Goal: Task Accomplishment & Management: Manage account settings

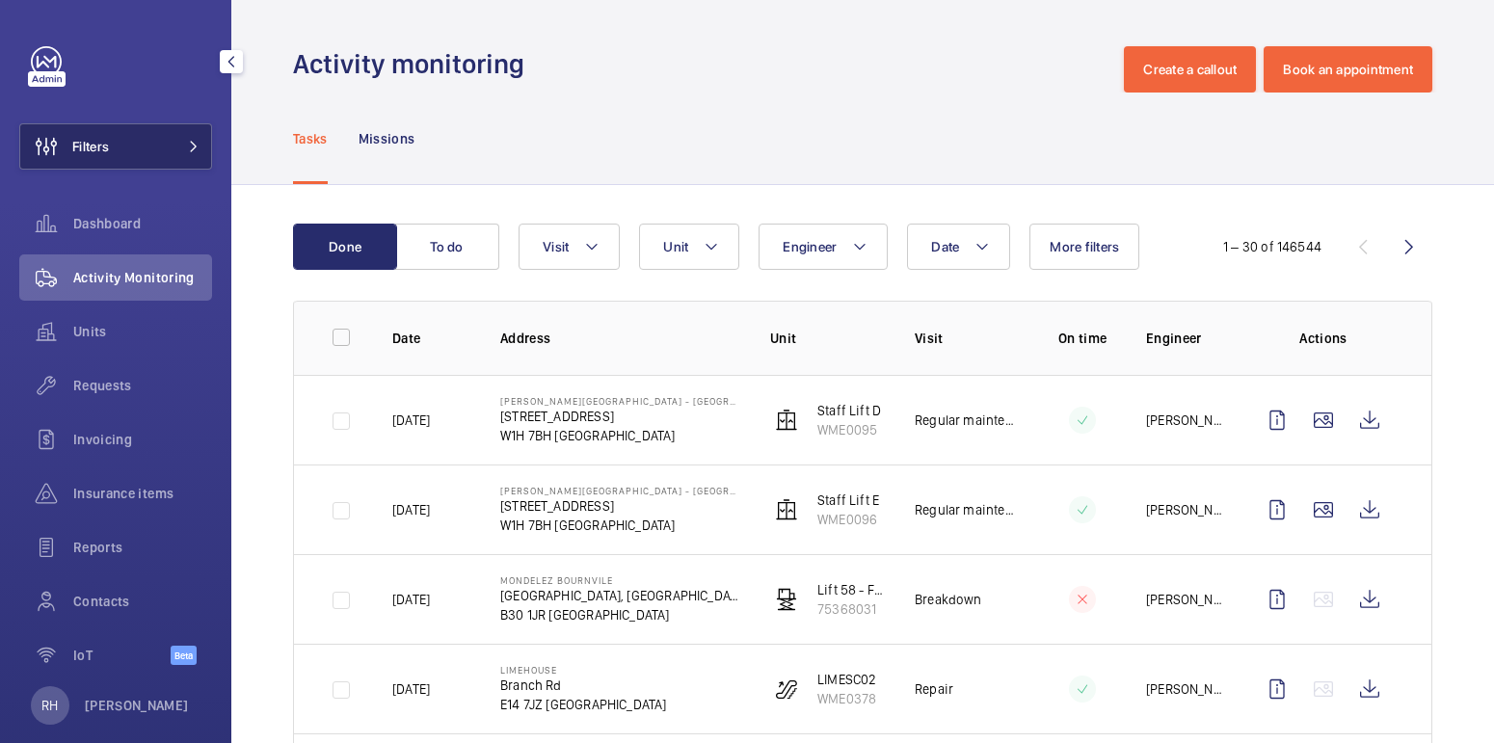
click at [123, 134] on button "Filters" at bounding box center [115, 146] width 193 height 46
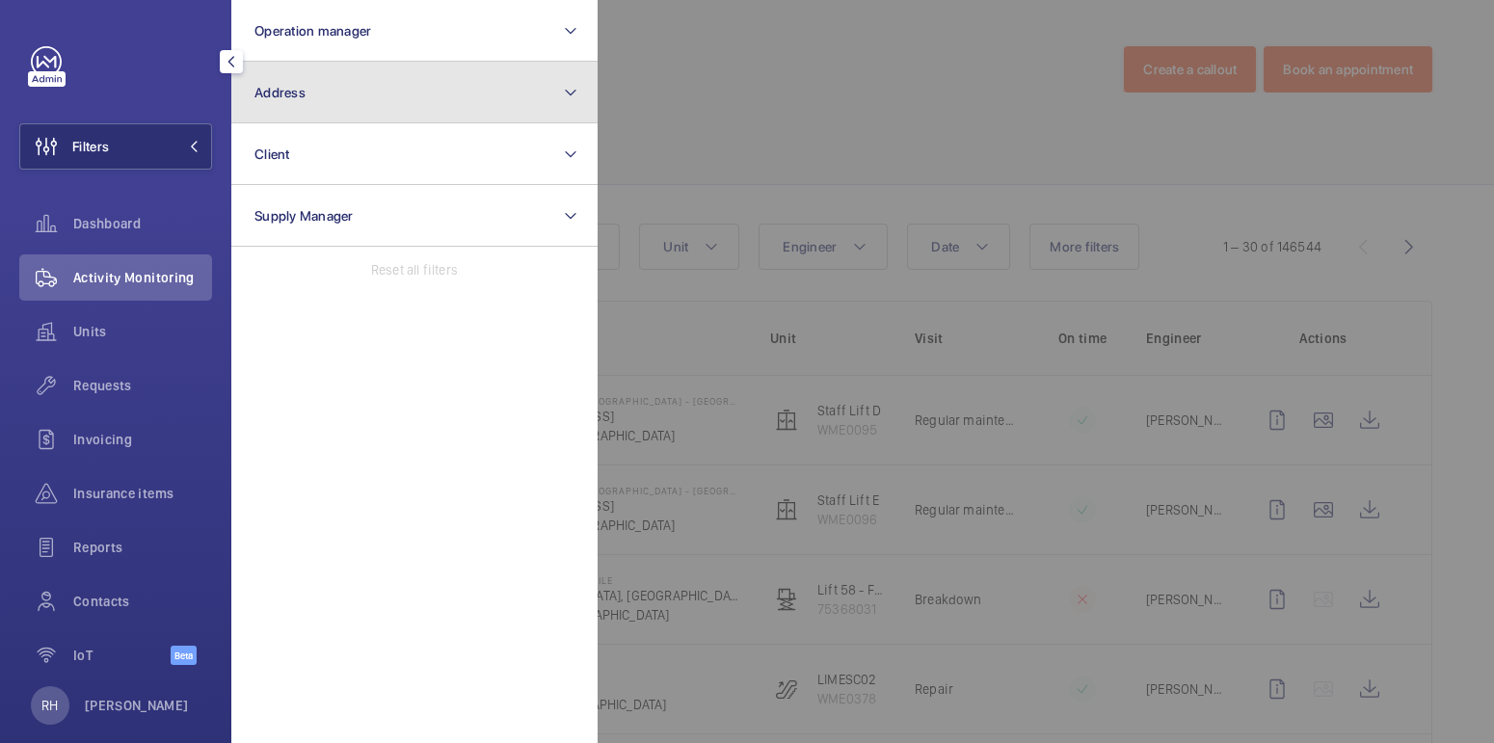
click at [312, 94] on button "Address" at bounding box center [414, 93] width 366 height 62
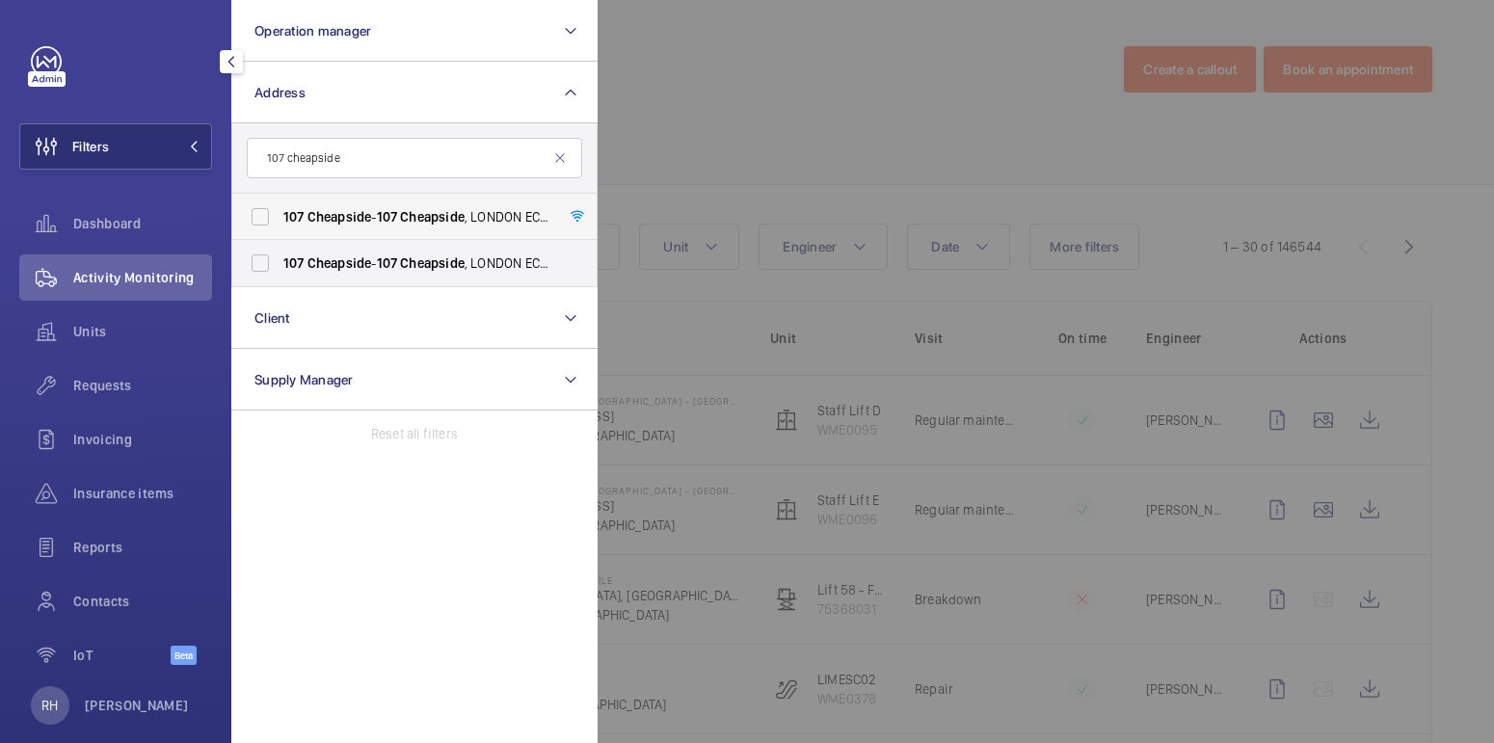
type input "107 cheapside"
drag, startPoint x: 396, startPoint y: 208, endPoint x: 390, endPoint y: 233, distance: 25.7
click at [395, 209] on span "107" at bounding box center [387, 216] width 21 height 15
click at [280, 207] on input "[STREET_ADDRESS]" at bounding box center [260, 217] width 39 height 39
checkbox input "true"
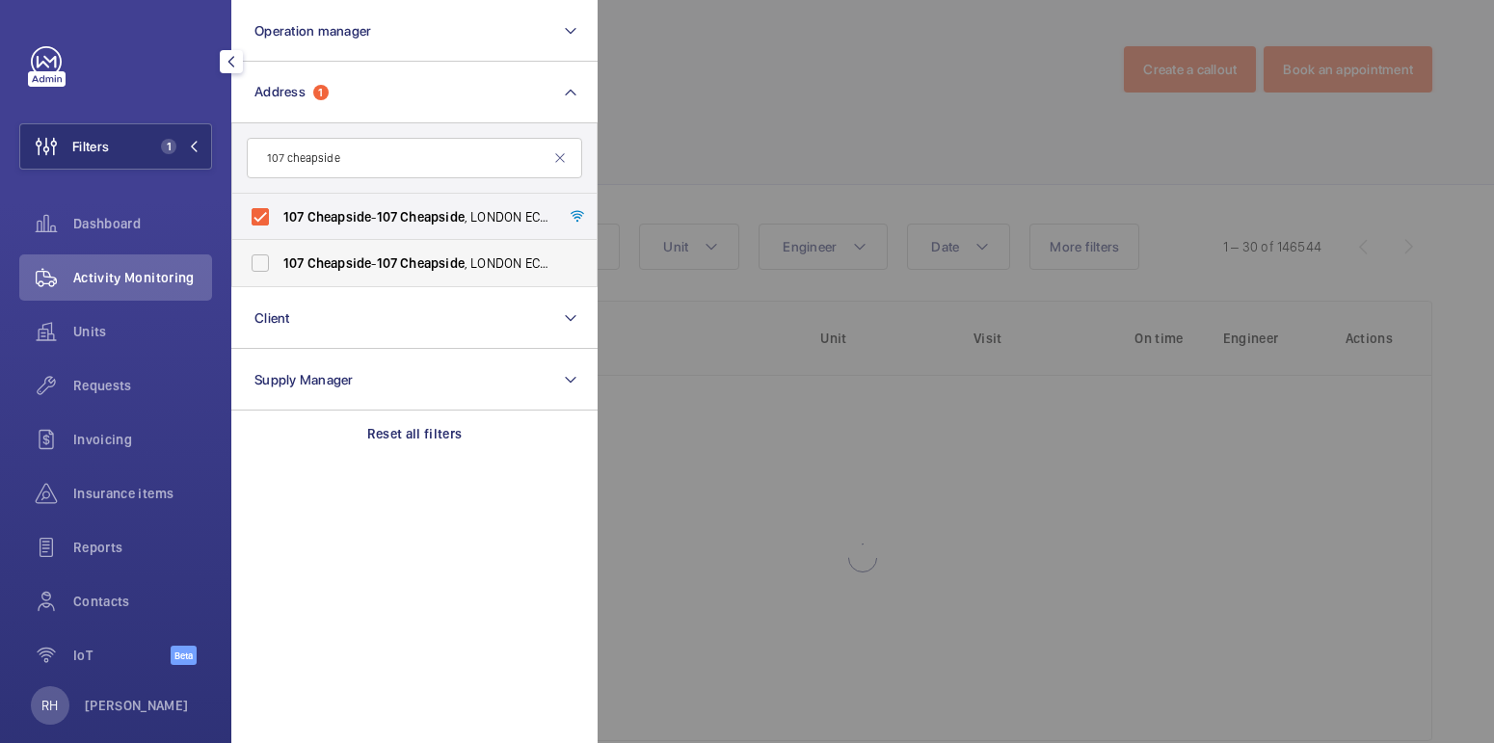
click at [389, 265] on span "107" at bounding box center [387, 262] width 21 height 15
click at [280, 265] on input "[STREET_ADDRESS]" at bounding box center [260, 263] width 39 height 39
checkbox input "true"
click at [722, 103] on div at bounding box center [1345, 371] width 1494 height 743
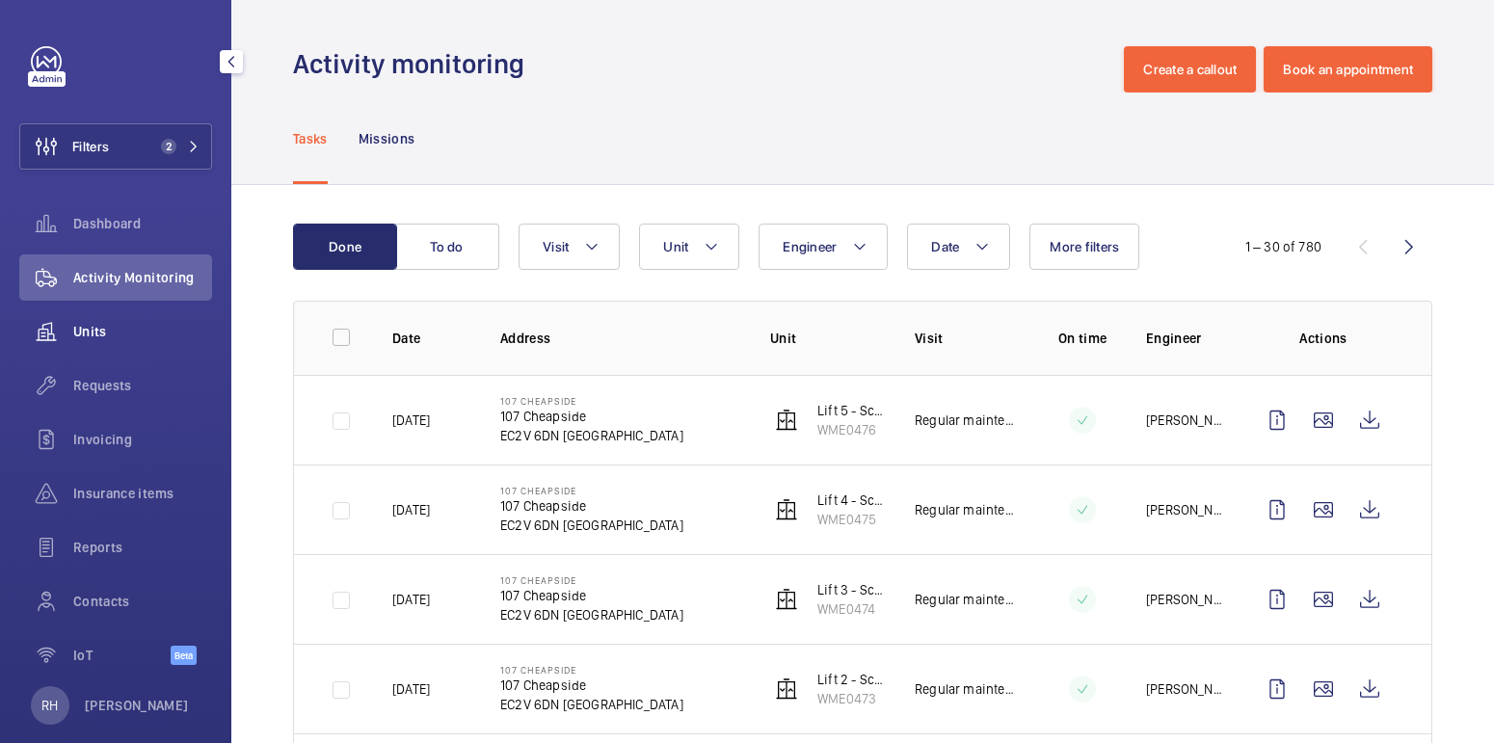
click at [105, 328] on span "Units" at bounding box center [142, 331] width 139 height 19
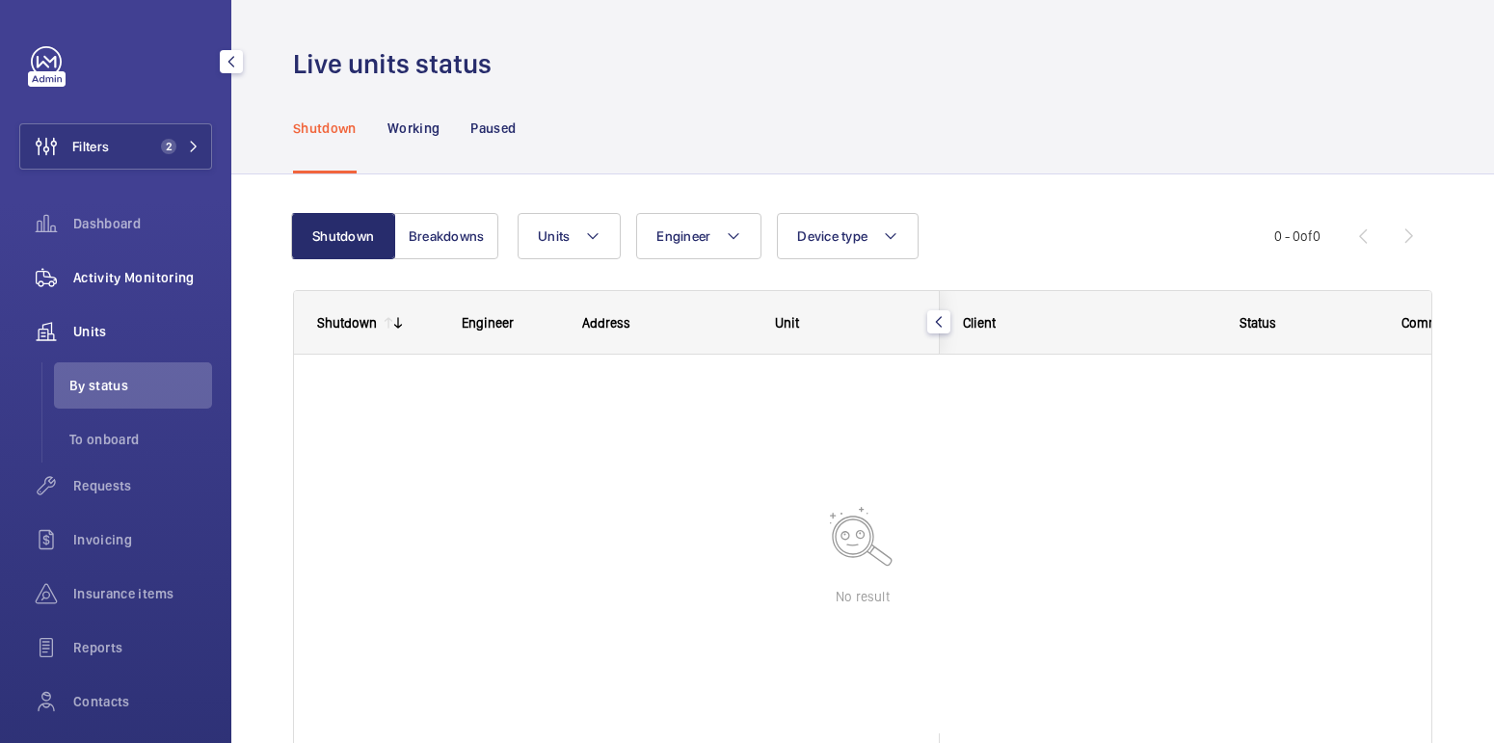
click at [141, 286] on span "Activity Monitoring" at bounding box center [142, 277] width 139 height 19
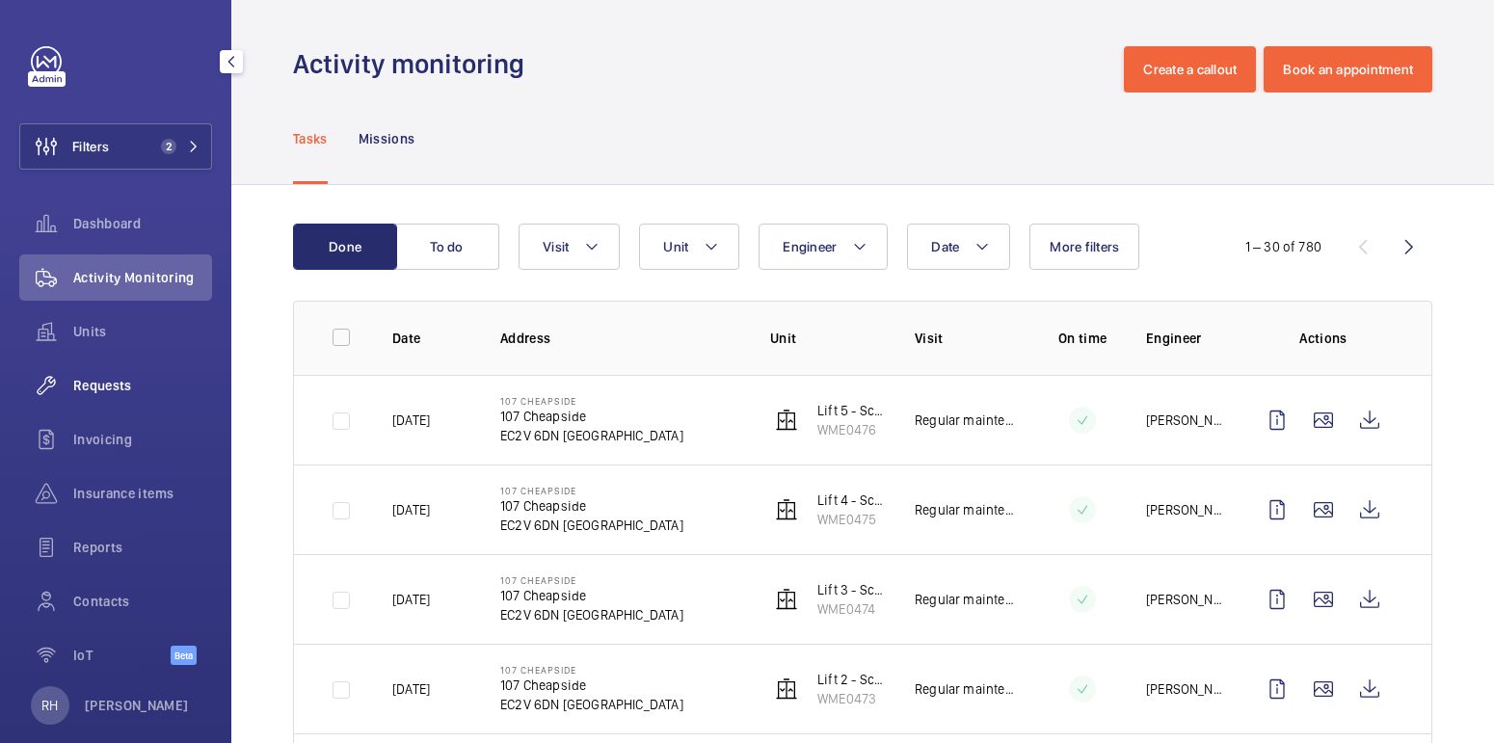
click at [131, 391] on span "Requests" at bounding box center [142, 385] width 139 height 19
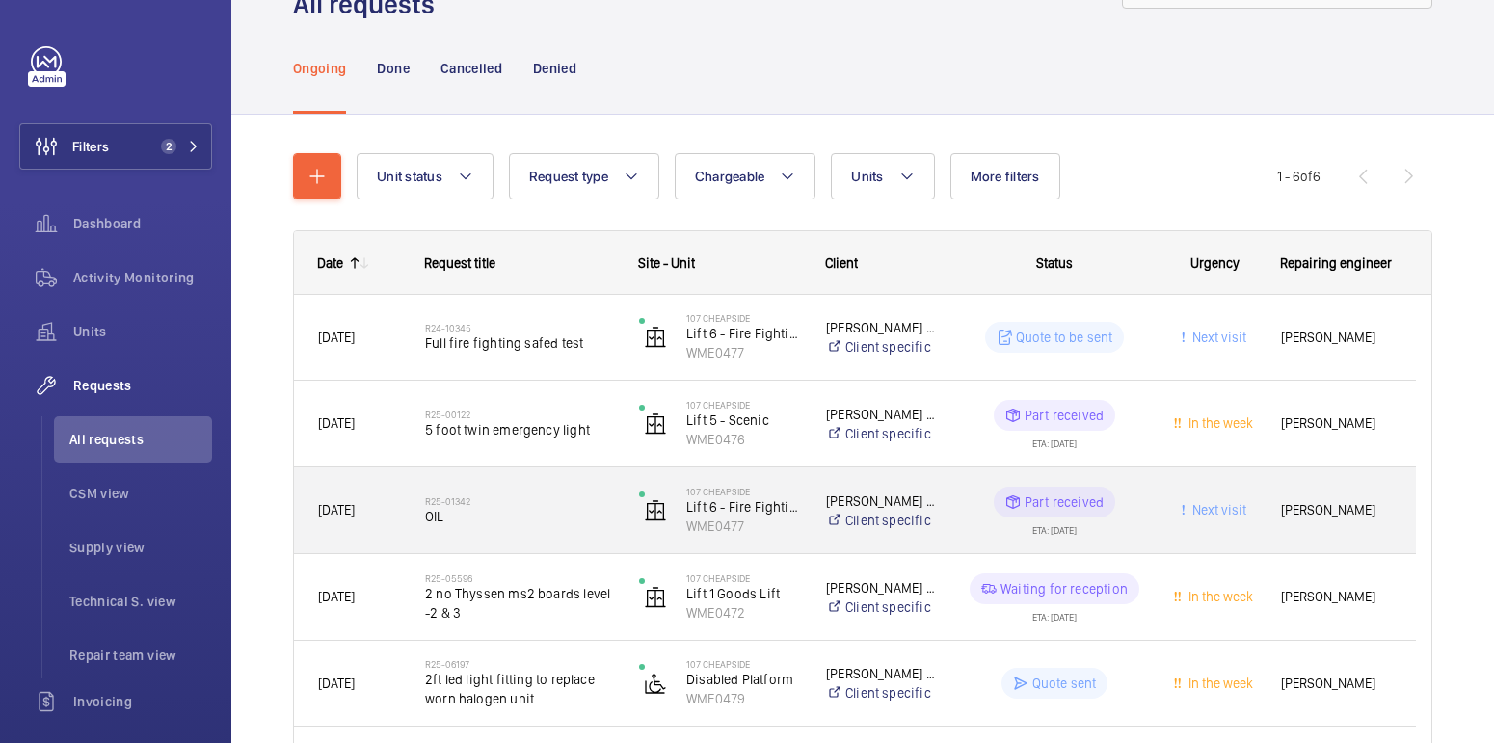
scroll to position [248, 0]
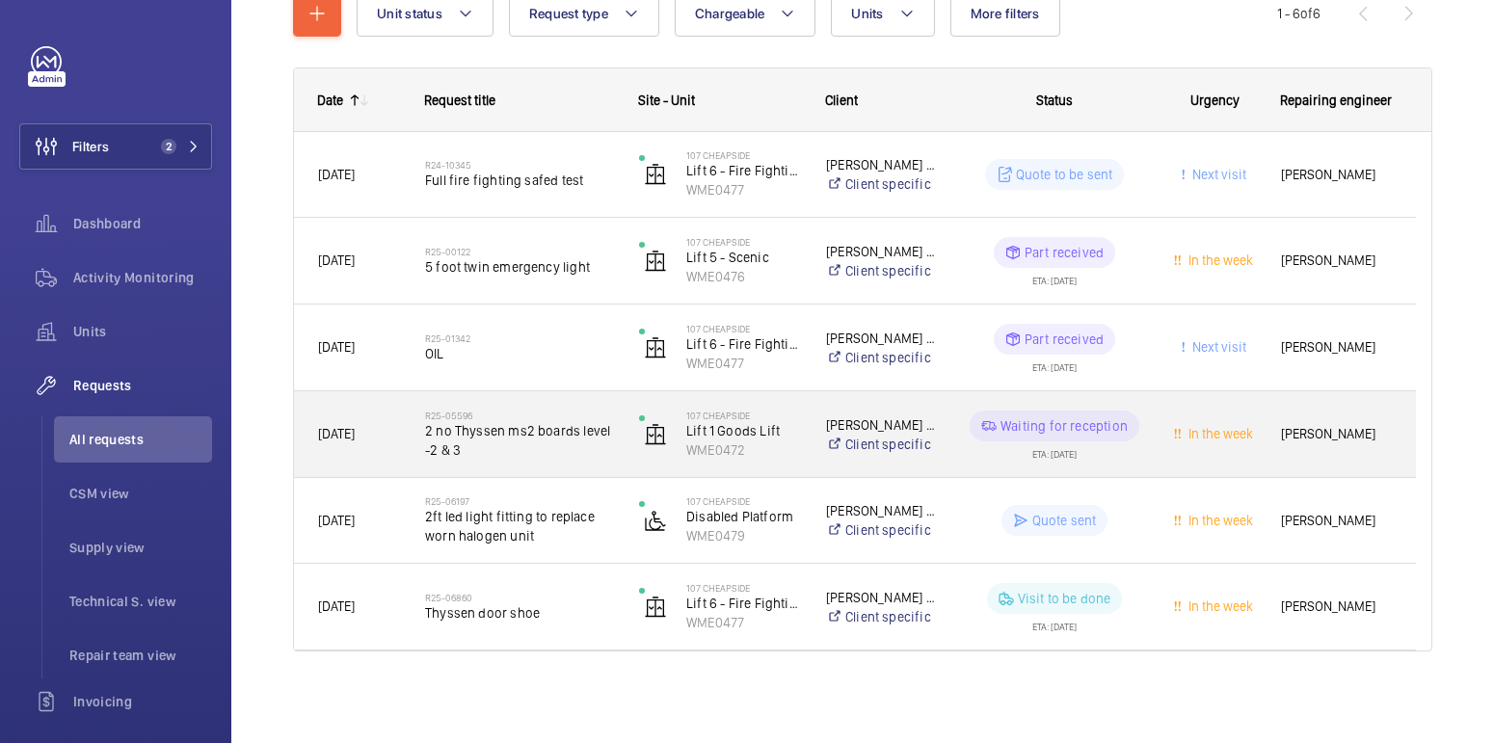
click at [533, 448] on span "2 no Thyssen ms2 boards level -2 & 3" at bounding box center [519, 440] width 189 height 39
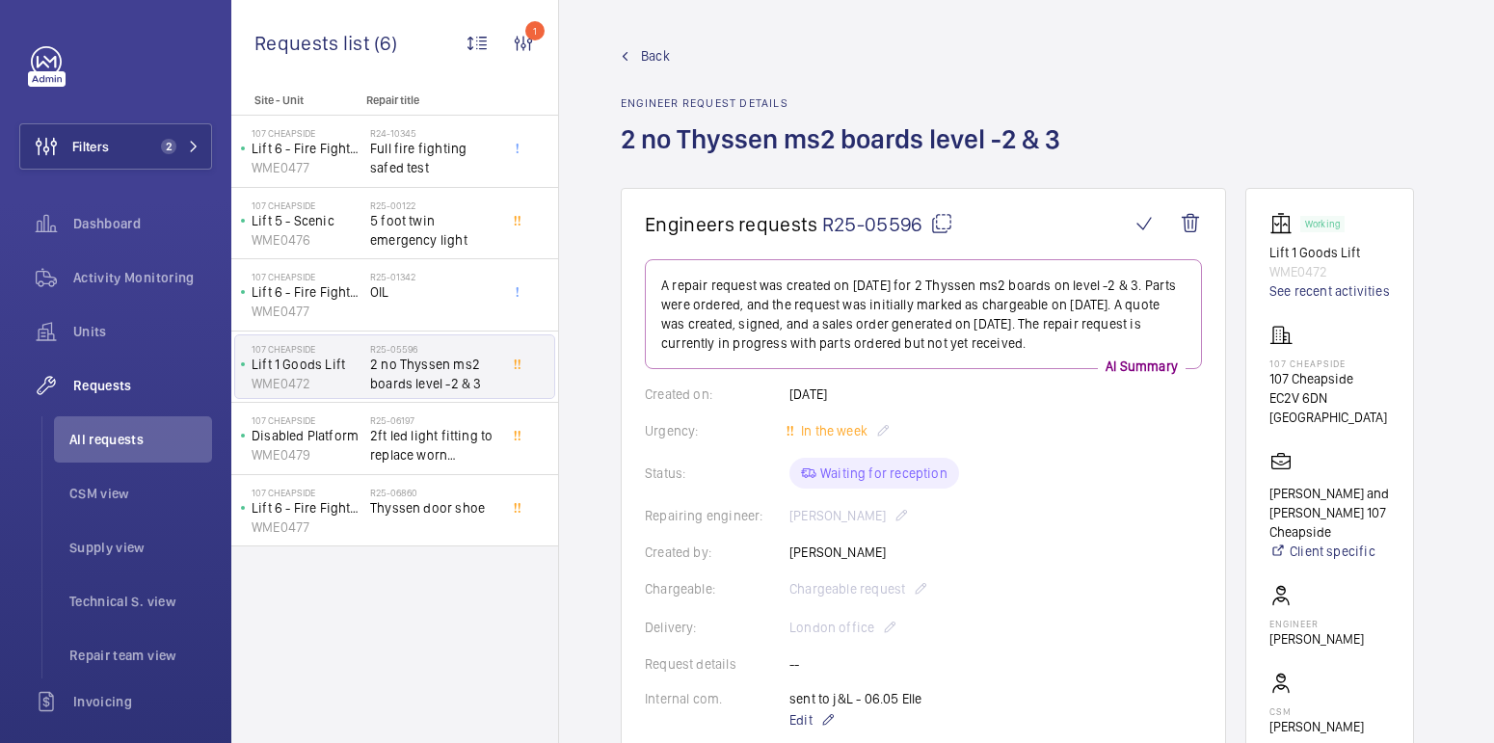
click at [643, 53] on span "Back" at bounding box center [655, 55] width 29 height 19
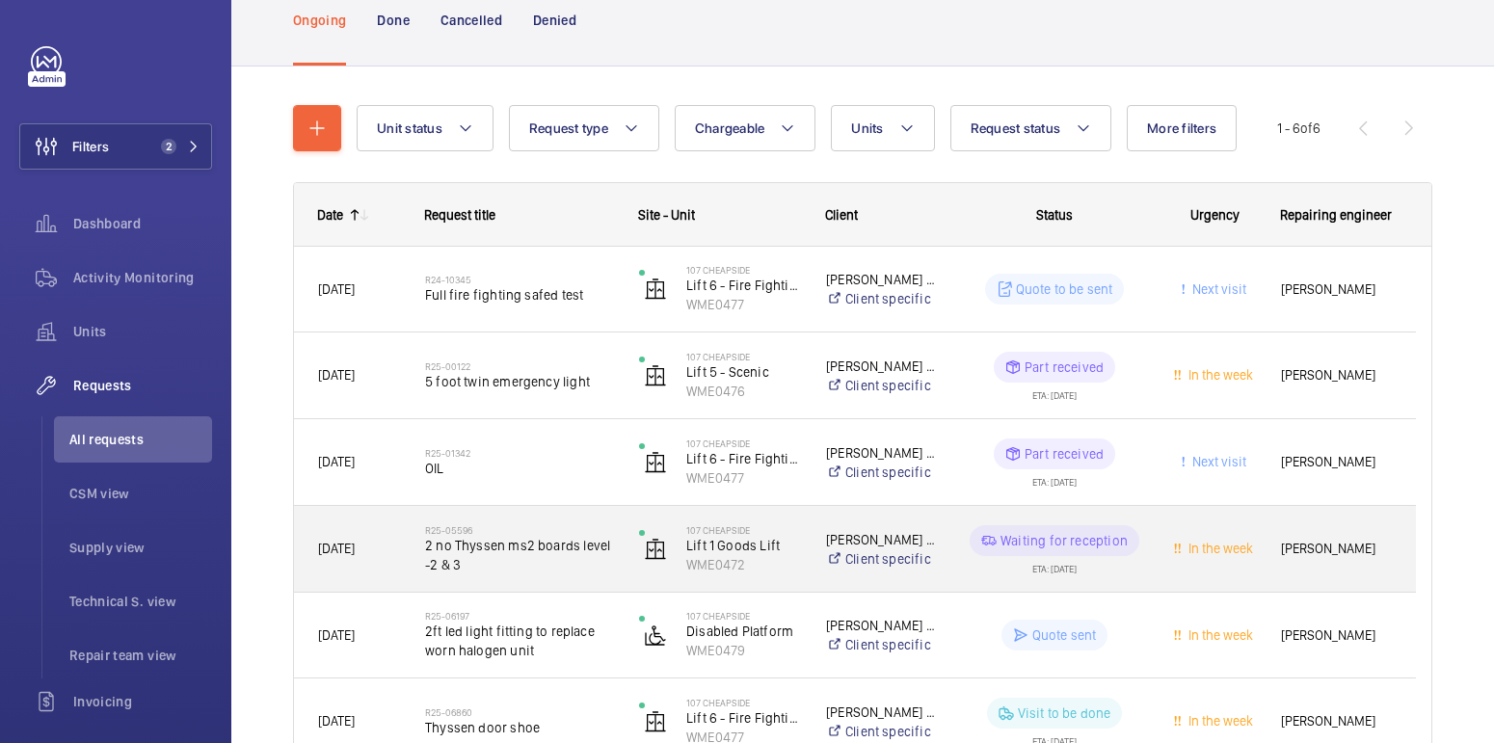
scroll to position [188, 0]
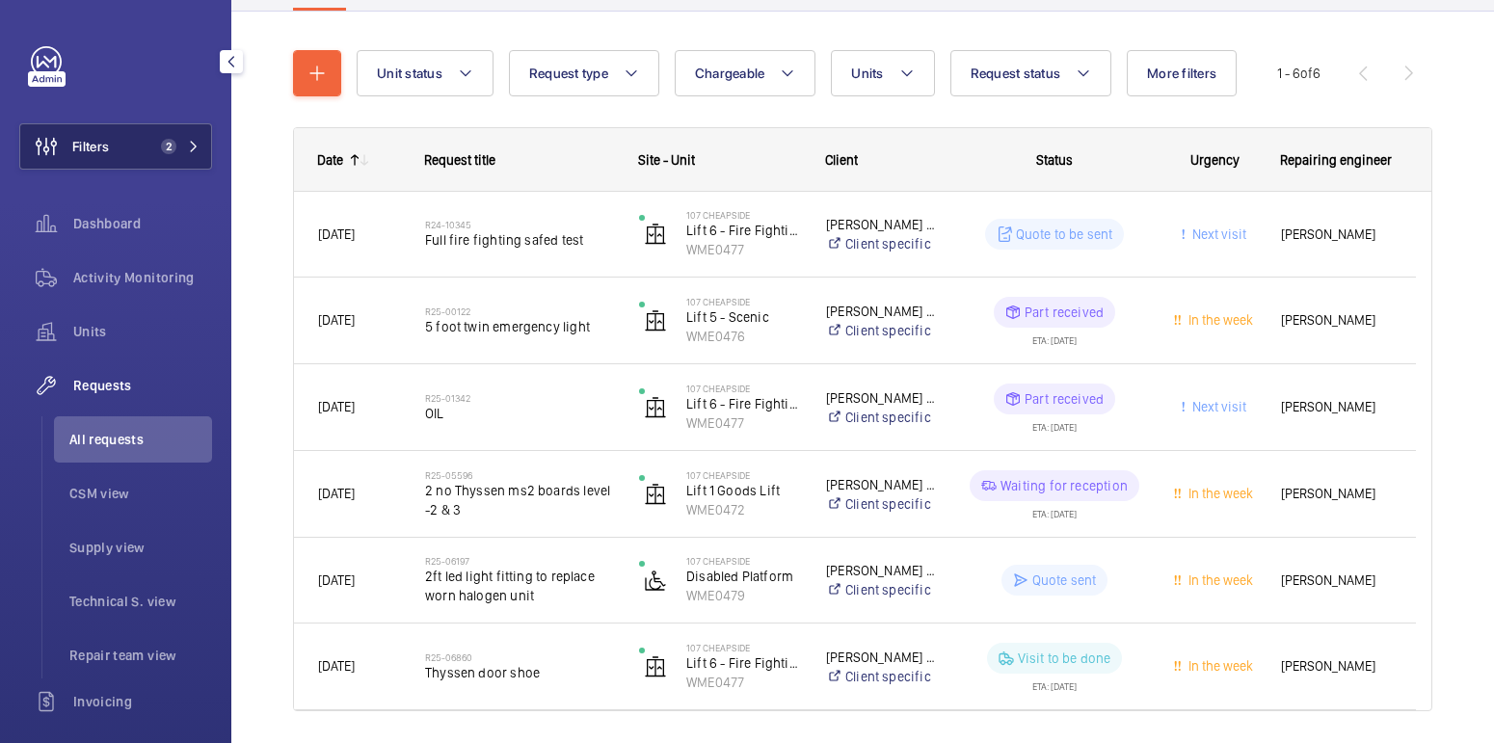
drag, startPoint x: 84, startPoint y: 144, endPoint x: 94, endPoint y: 144, distance: 10.6
click at [84, 144] on span "Filters" at bounding box center [90, 146] width 37 height 19
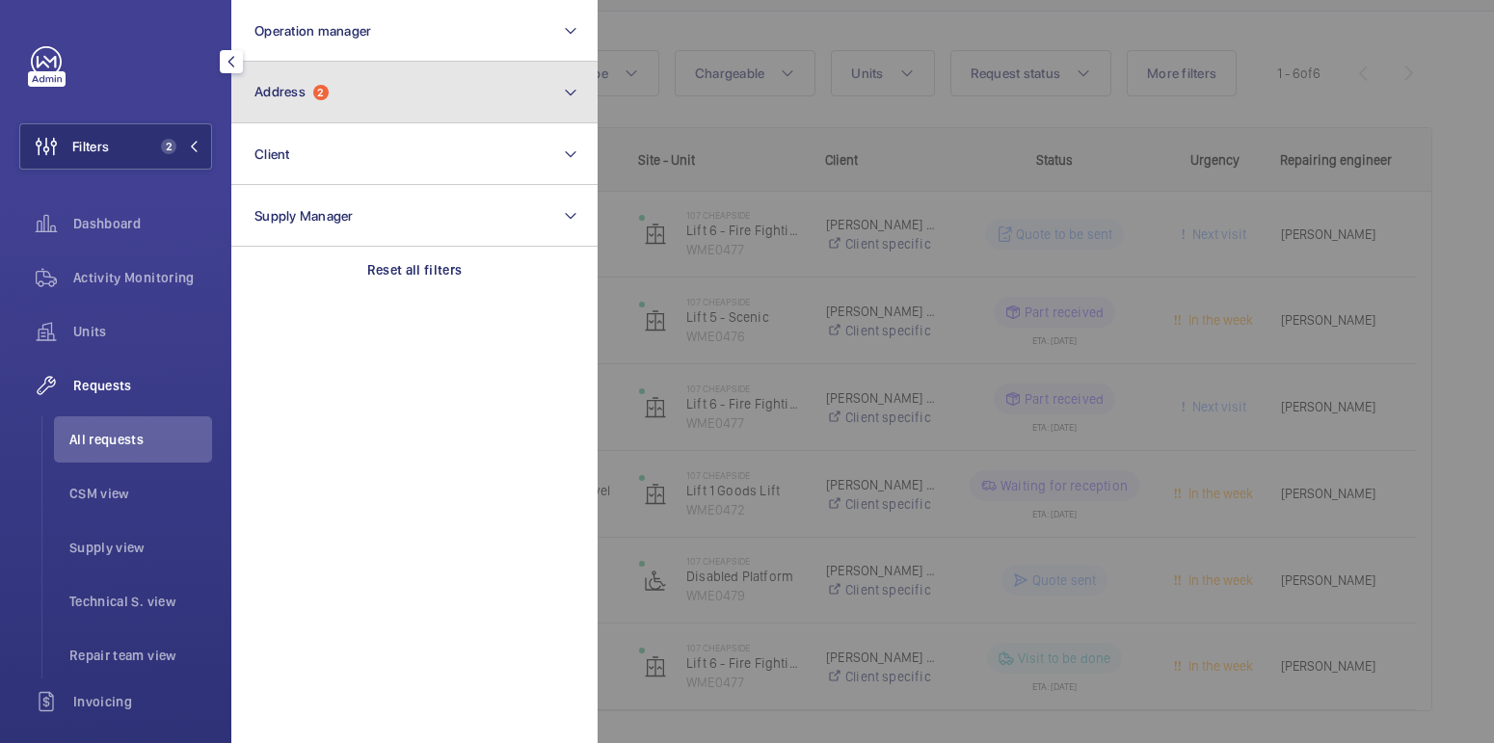
click at [306, 108] on button "Address 2" at bounding box center [414, 93] width 366 height 62
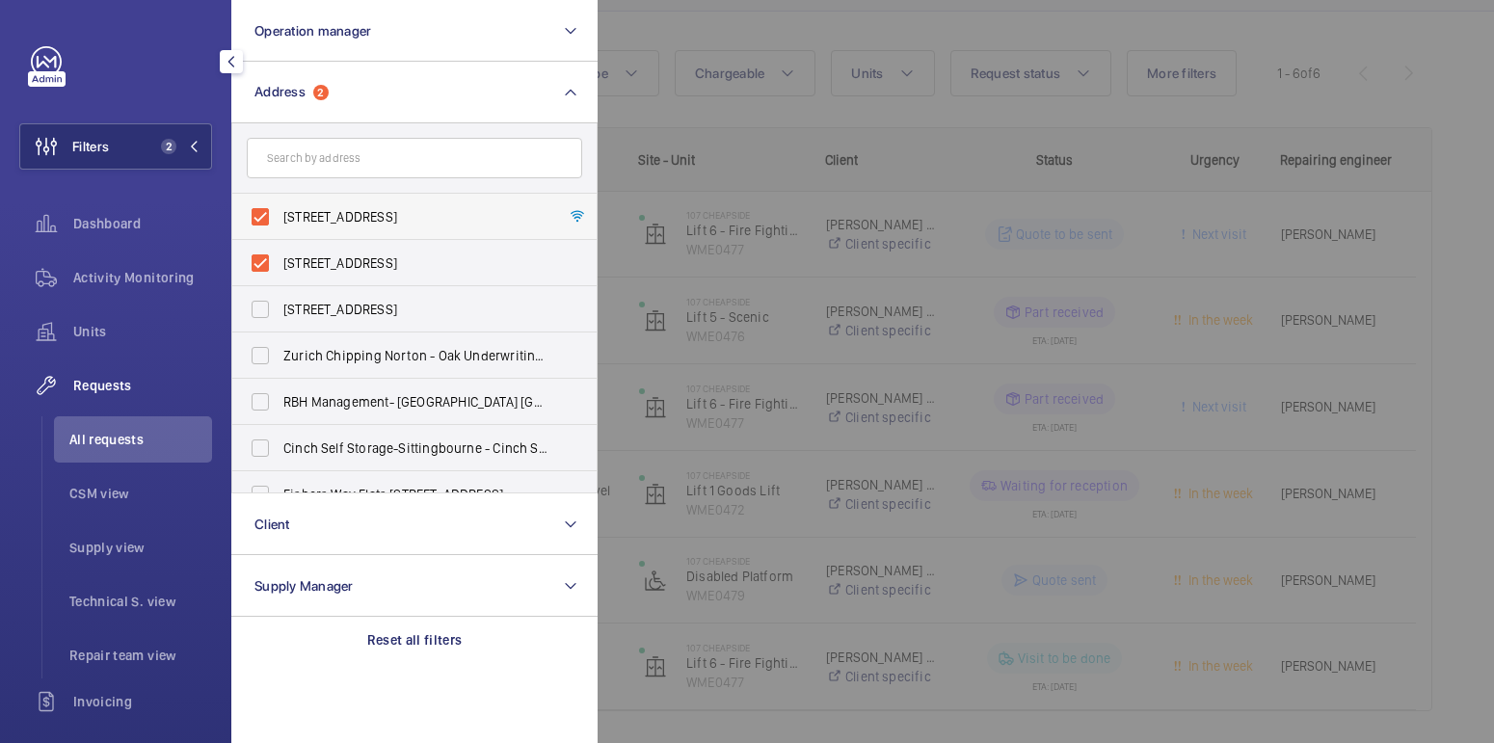
click at [316, 204] on label "[STREET_ADDRESS]" at bounding box center [399, 217] width 335 height 46
click at [280, 204] on input "[STREET_ADDRESS]" at bounding box center [260, 217] width 39 height 39
checkbox input "false"
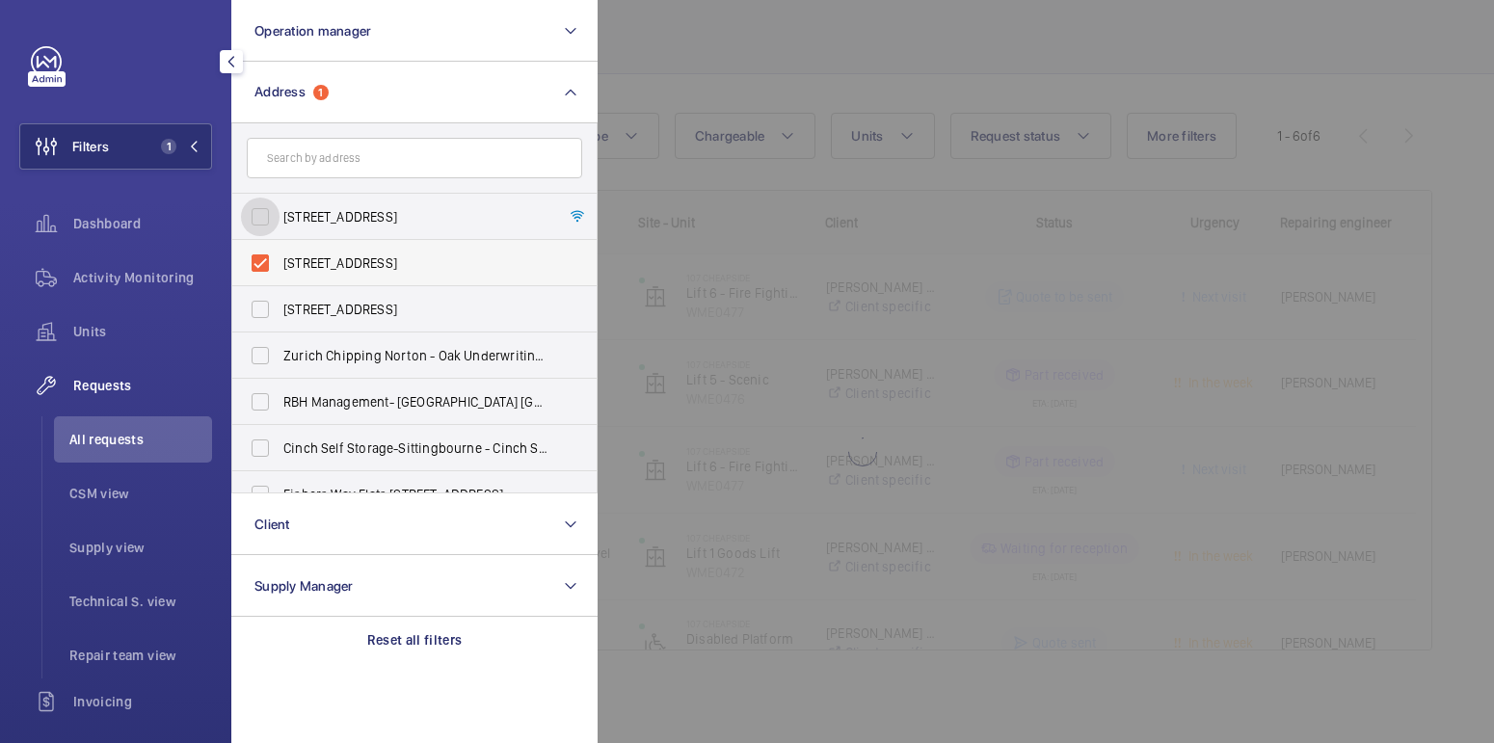
scroll to position [125, 0]
click at [325, 262] on span "[STREET_ADDRESS]" at bounding box center [415, 263] width 265 height 19
click at [280, 262] on input "[STREET_ADDRESS]" at bounding box center [260, 263] width 39 height 39
checkbox input "false"
click at [341, 164] on input "text" at bounding box center [414, 158] width 335 height 40
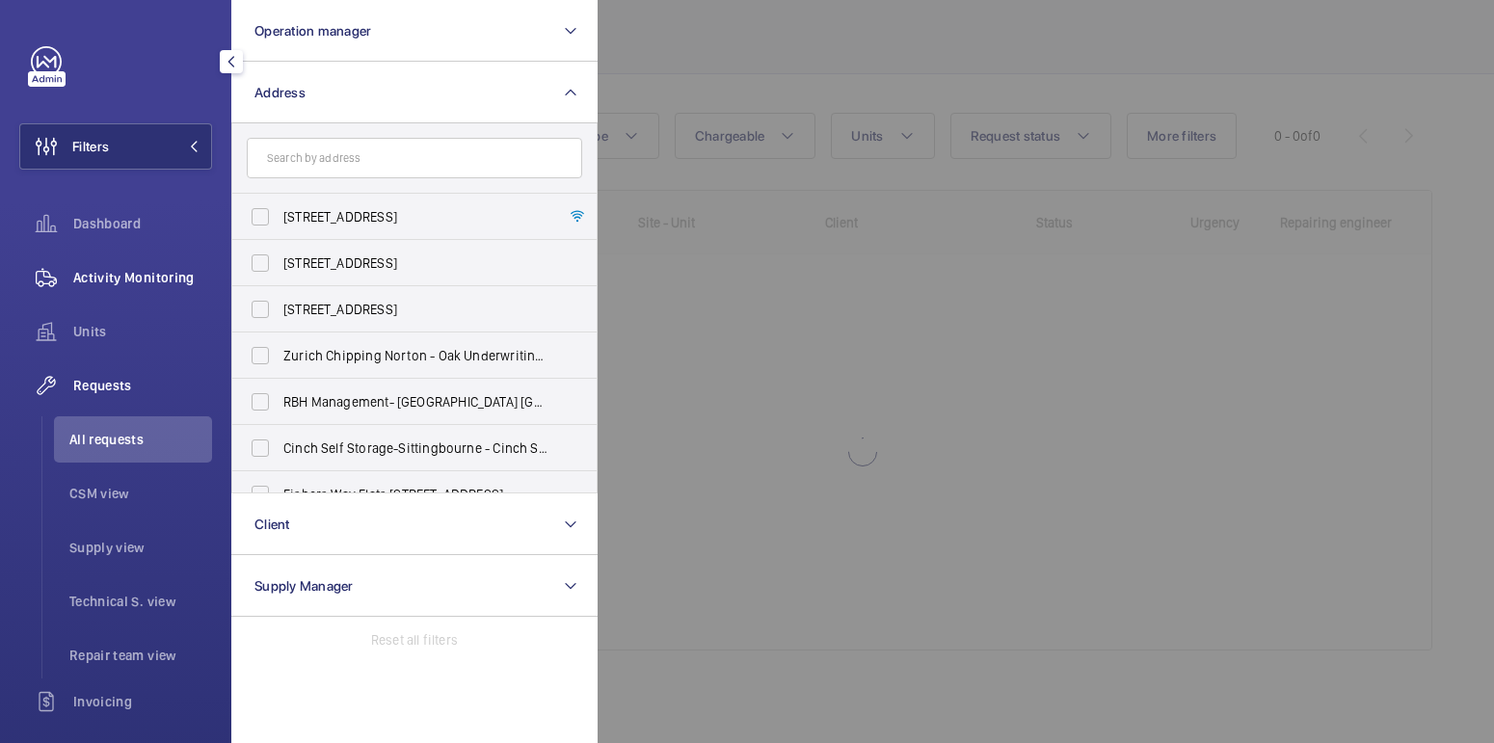
click at [150, 264] on div "Activity Monitoring" at bounding box center [115, 277] width 193 height 46
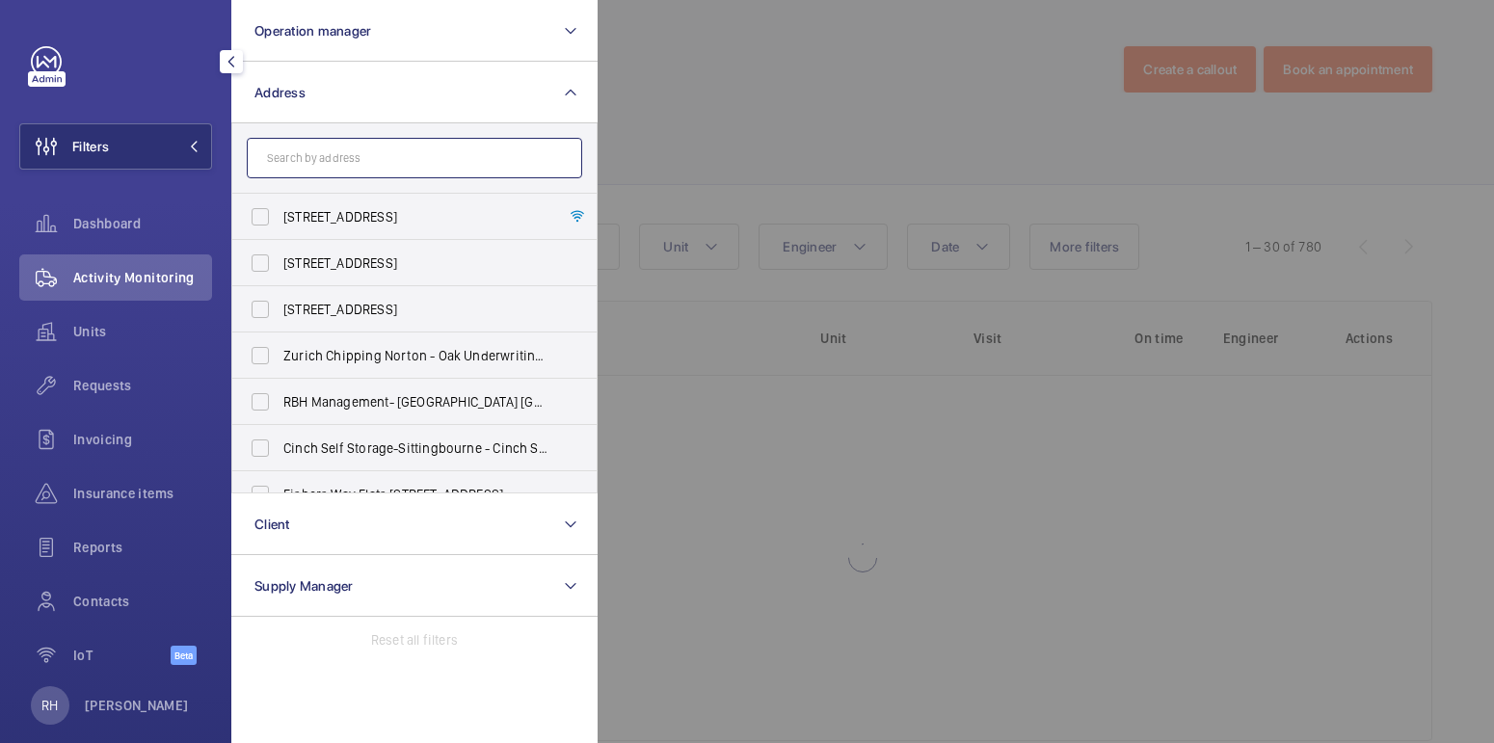
click at [313, 167] on input "text" at bounding box center [414, 158] width 335 height 40
click at [352, 158] on input "text" at bounding box center [414, 158] width 335 height 40
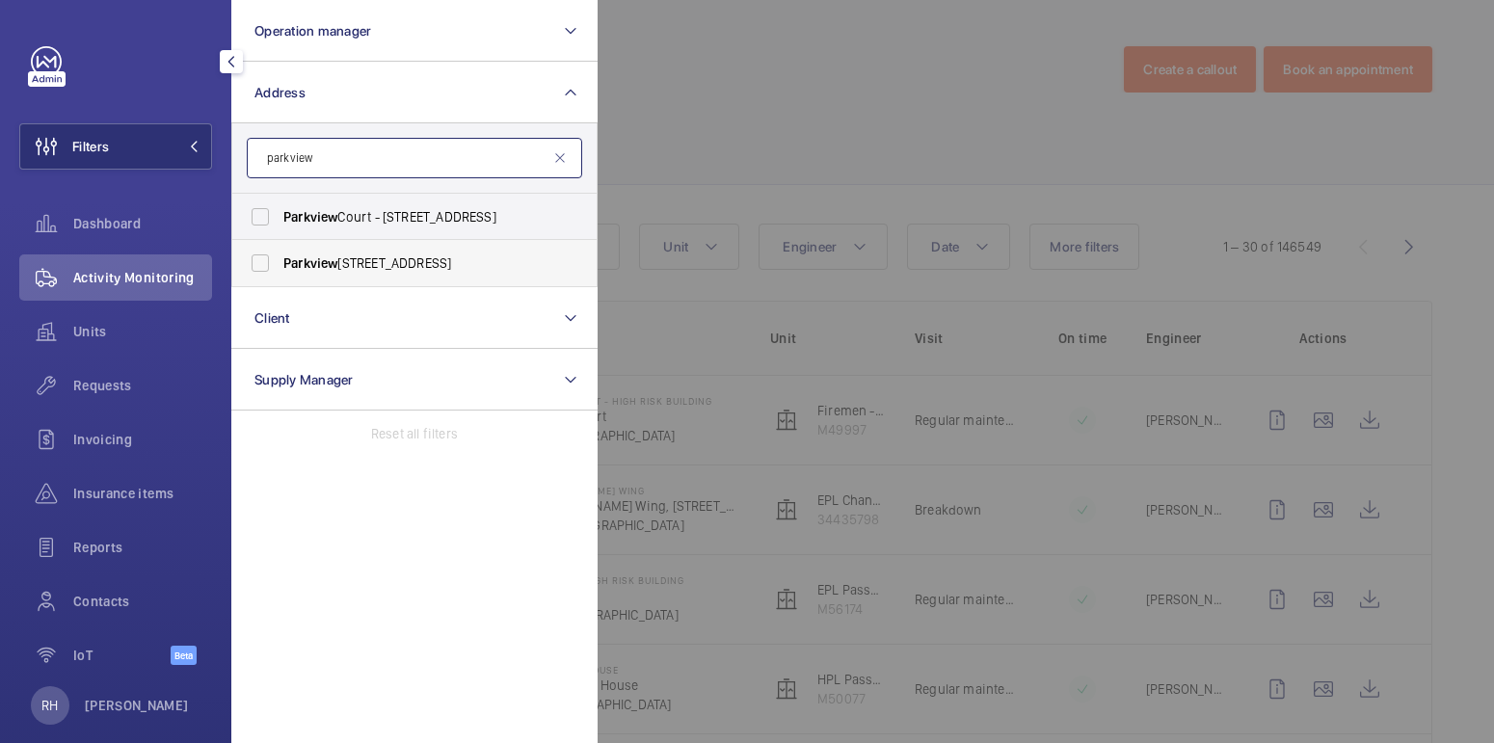
type input "parkview"
click at [364, 268] on span "[STREET_ADDRESS]" at bounding box center [415, 263] width 265 height 19
click at [280, 268] on input "[STREET_ADDRESS]" at bounding box center [260, 263] width 39 height 39
checkbox input "true"
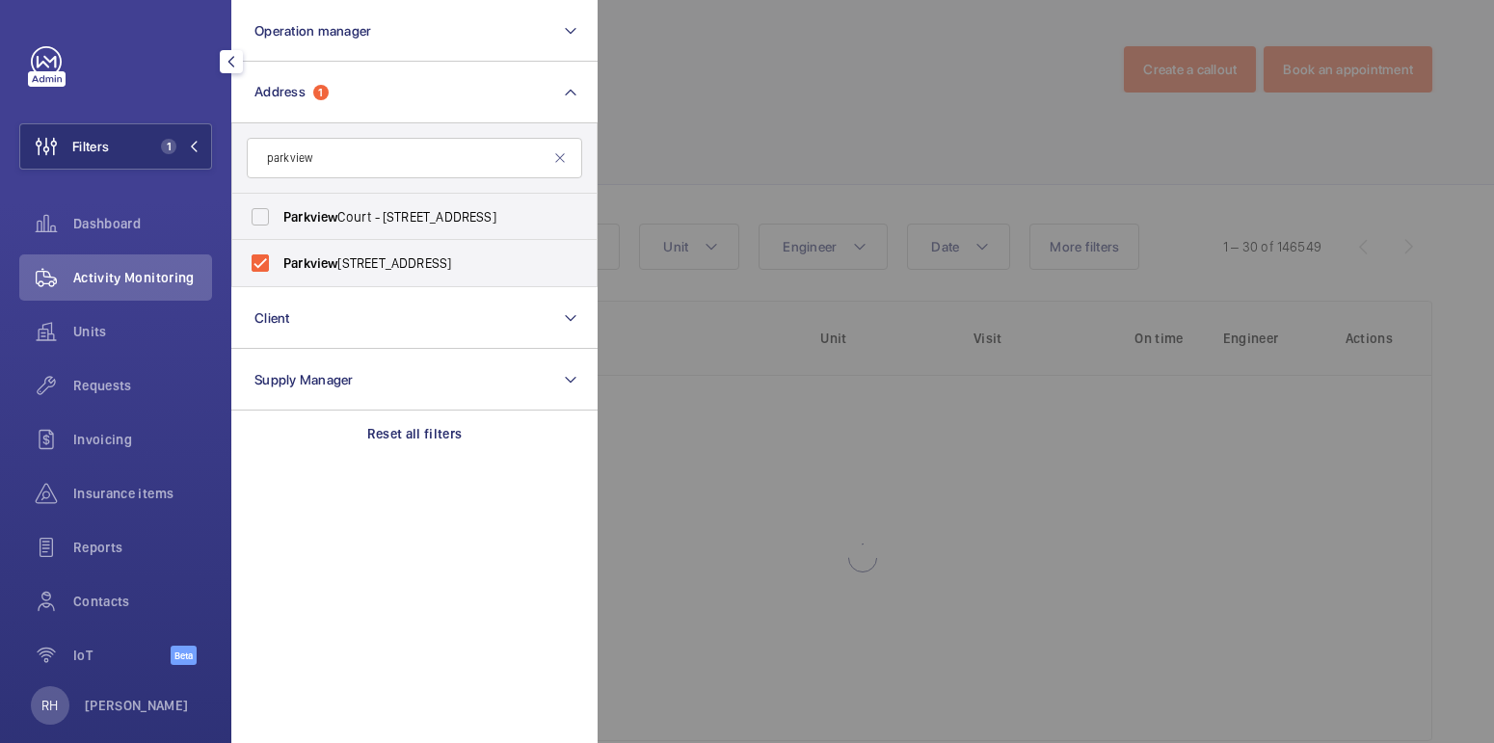
click at [760, 86] on div at bounding box center [1345, 371] width 1494 height 743
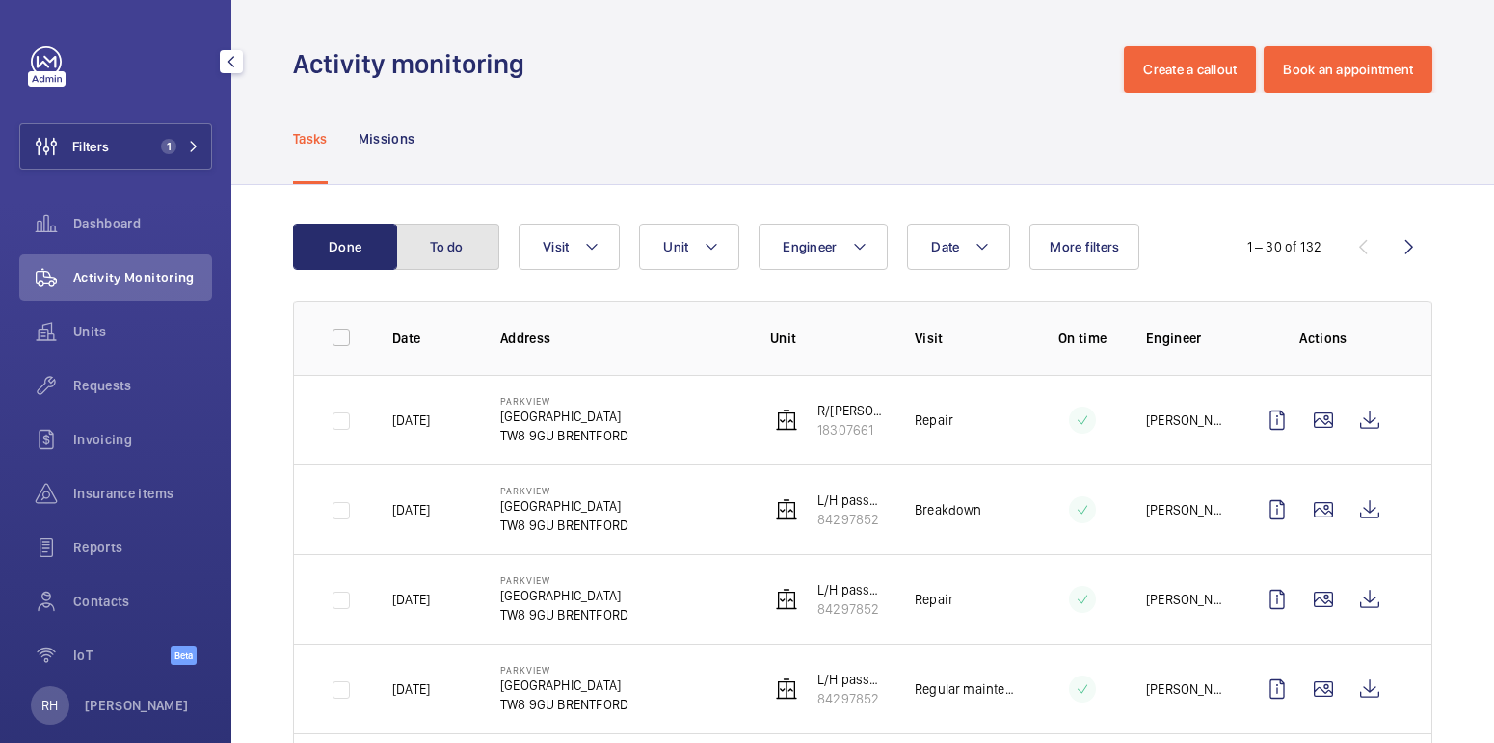
click at [484, 248] on button "To do" at bounding box center [447, 247] width 104 height 46
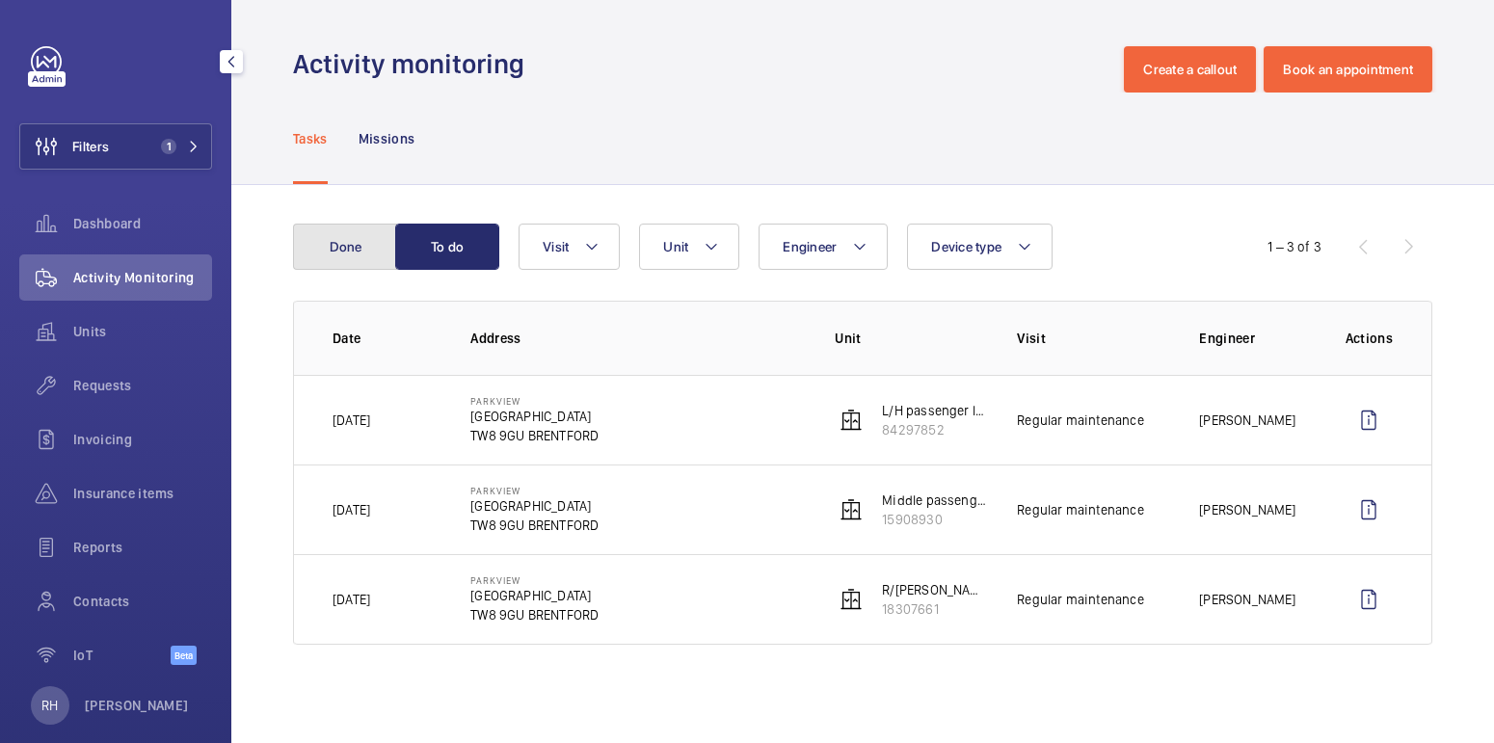
click at [360, 253] on button "Done" at bounding box center [345, 247] width 104 height 46
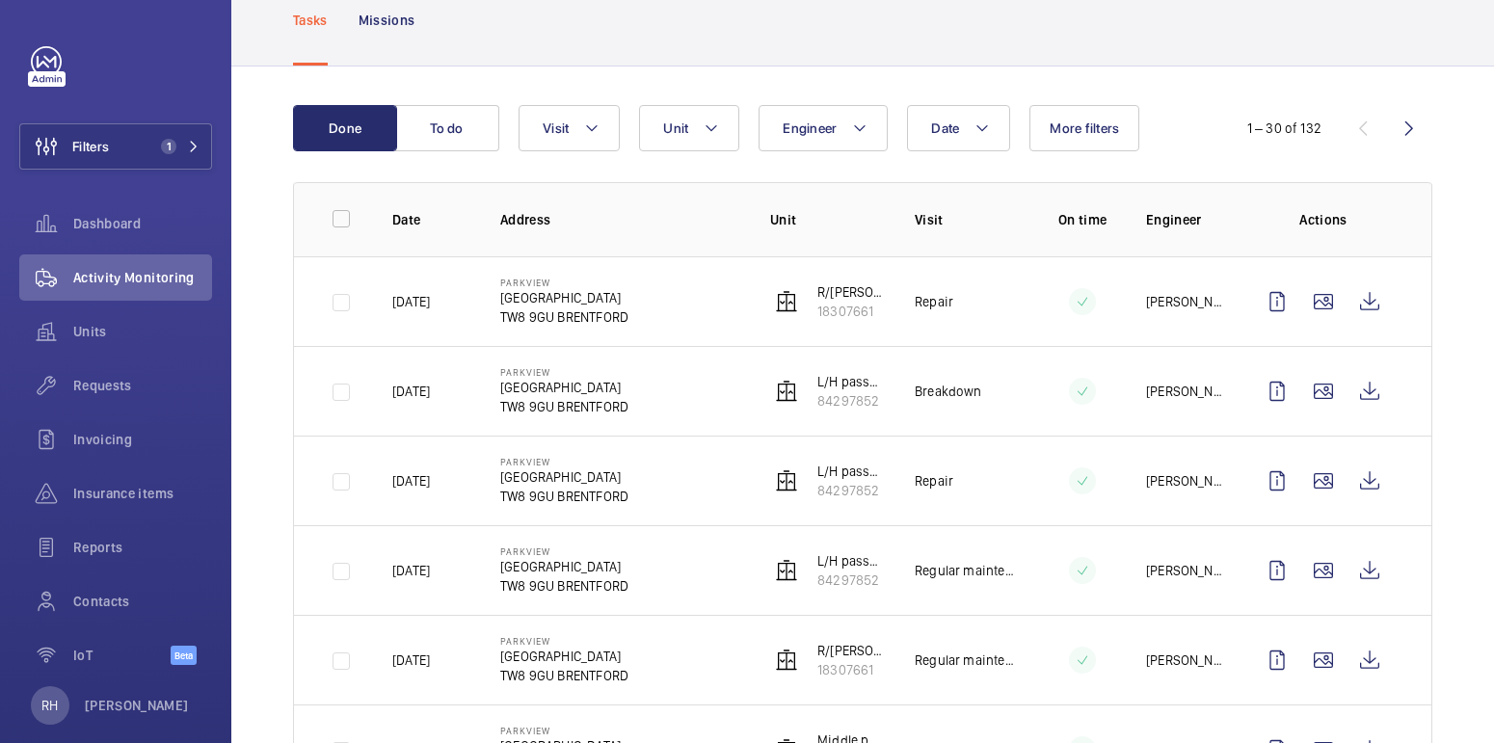
scroll to position [96, 0]
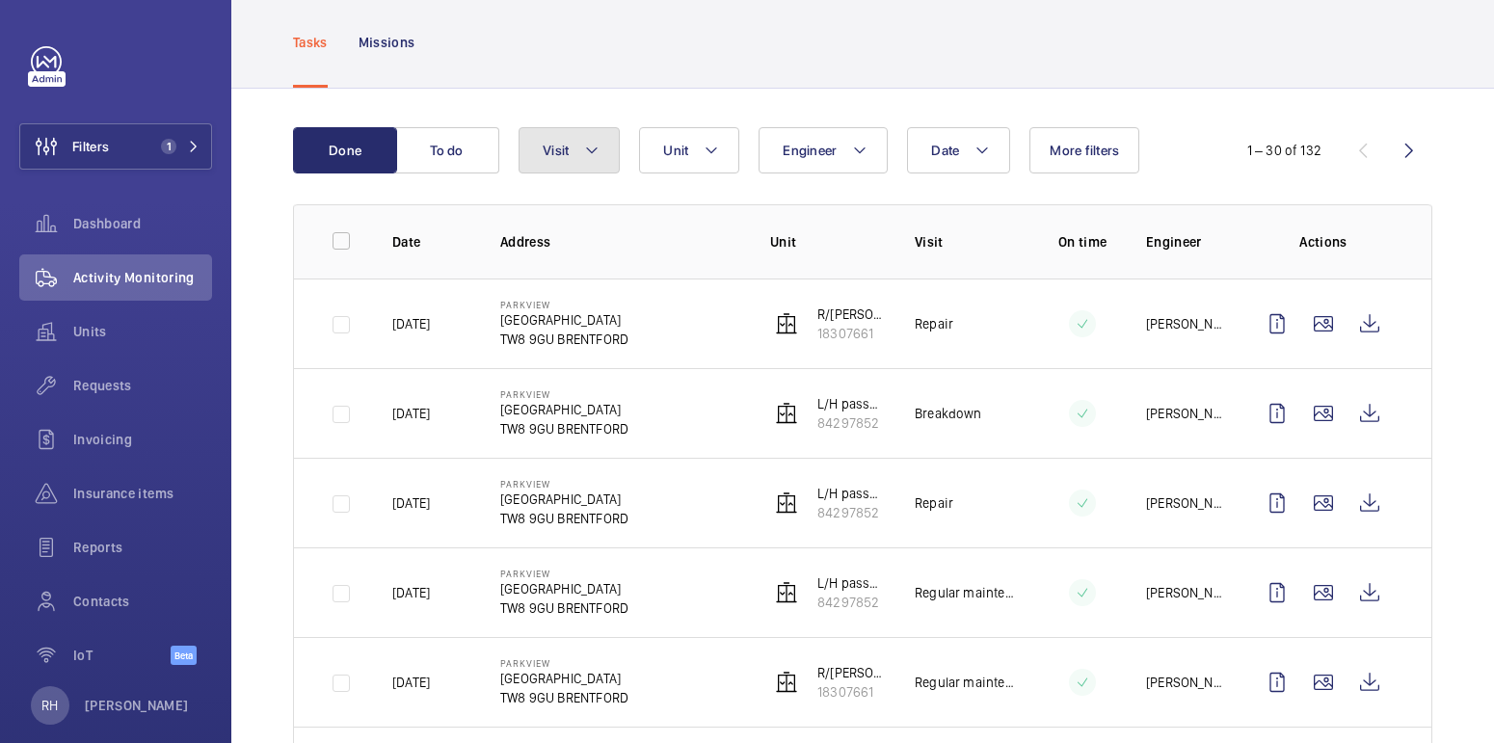
click at [596, 151] on mat-icon at bounding box center [591, 150] width 15 height 23
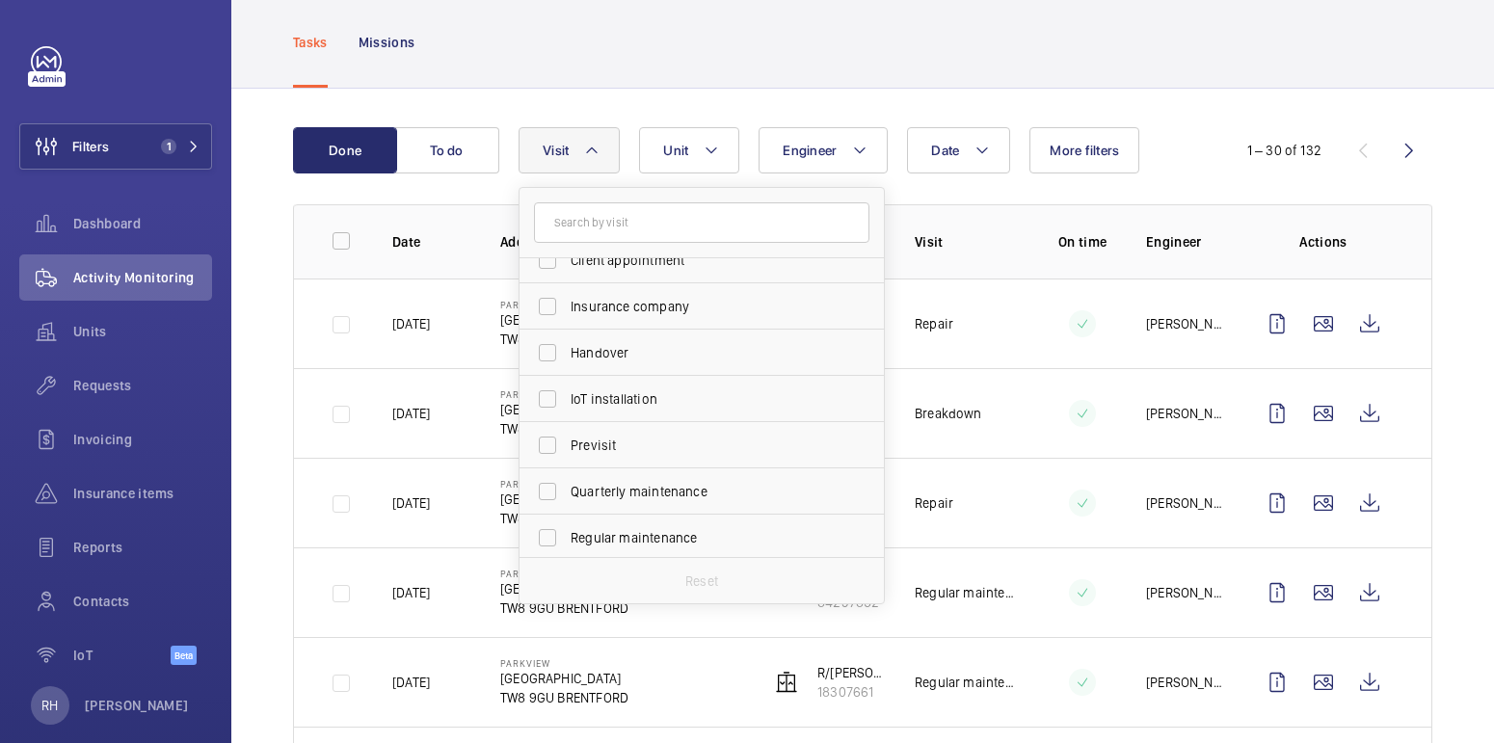
scroll to position [302, 0]
click at [657, 340] on span "Regular maintenance" at bounding box center [703, 349] width 265 height 19
click at [567, 339] on input "Regular maintenance" at bounding box center [547, 350] width 39 height 39
checkbox input "true"
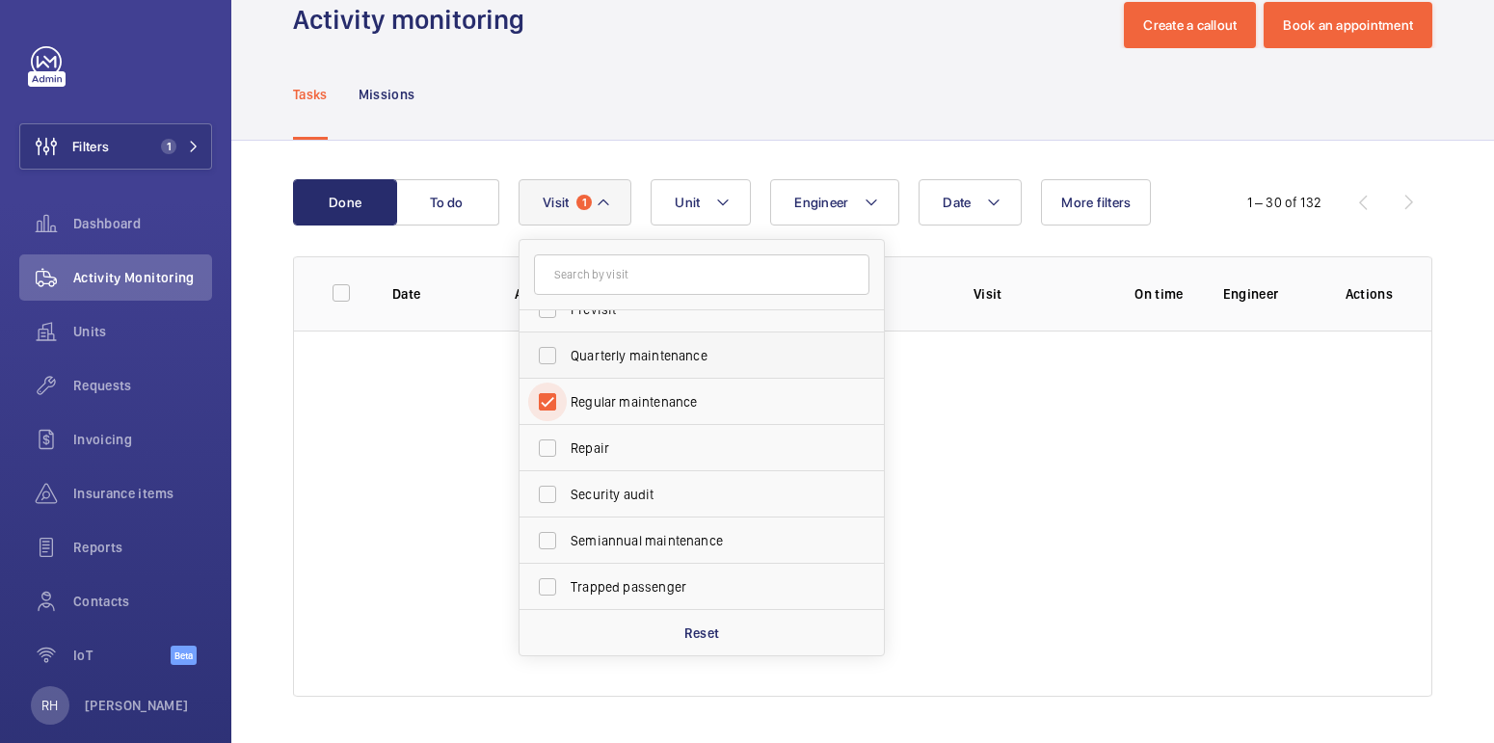
scroll to position [43, 0]
click at [838, 116] on div "Tasks Missions" at bounding box center [862, 95] width 1139 height 92
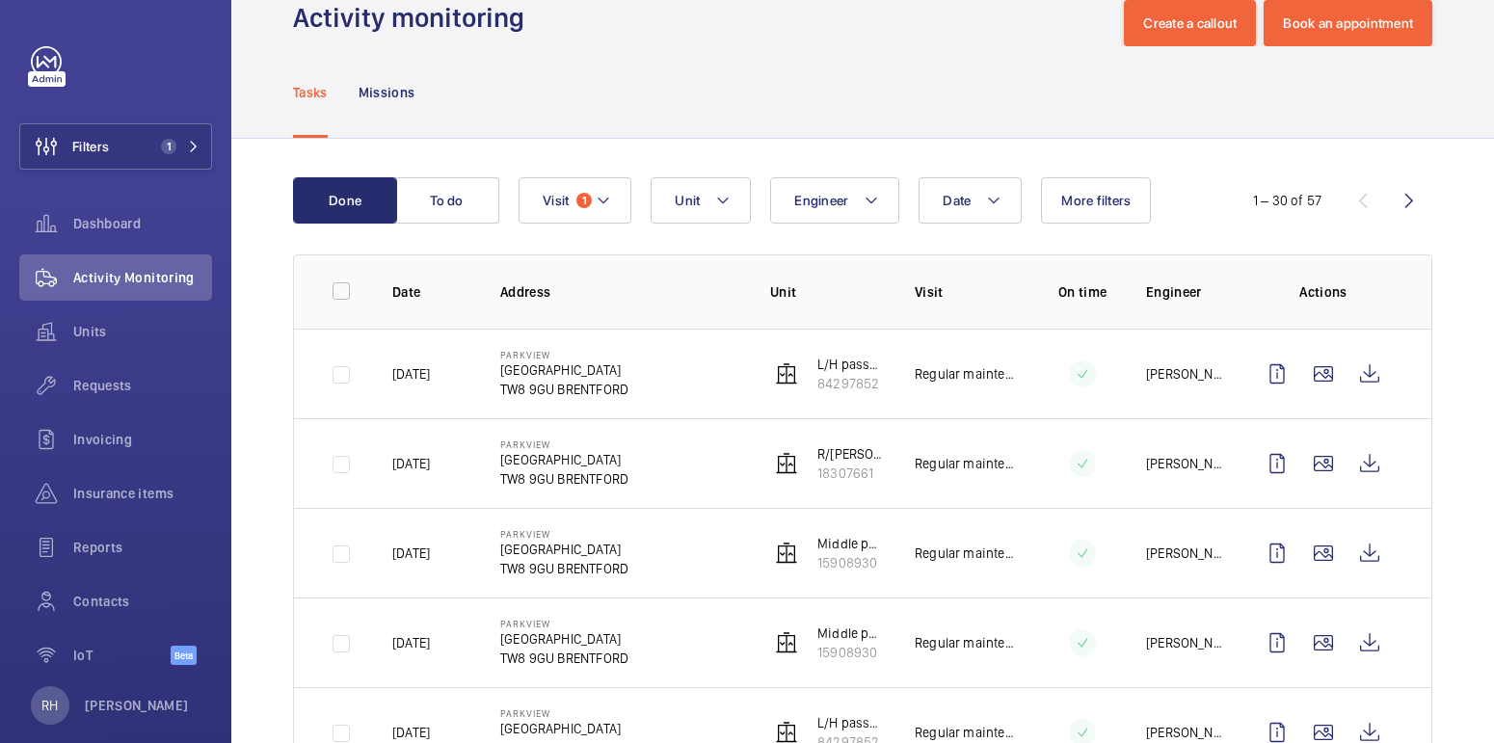
scroll to position [52, 0]
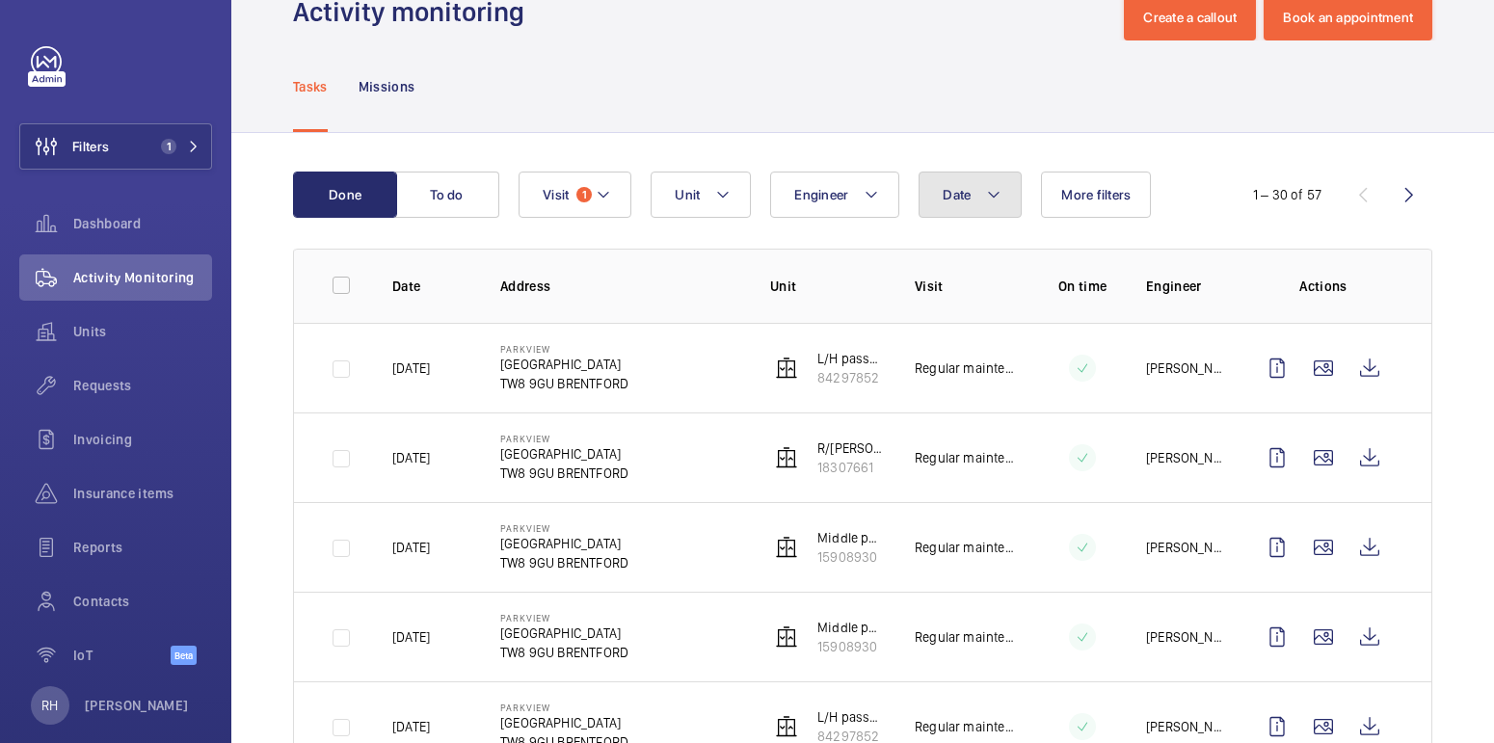
click at [994, 198] on mat-icon at bounding box center [993, 194] width 15 height 23
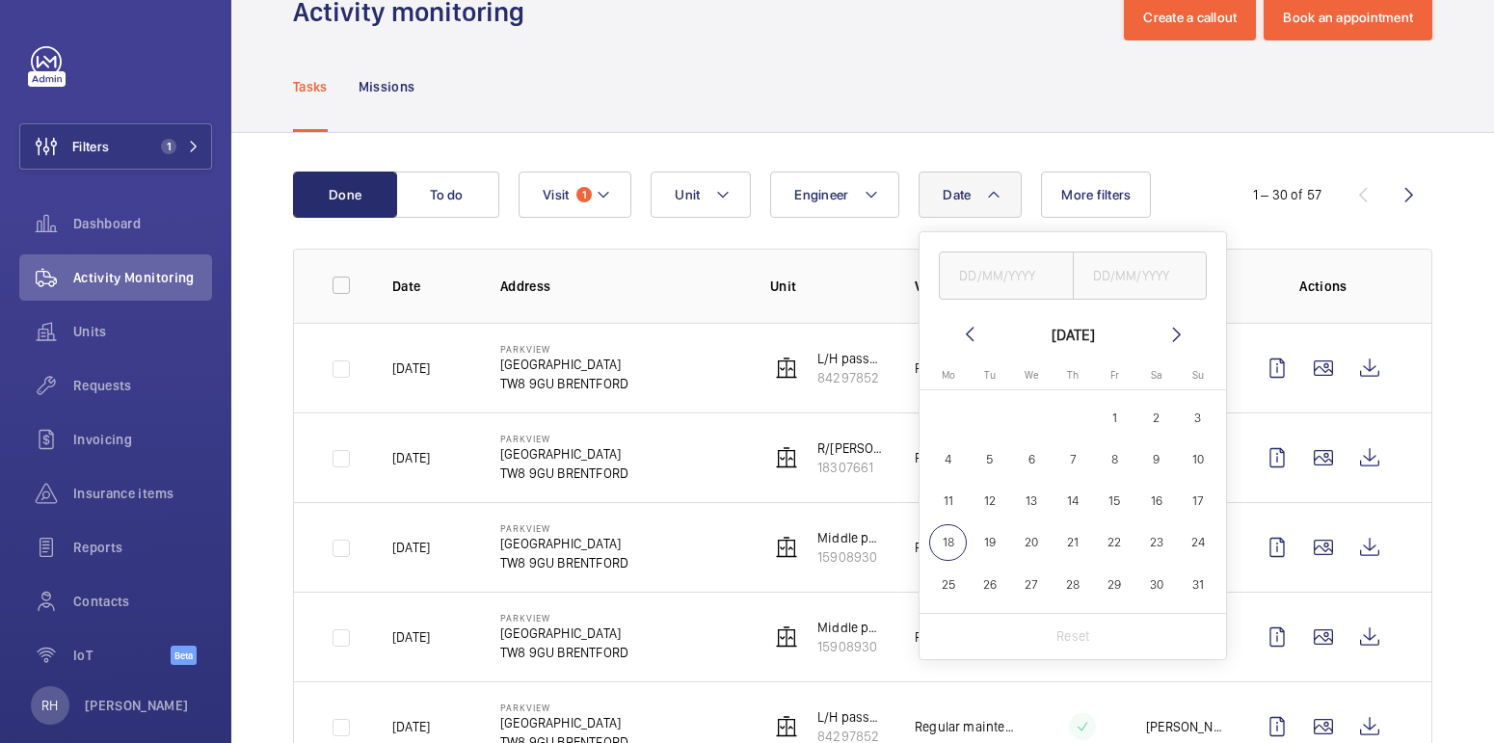
click at [1047, 462] on button "6" at bounding box center [1031, 459] width 41 height 41
type input "[DATE]"
click at [1128, 265] on input "text" at bounding box center [1140, 276] width 135 height 48
click at [1023, 455] on span "6" at bounding box center [1032, 460] width 38 height 38
type input "[DATE]"
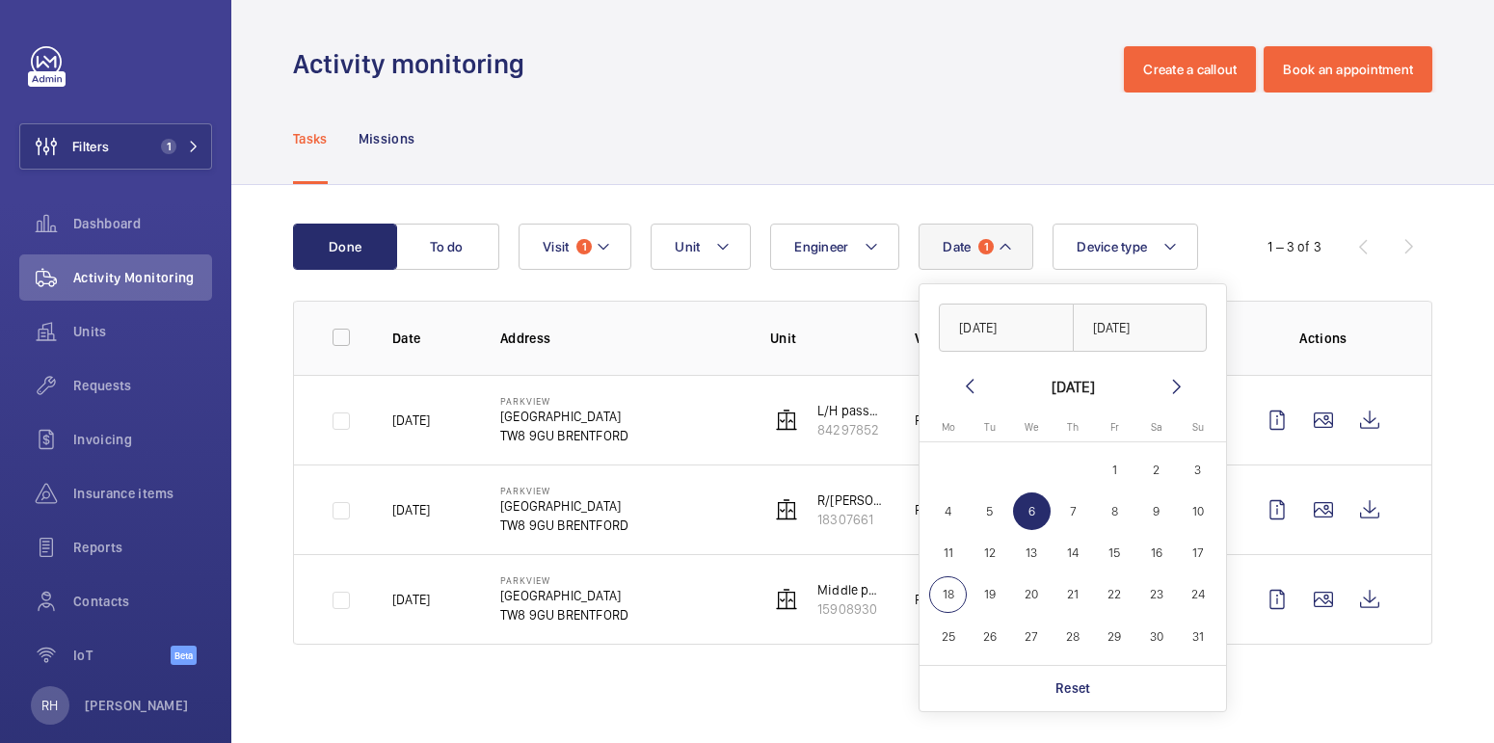
click at [886, 138] on div "Tasks Missions" at bounding box center [862, 139] width 1139 height 92
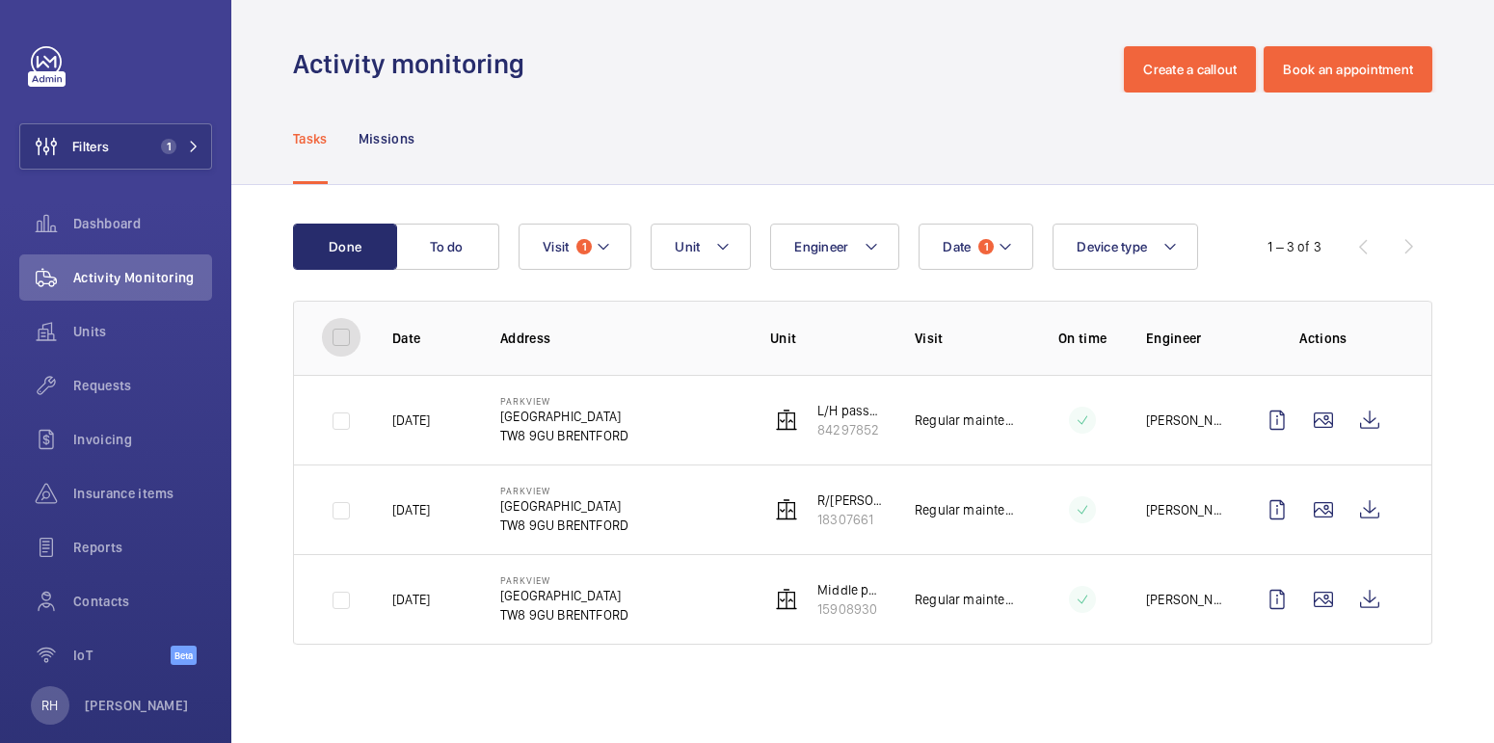
click at [350, 340] on input "checkbox" at bounding box center [341, 337] width 39 height 39
checkbox input "true"
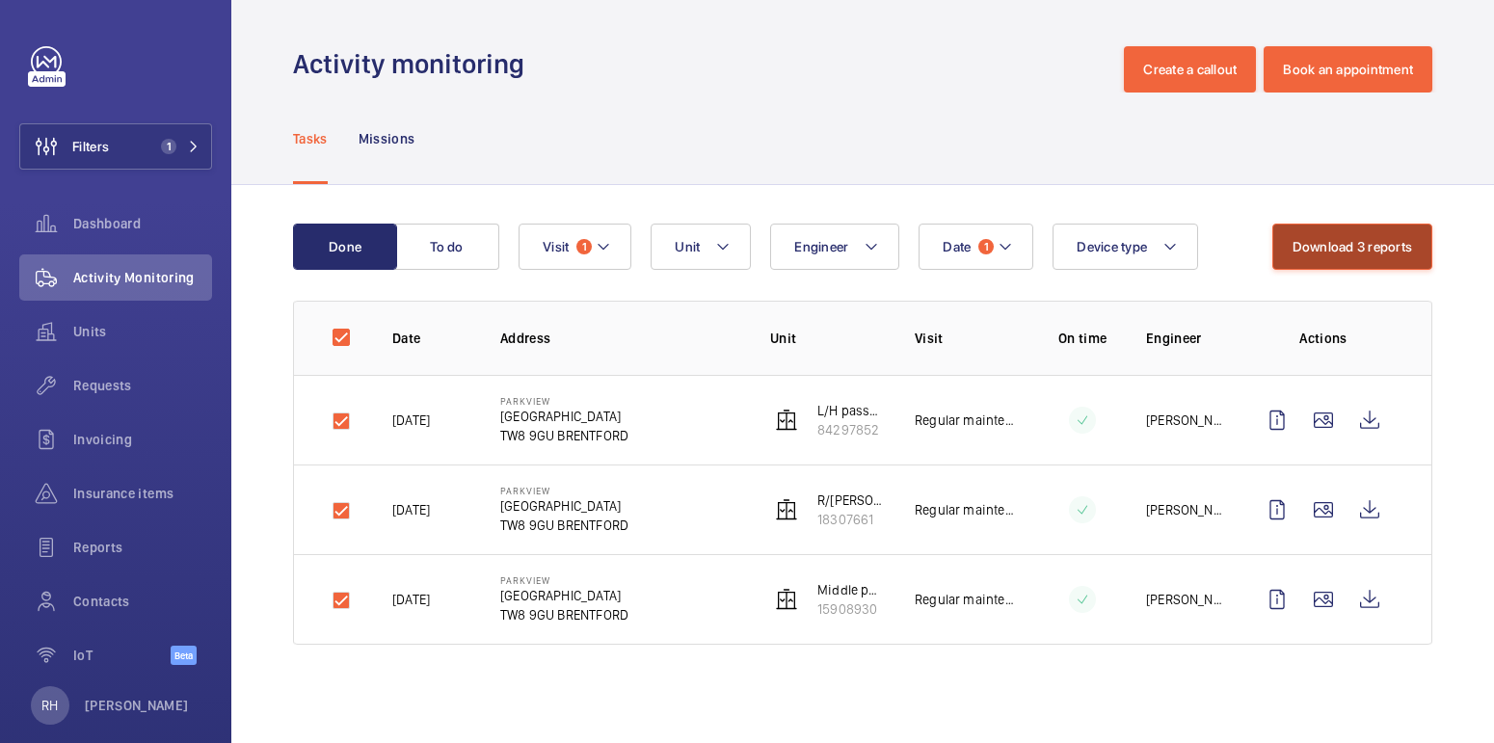
click at [1325, 244] on button "Download 3 reports" at bounding box center [1352, 247] width 161 height 46
click at [342, 338] on input "checkbox" at bounding box center [341, 337] width 39 height 39
checkbox input "false"
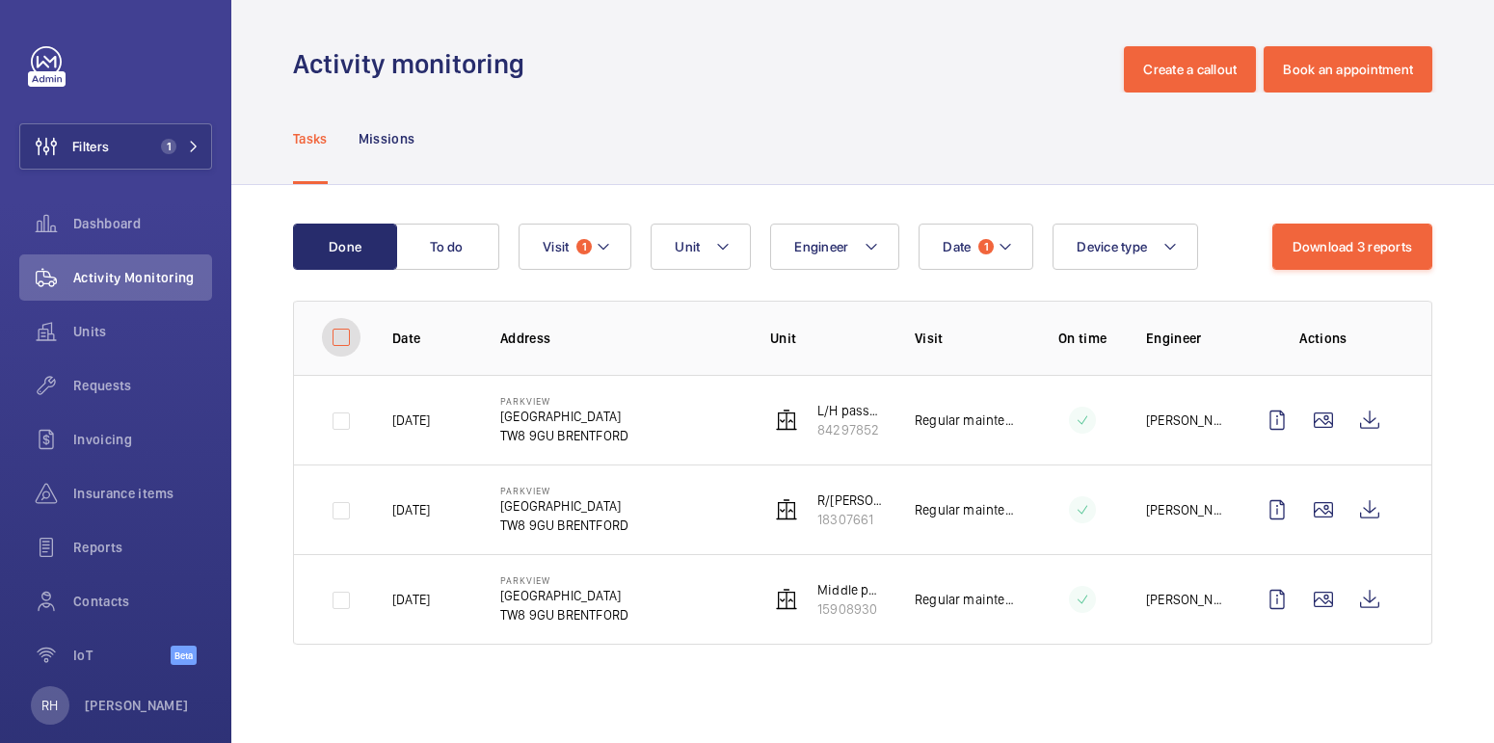
checkbox input "false"
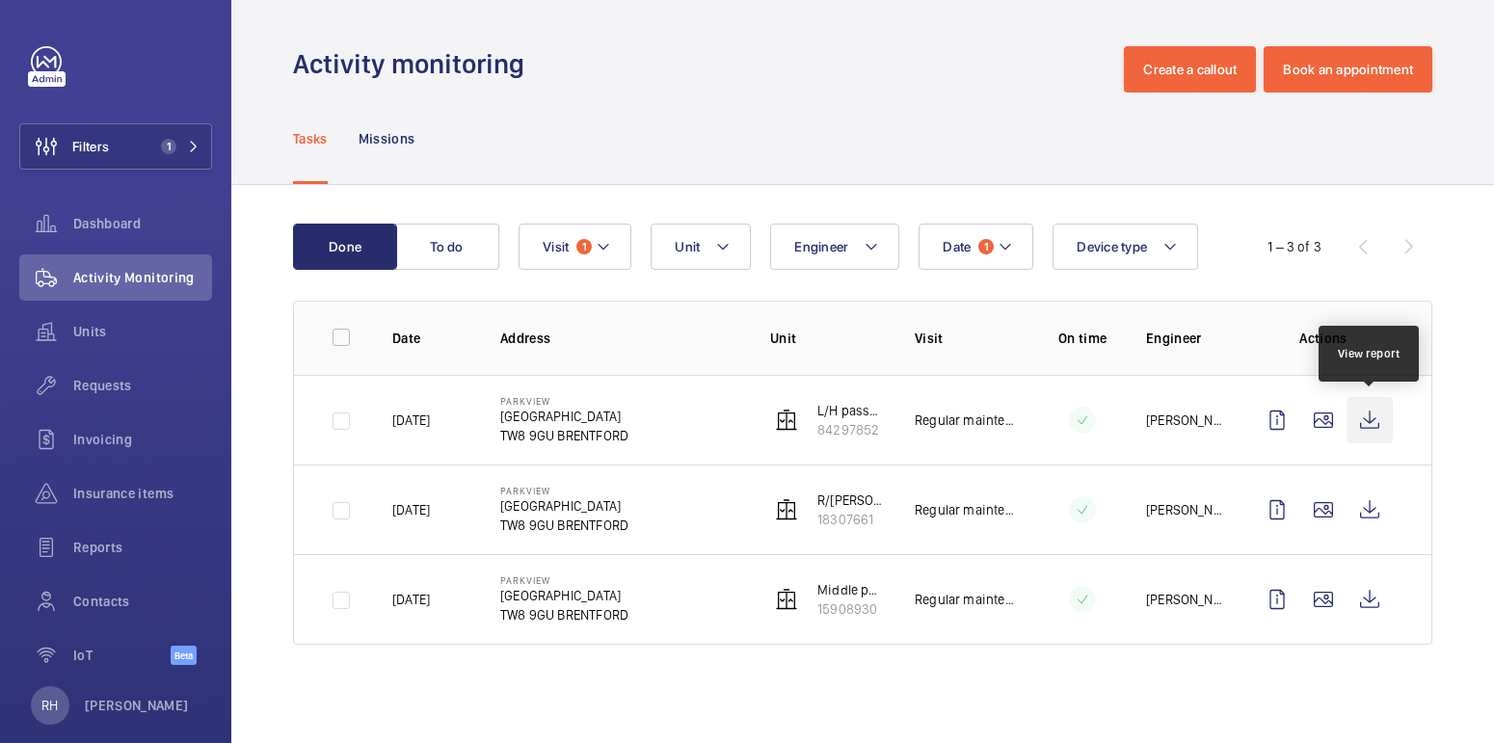
click at [1372, 427] on wm-front-icon-button at bounding box center [1370, 420] width 46 height 46
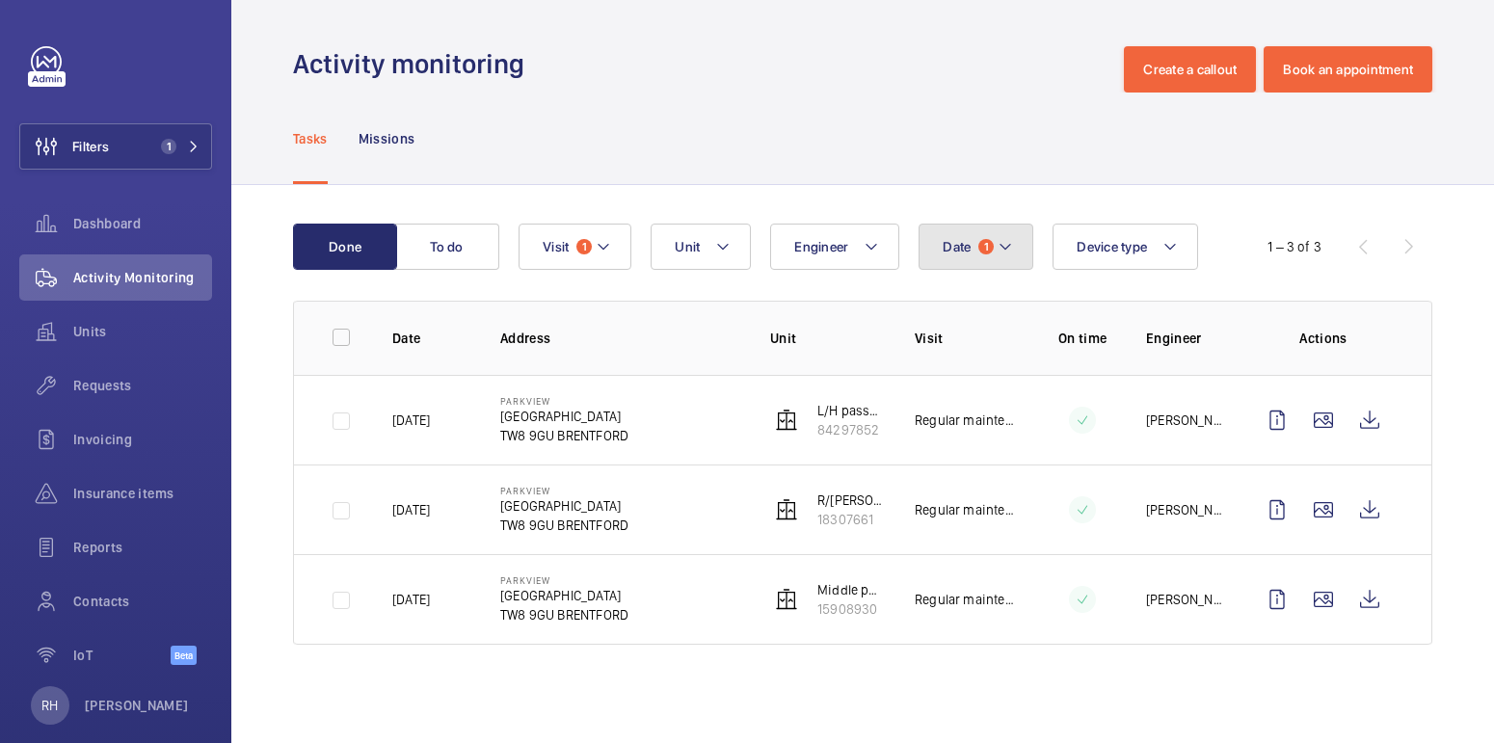
click at [998, 250] on mat-icon at bounding box center [1005, 246] width 15 height 23
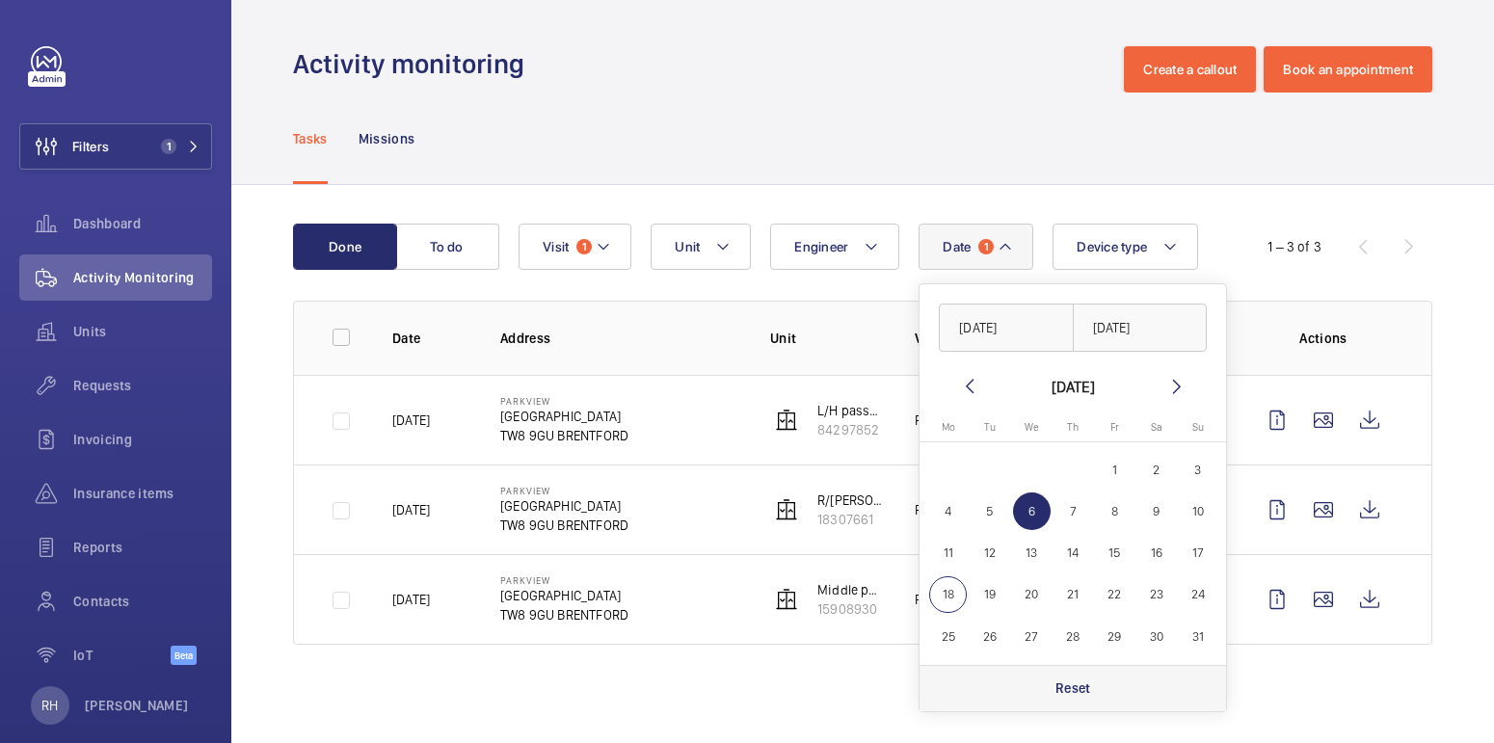
click at [1065, 683] on p "Reset" at bounding box center [1073, 688] width 36 height 19
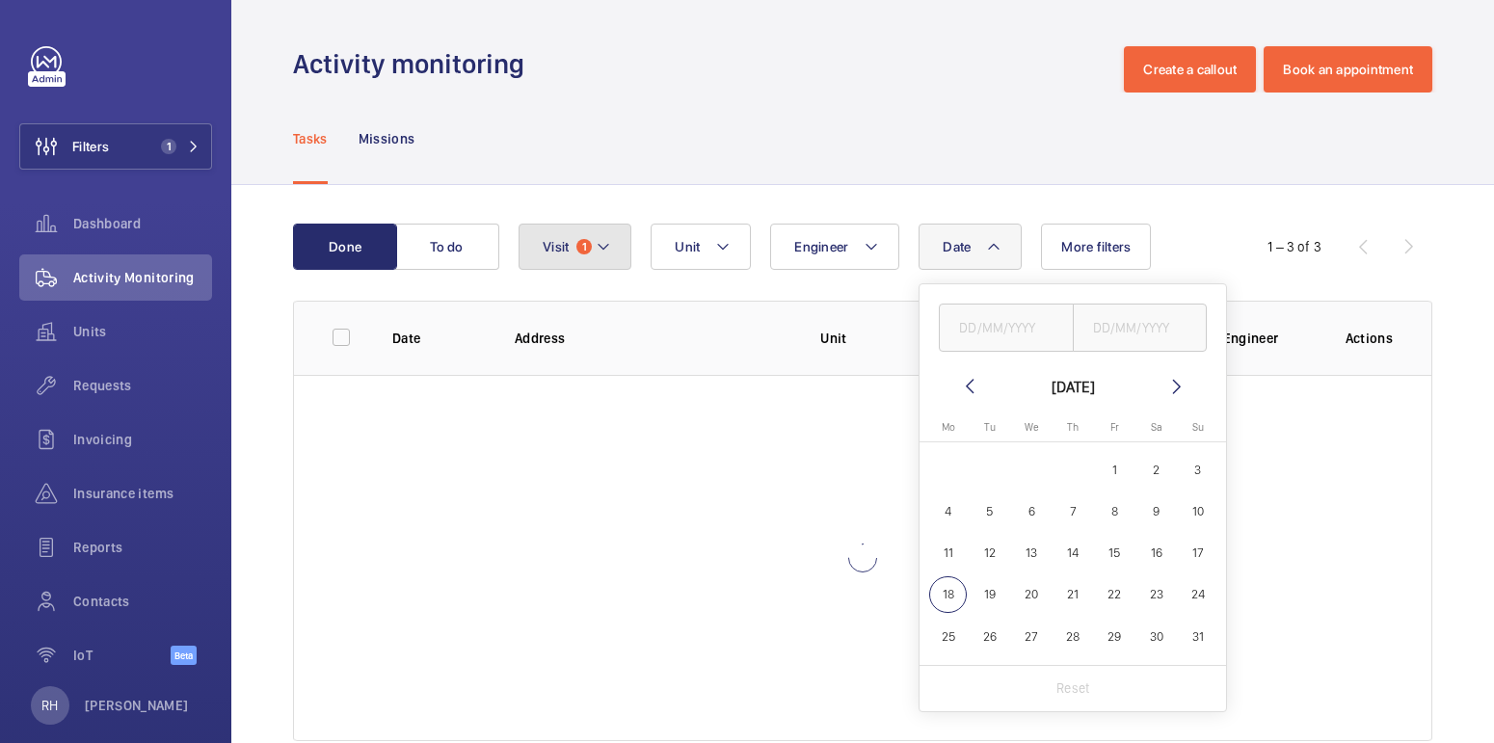
click at [569, 241] on button "Visit 1" at bounding box center [575, 247] width 113 height 46
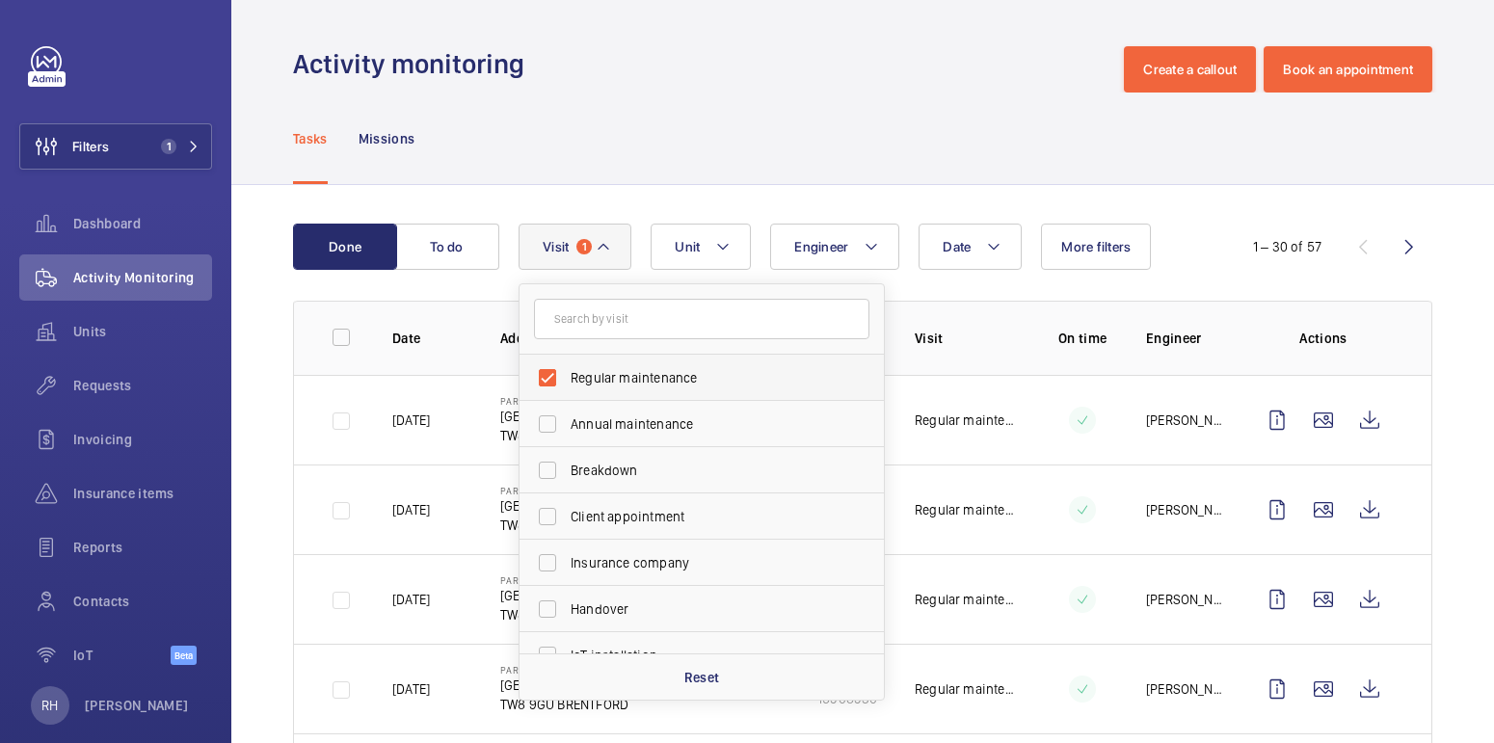
click at [585, 382] on span "Regular maintenance" at bounding box center [703, 377] width 265 height 19
click at [567, 382] on input "Regular maintenance" at bounding box center [547, 378] width 39 height 39
checkbox input "false"
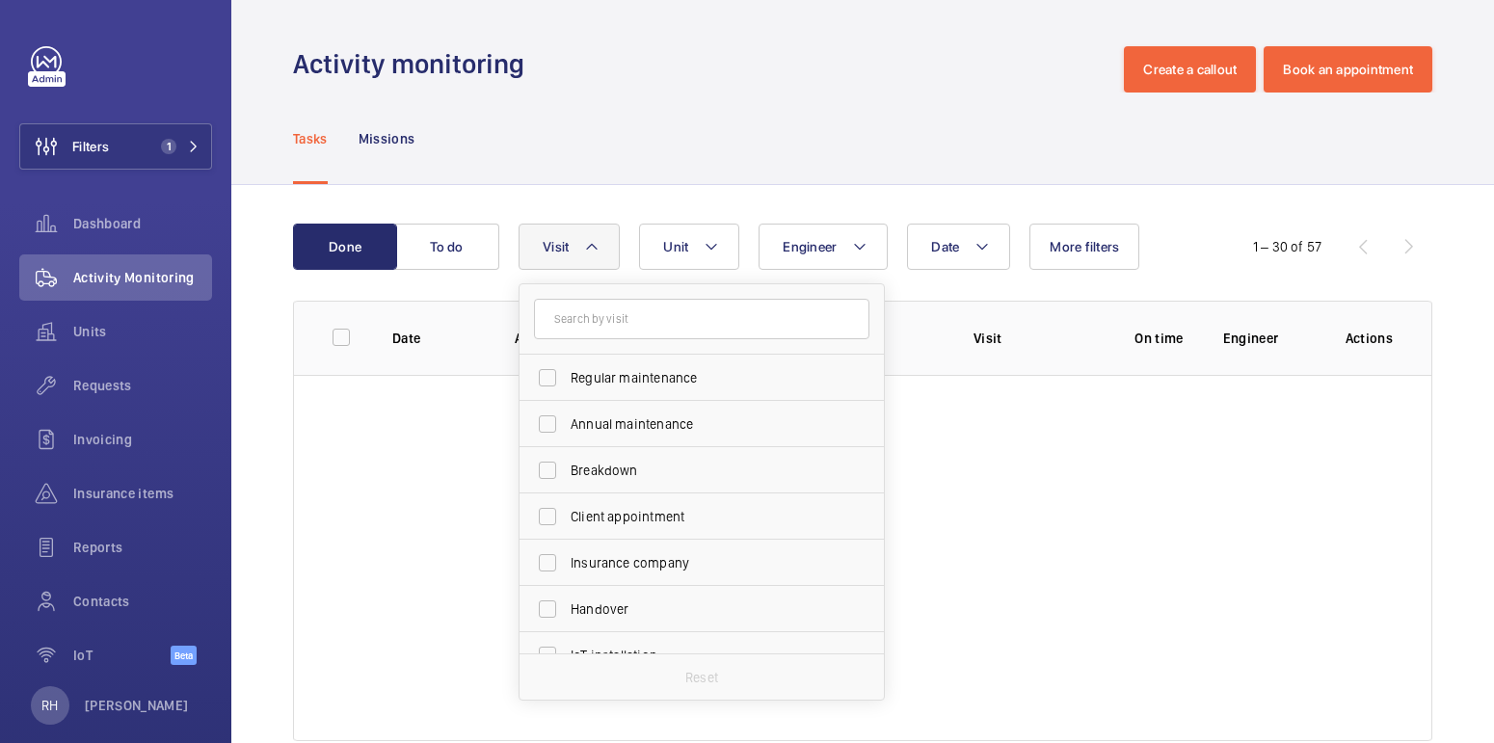
click at [628, 164] on div "Tasks Missions" at bounding box center [862, 139] width 1139 height 92
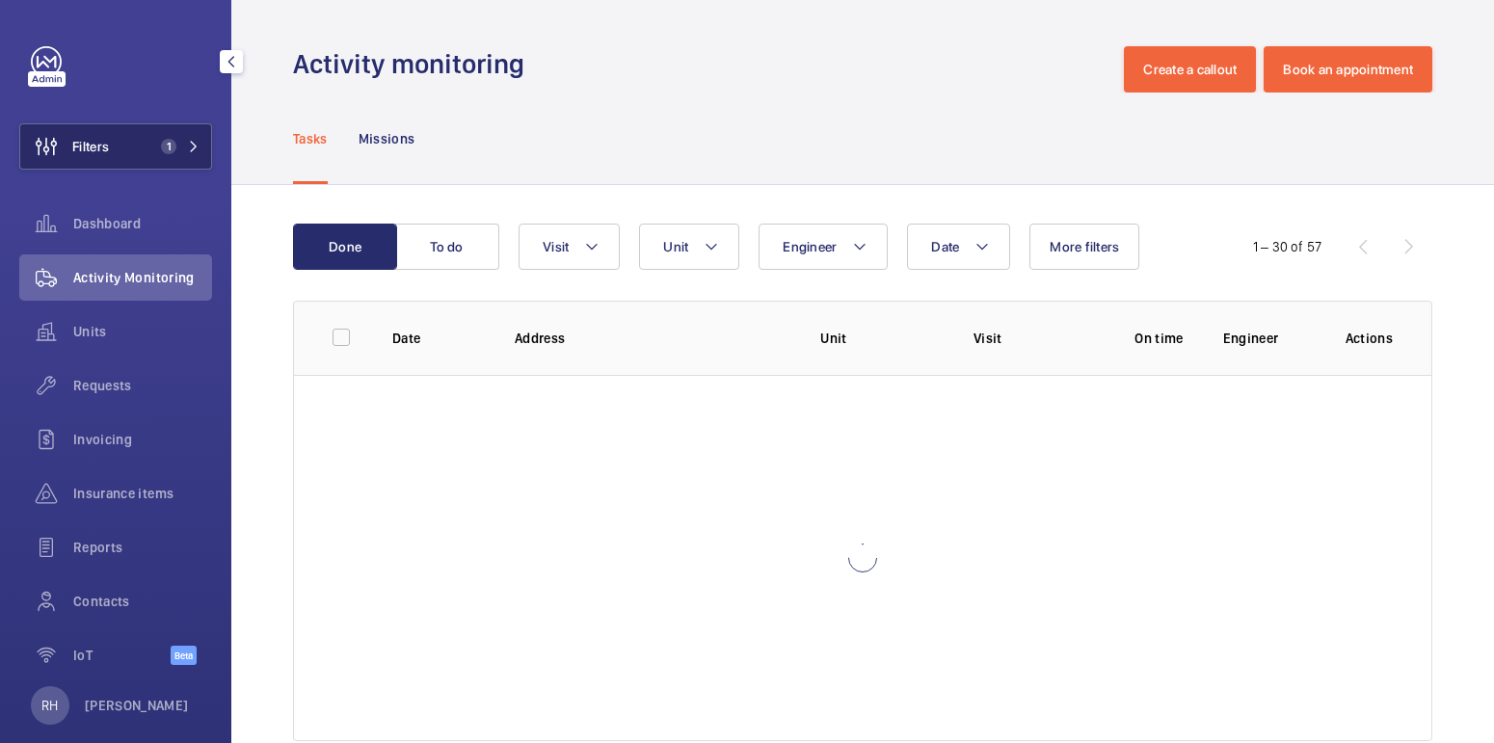
click at [188, 142] on mat-icon at bounding box center [194, 147] width 12 height 12
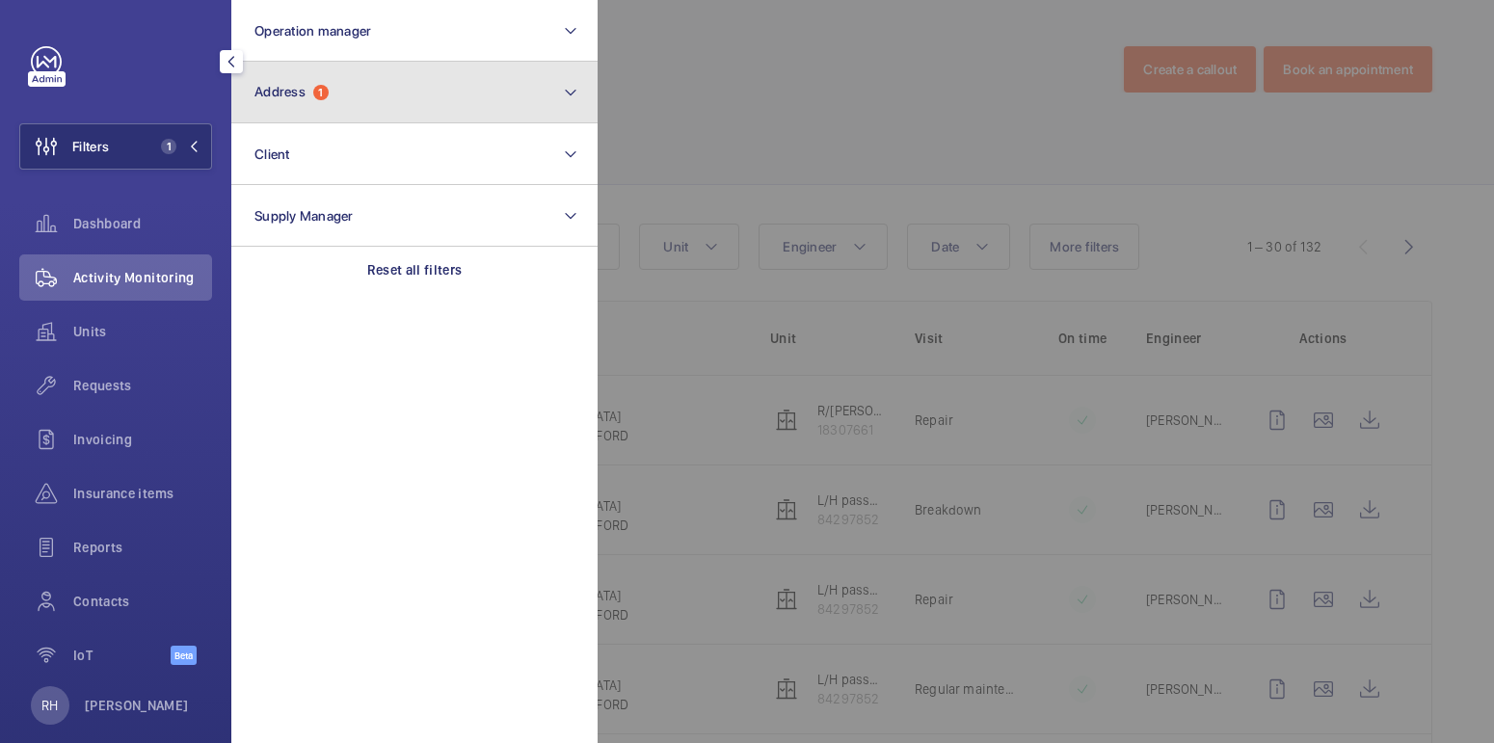
click at [284, 114] on button "Address 1" at bounding box center [414, 93] width 366 height 62
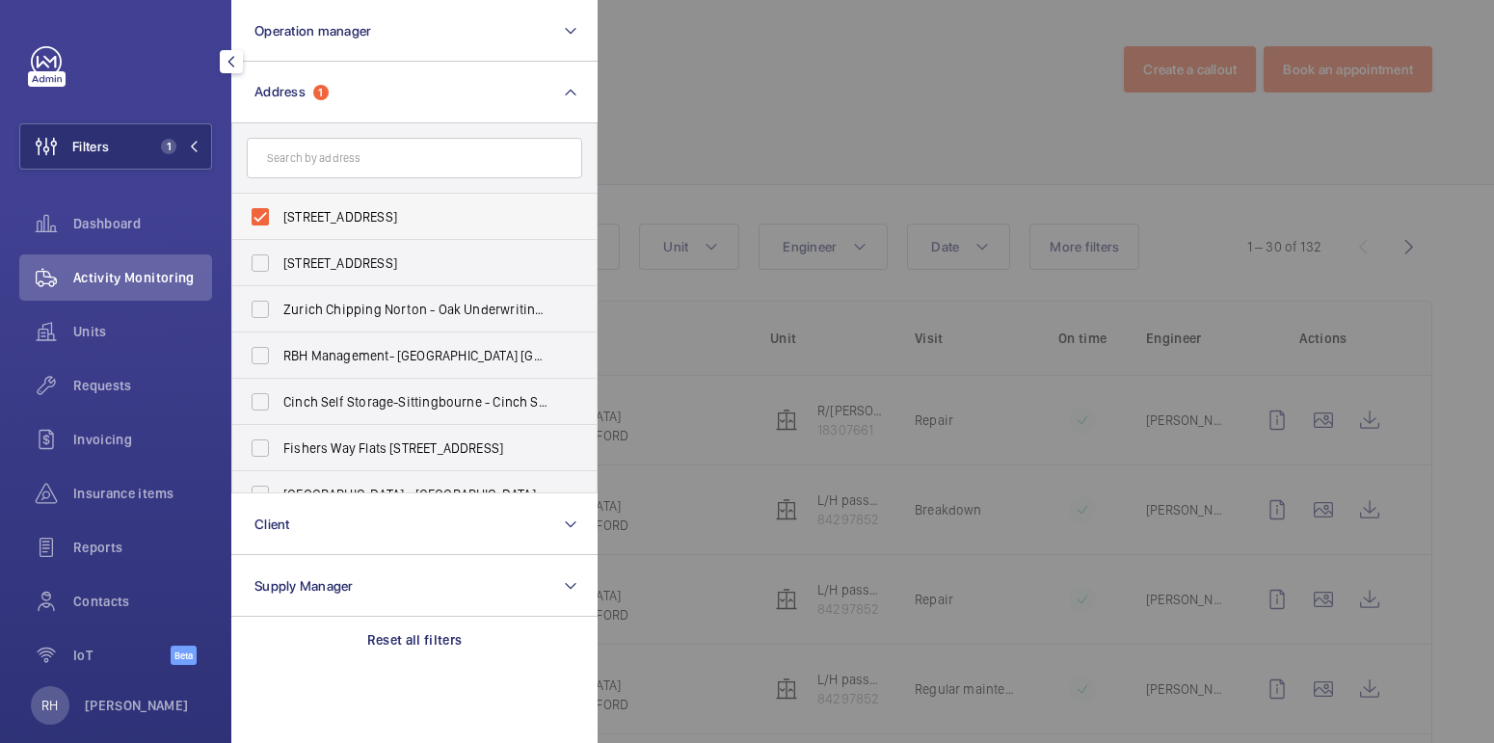
click at [301, 204] on label "[STREET_ADDRESS]" at bounding box center [399, 217] width 335 height 46
click at [280, 204] on input "[STREET_ADDRESS]" at bounding box center [260, 217] width 39 height 39
checkbox input "false"
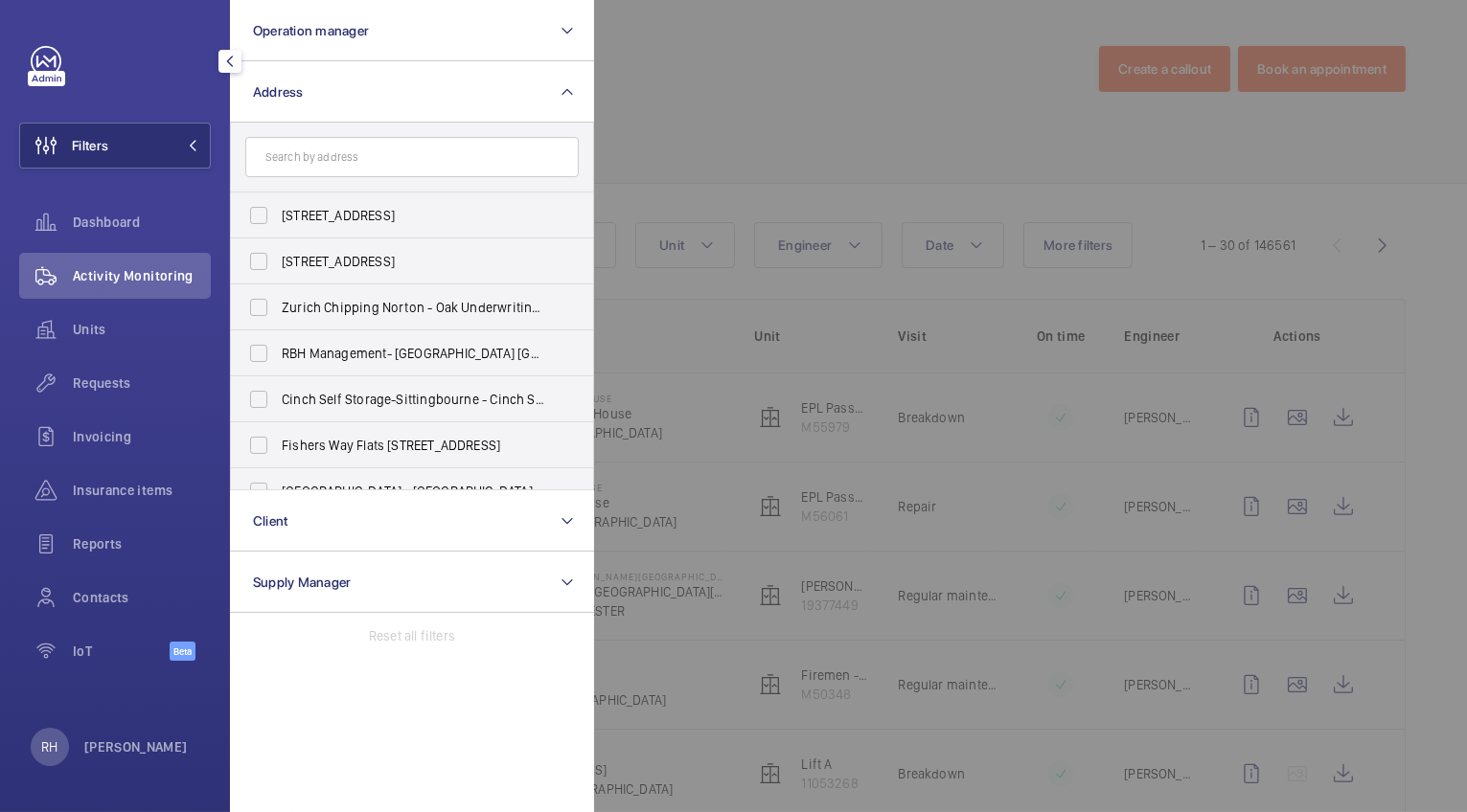
click at [735, 125] on div at bounding box center [1328, 406] width 1467 height 812
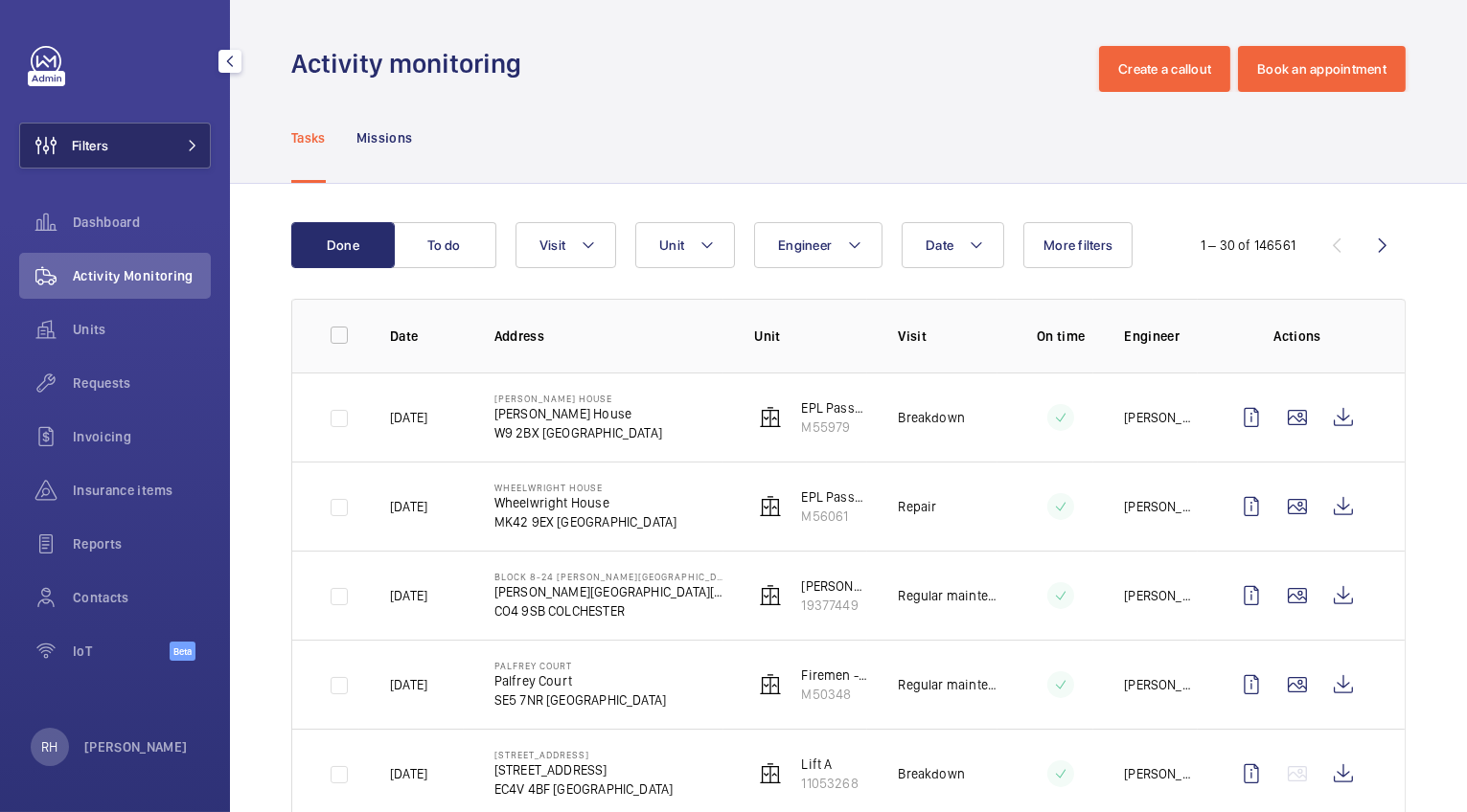
click at [116, 150] on button "Filters" at bounding box center [114, 145] width 192 height 46
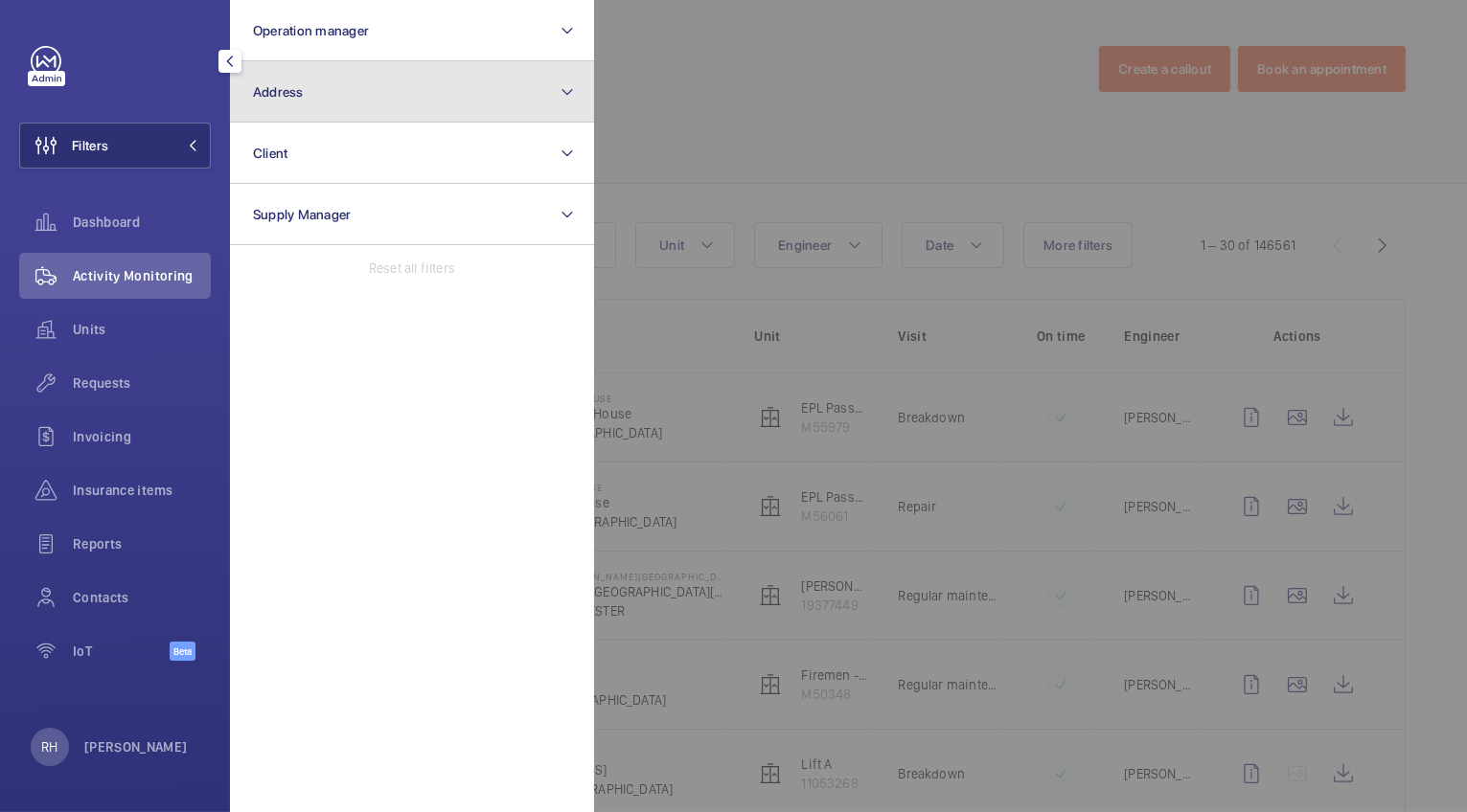
click at [351, 105] on button "Address" at bounding box center [411, 92] width 364 height 62
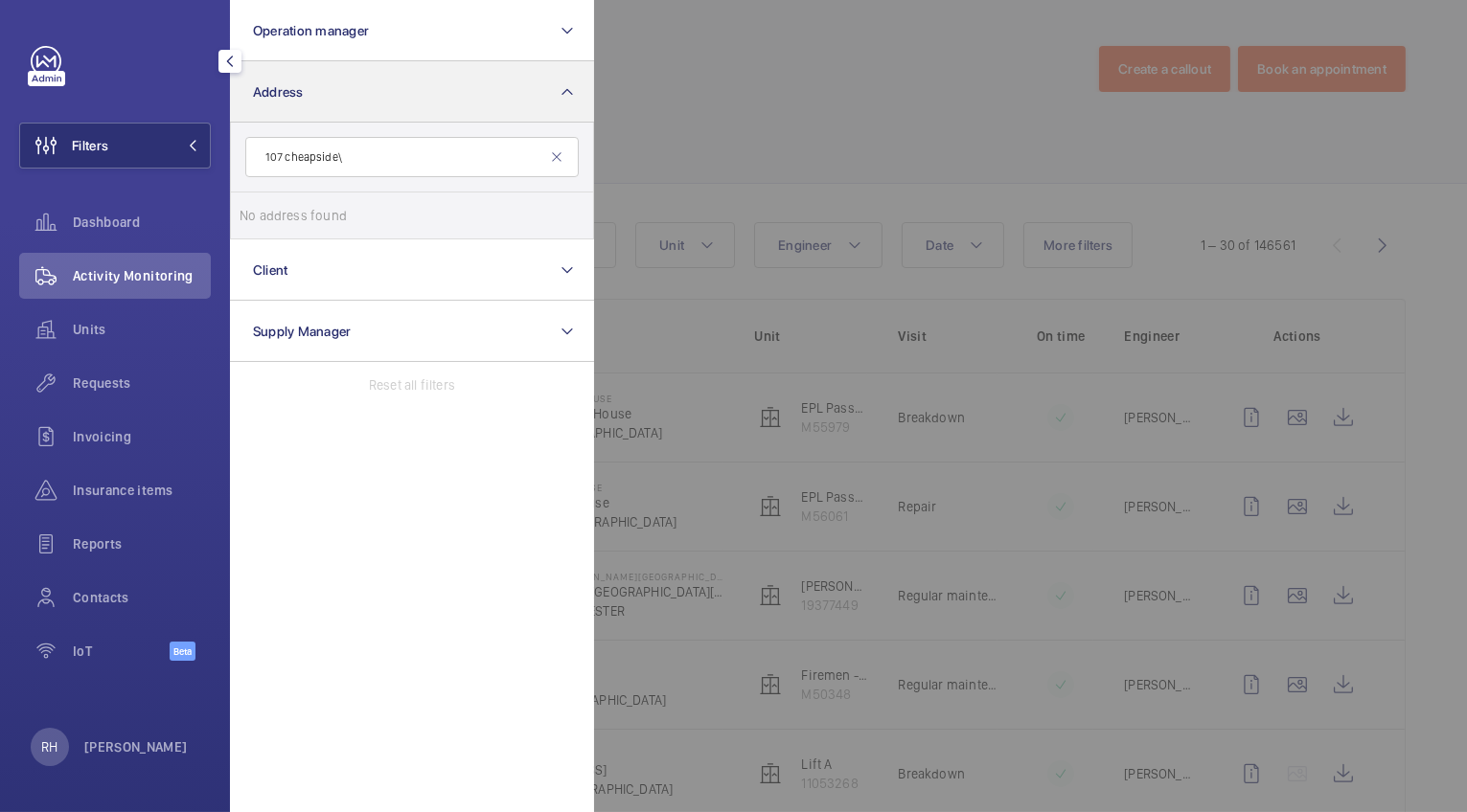
type input "107 cheapside"
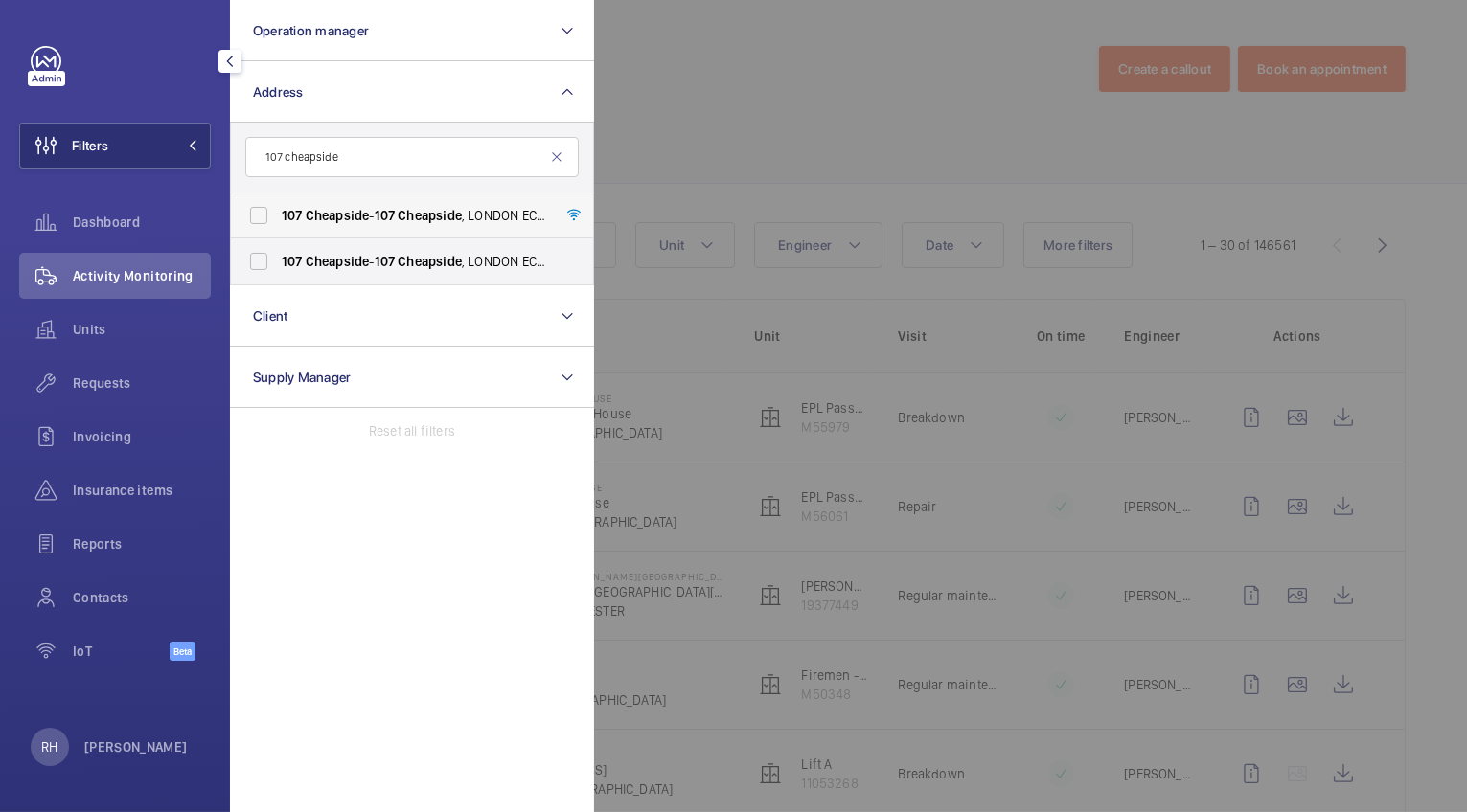
click at [349, 216] on span "Cheapside" at bounding box center [337, 215] width 65 height 15
click at [278, 216] on input "[STREET_ADDRESS]" at bounding box center [258, 216] width 39 height 39
checkbox input "true"
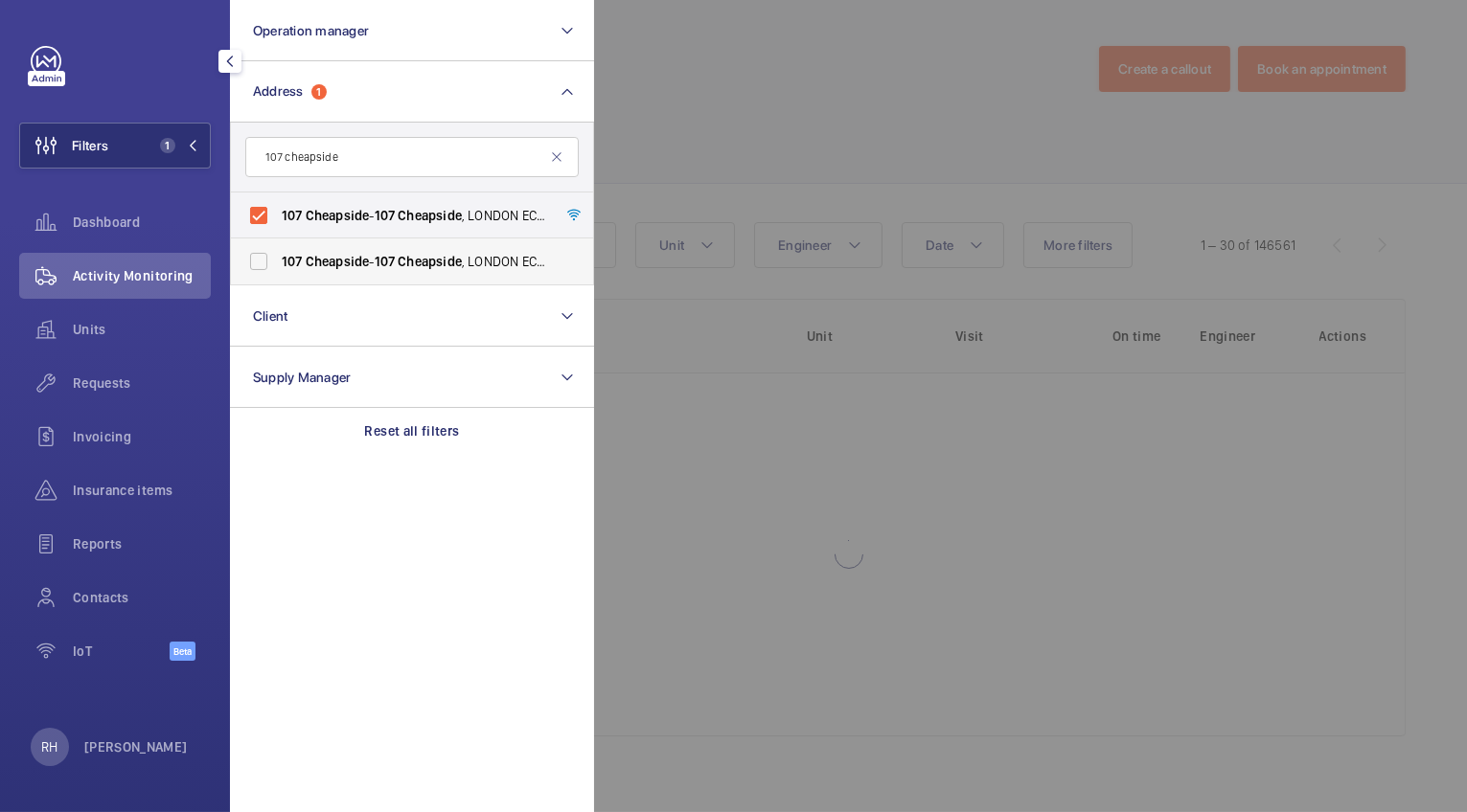
click at [347, 275] on label "[STREET_ADDRESS]" at bounding box center [397, 261] width 333 height 46
click at [278, 275] on input "[STREET_ADDRESS]" at bounding box center [258, 261] width 39 height 39
checkbox input "true"
click at [718, 120] on div at bounding box center [1328, 406] width 1467 height 812
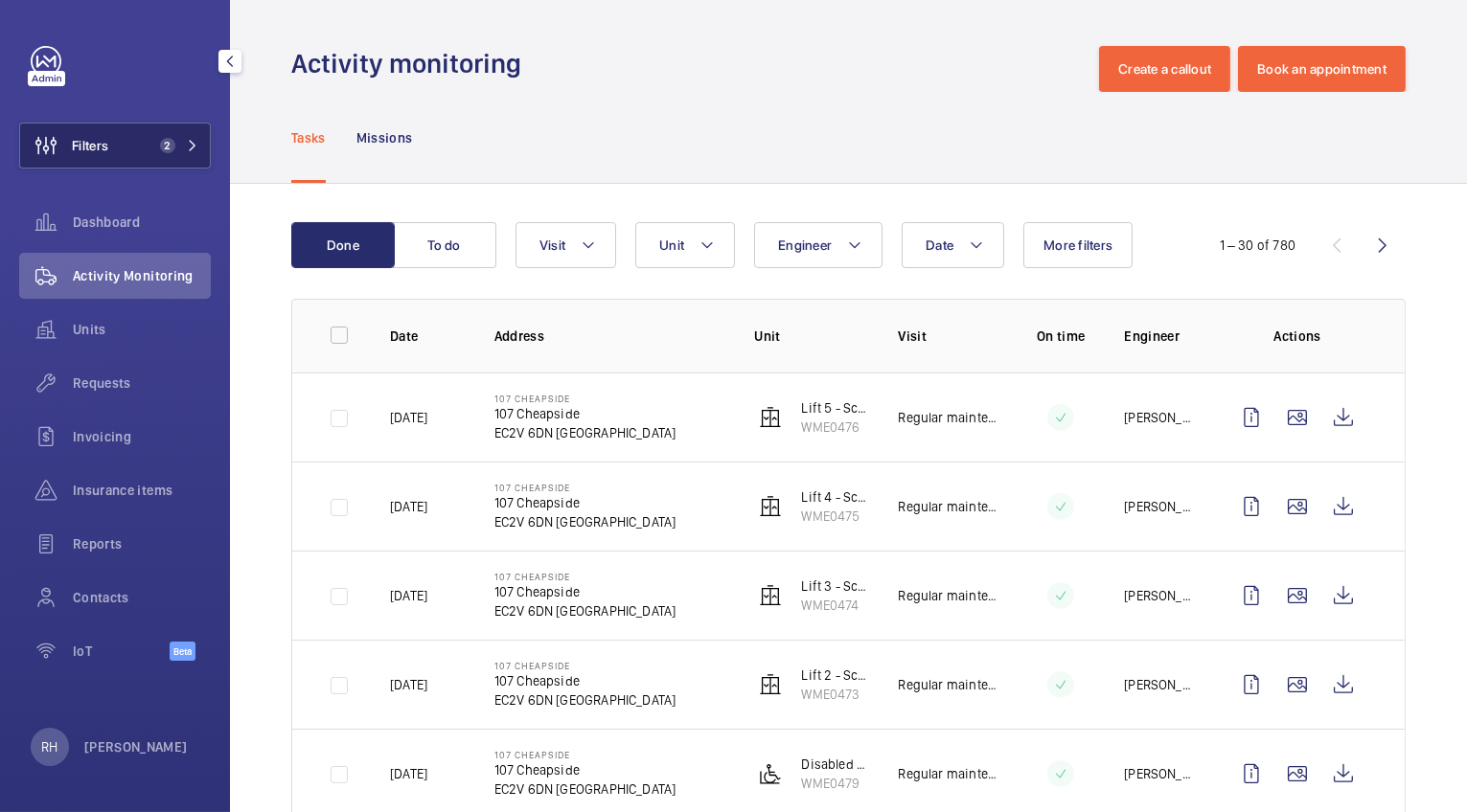
click at [156, 154] on button "Filters 2" at bounding box center [114, 145] width 192 height 46
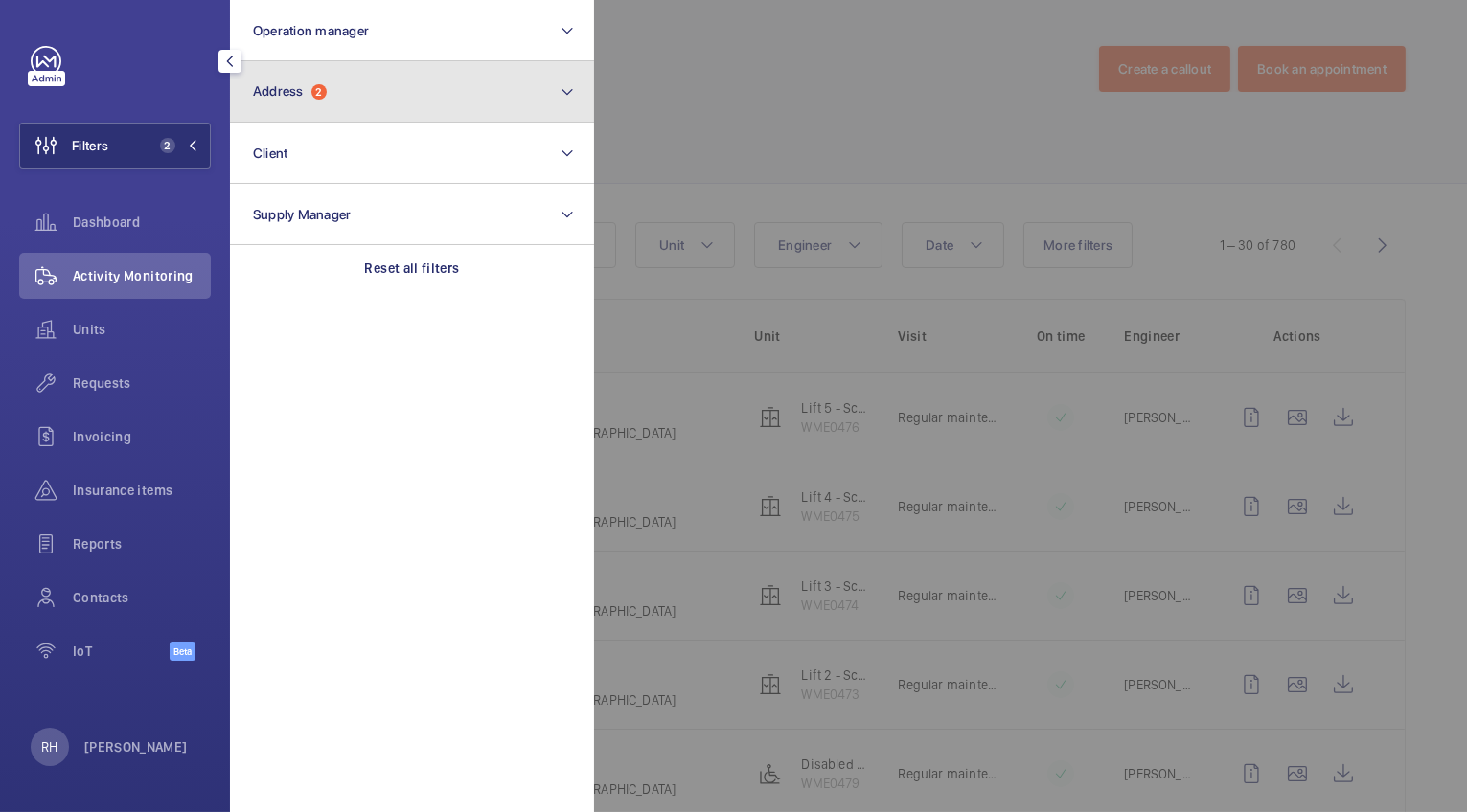
click at [346, 88] on button "Address 2" at bounding box center [411, 92] width 364 height 62
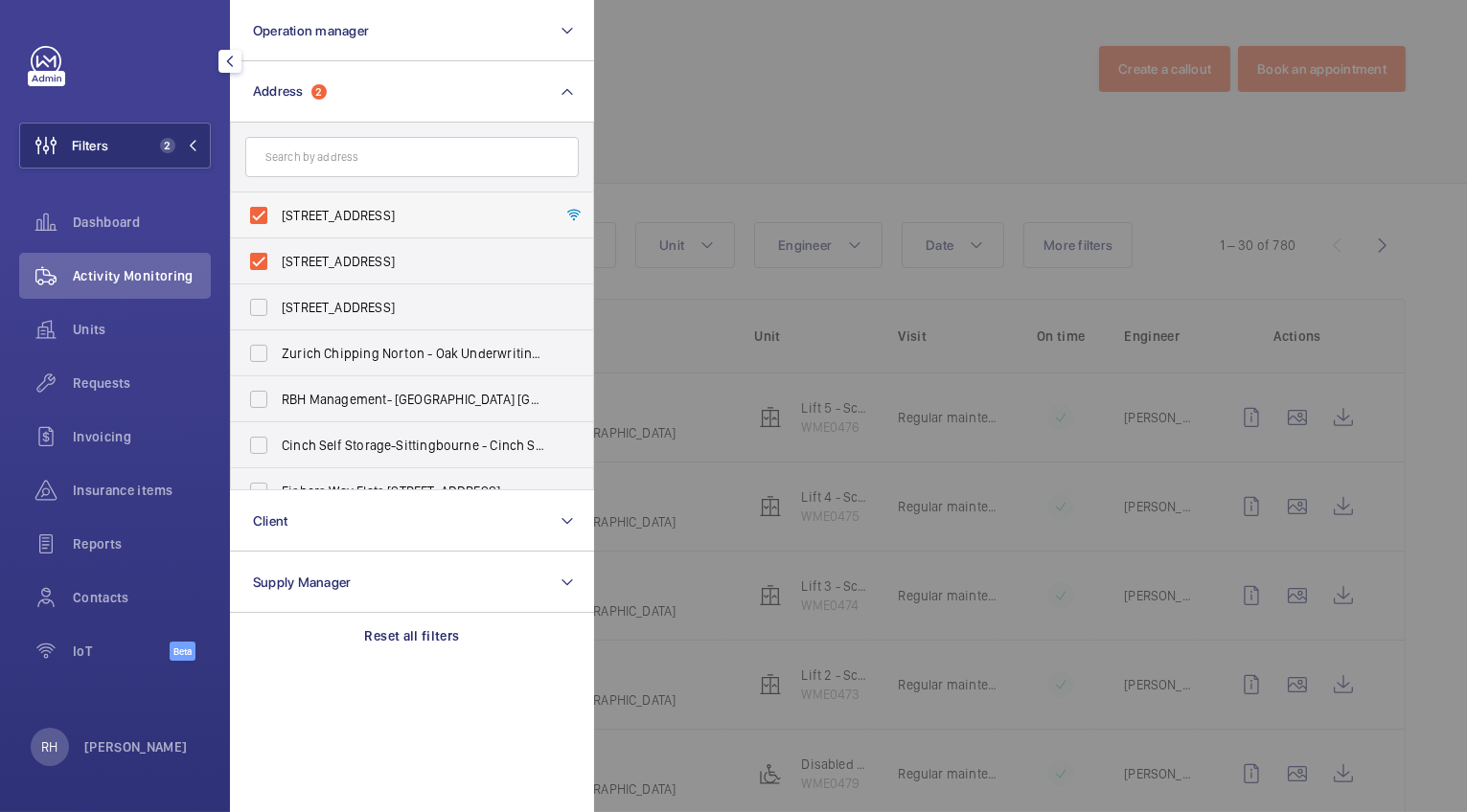
click at [327, 208] on span "[STREET_ADDRESS]" at bounding box center [412, 215] width 263 height 19
click at [278, 208] on input "[STREET_ADDRESS]" at bounding box center [258, 216] width 39 height 39
checkbox input "false"
drag, startPoint x: 325, startPoint y: 255, endPoint x: 334, endPoint y: 254, distance: 9.1
click at [325, 255] on span "[STREET_ADDRESS]" at bounding box center [412, 261] width 263 height 19
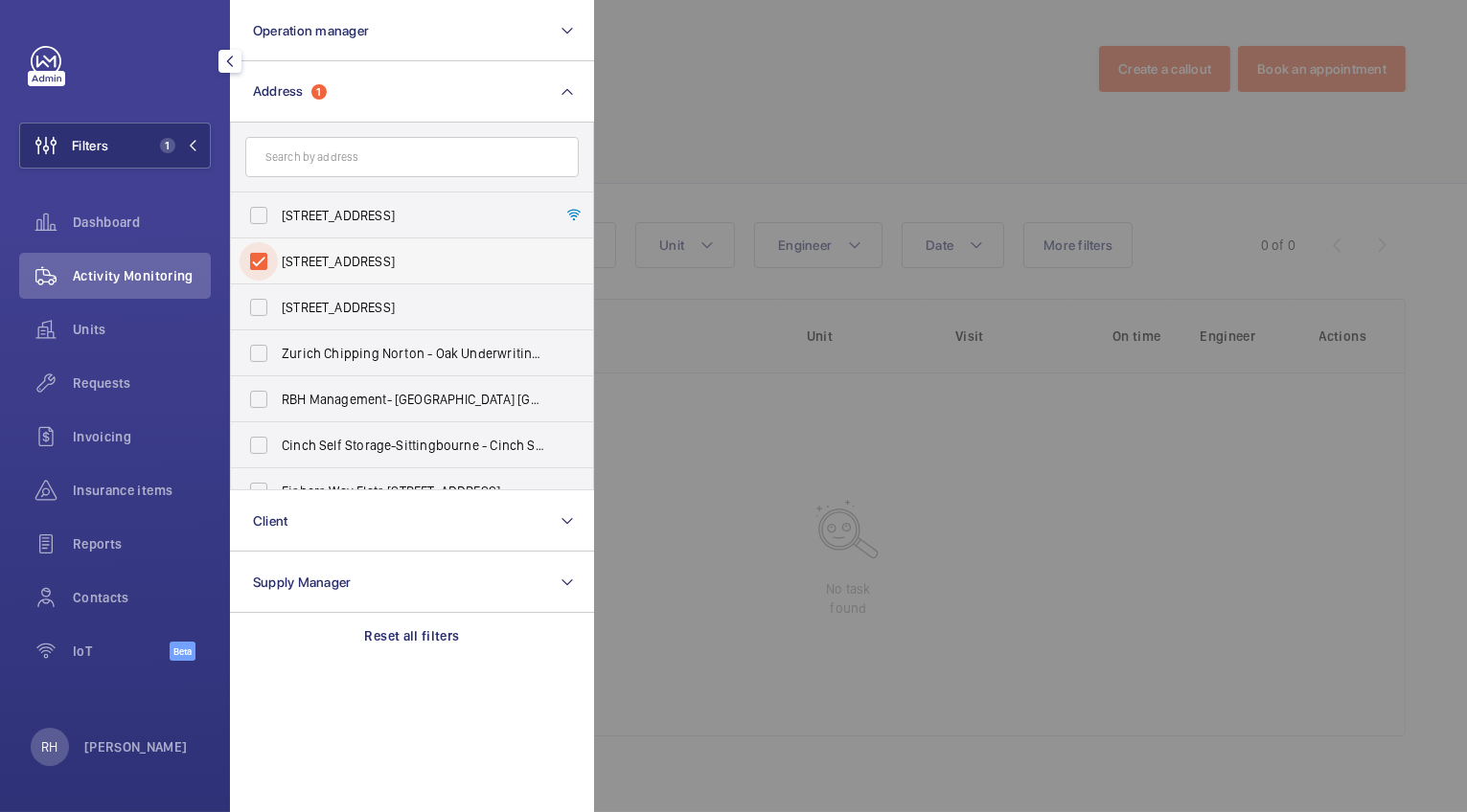
click at [278, 255] on input "[STREET_ADDRESS]" at bounding box center [258, 261] width 39 height 39
checkbox input "false"
click at [694, 98] on div at bounding box center [1328, 406] width 1467 height 812
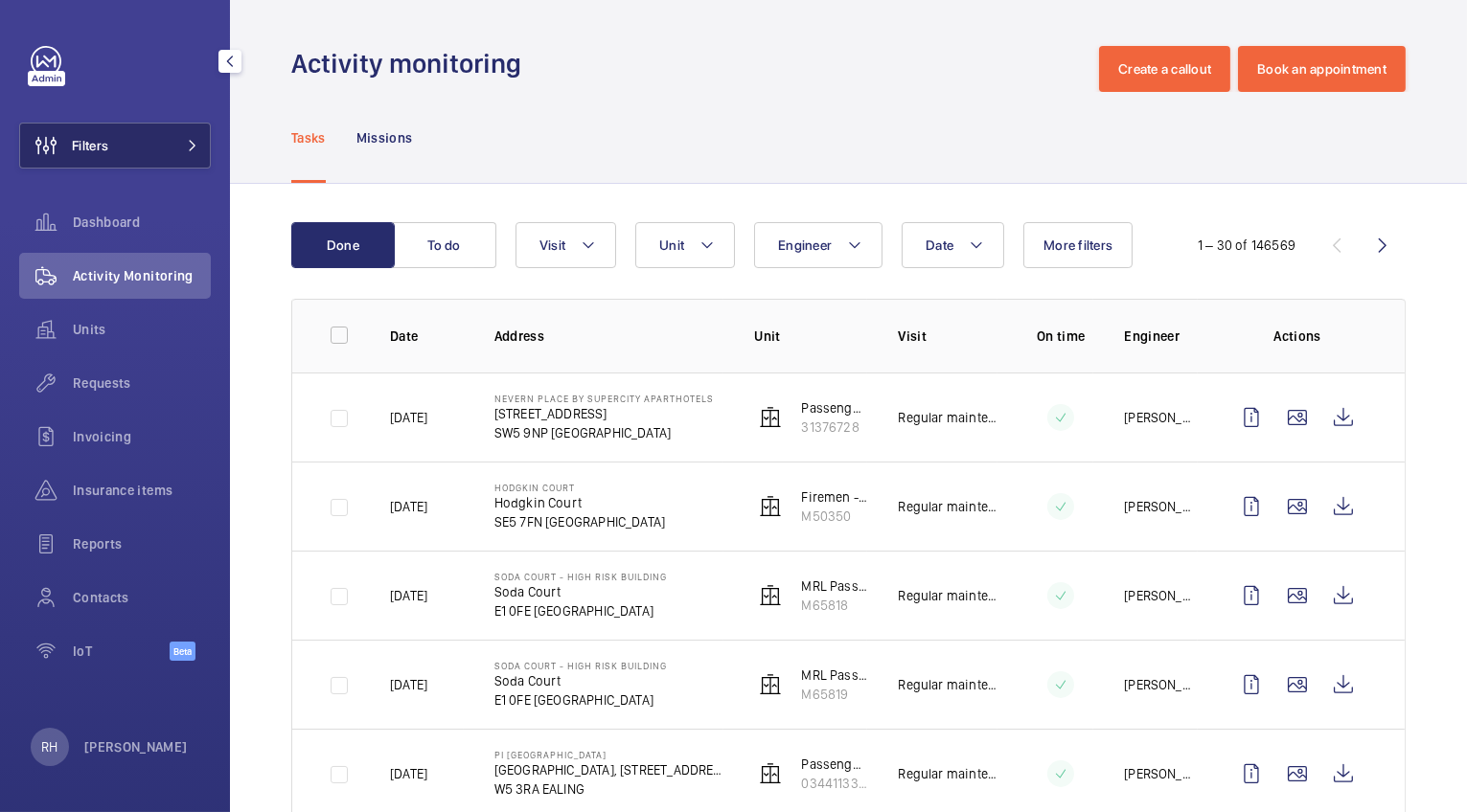
click at [149, 146] on button "Filters" at bounding box center [114, 145] width 192 height 46
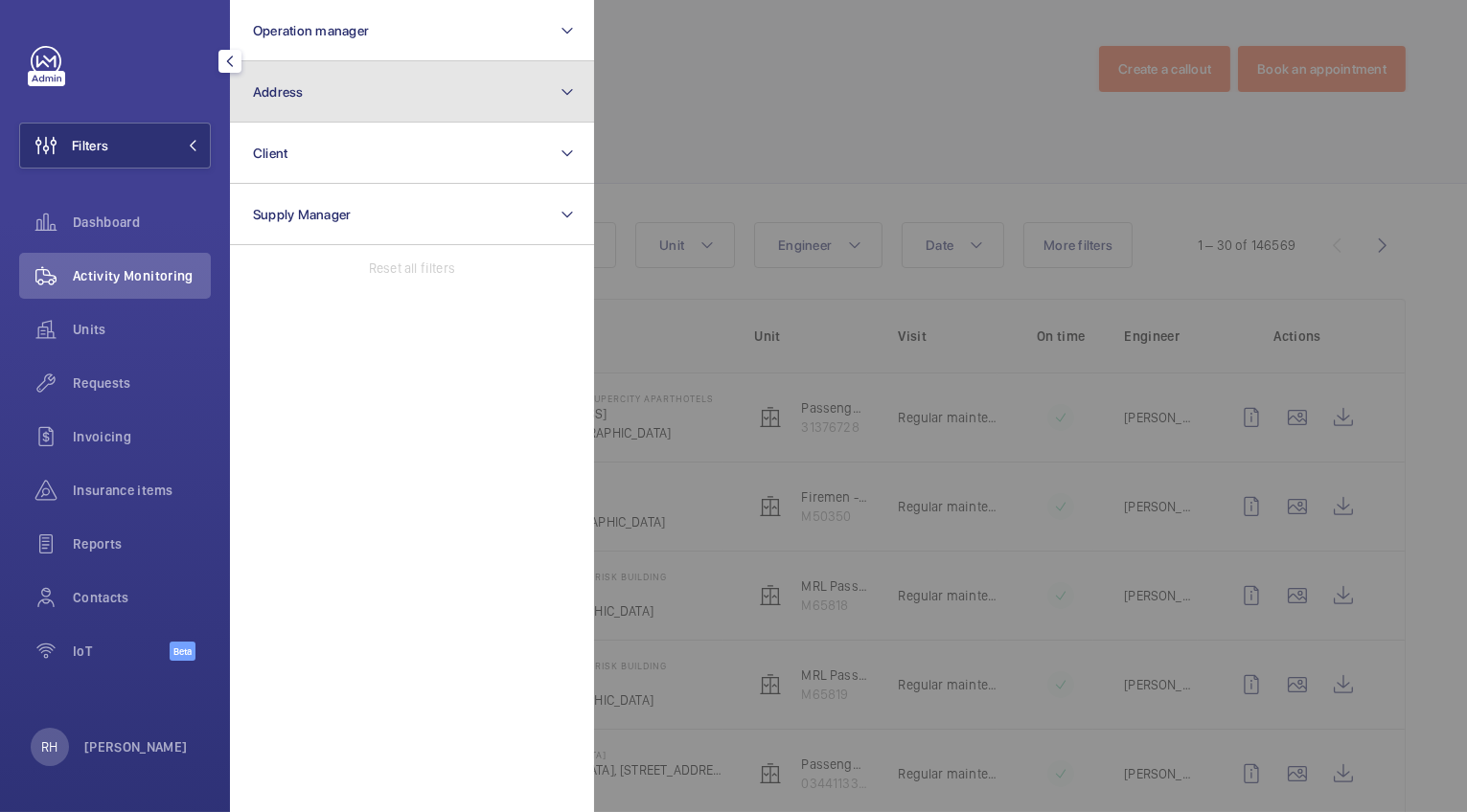
drag, startPoint x: 328, startPoint y: 108, endPoint x: 339, endPoint y: 83, distance: 27.3
click at [328, 107] on button "Address" at bounding box center [411, 92] width 364 height 62
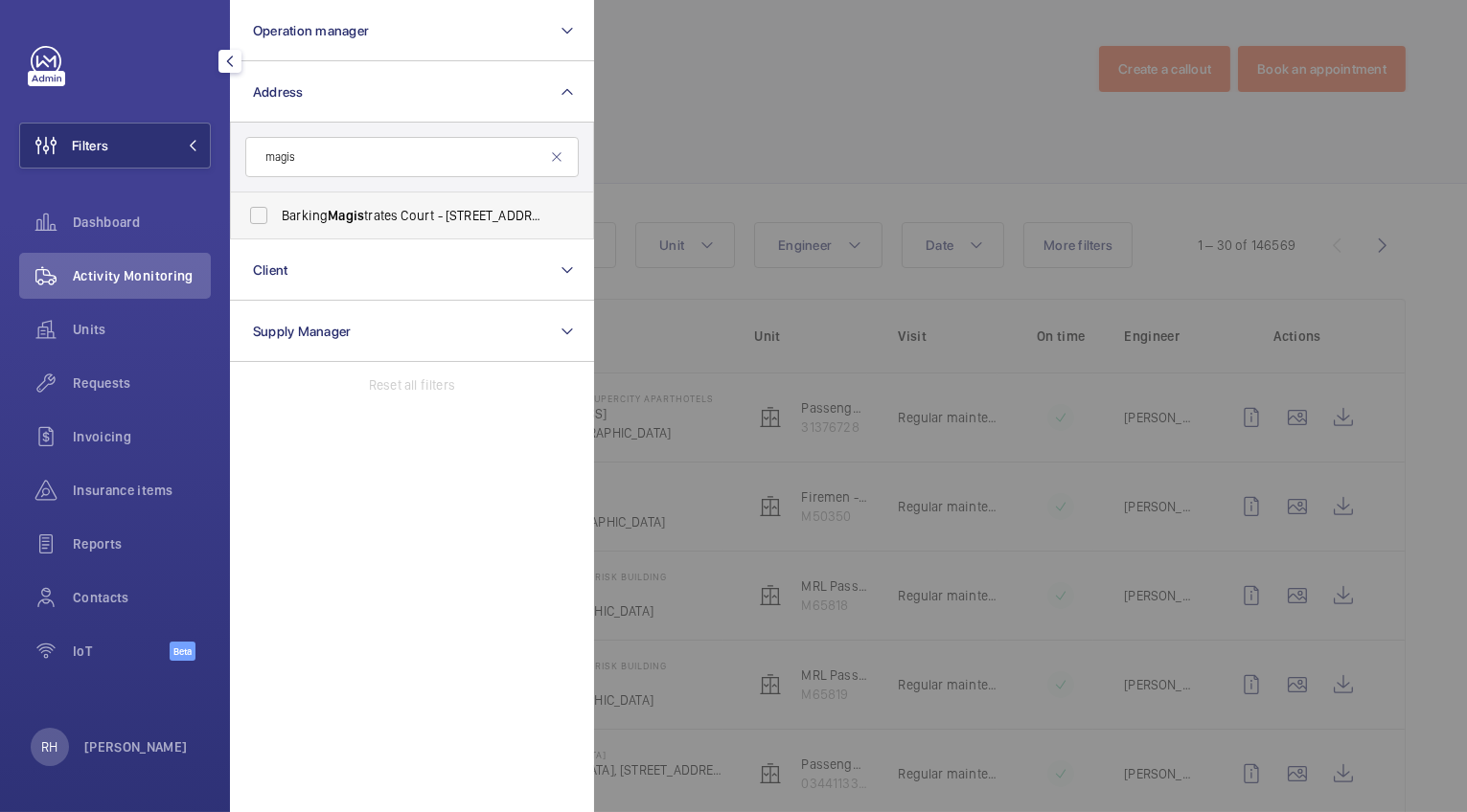
type input "magis"
click at [378, 198] on label "Barking Magis trates Court - [STREET_ADDRESS]" at bounding box center [397, 216] width 333 height 46
click at [278, 198] on input "Barking Magis trates Court - [STREET_ADDRESS]" at bounding box center [258, 216] width 39 height 39
checkbox input "true"
click at [679, 126] on div at bounding box center [1328, 406] width 1467 height 812
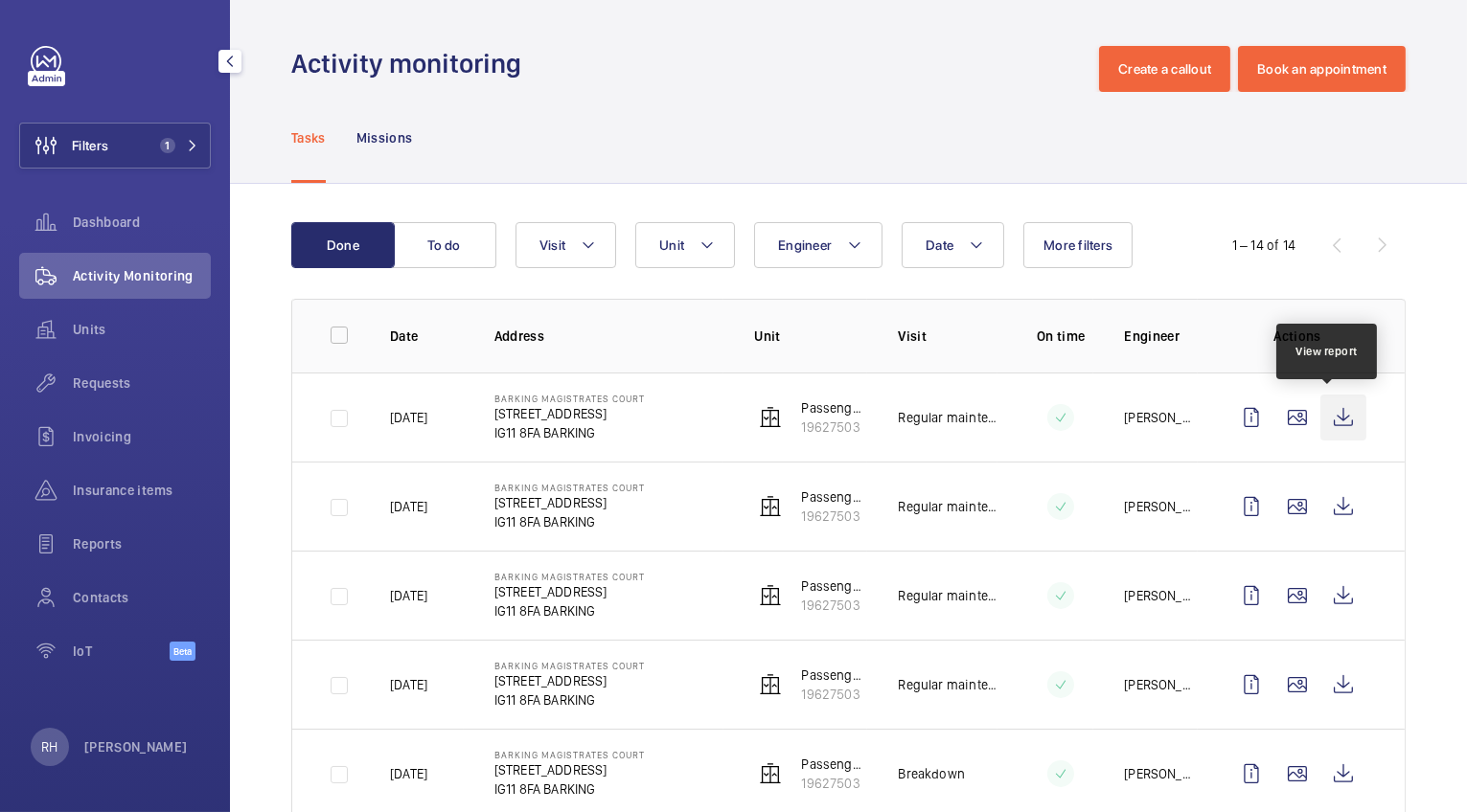
click at [1327, 410] on wm-front-icon-button at bounding box center [1343, 417] width 46 height 46
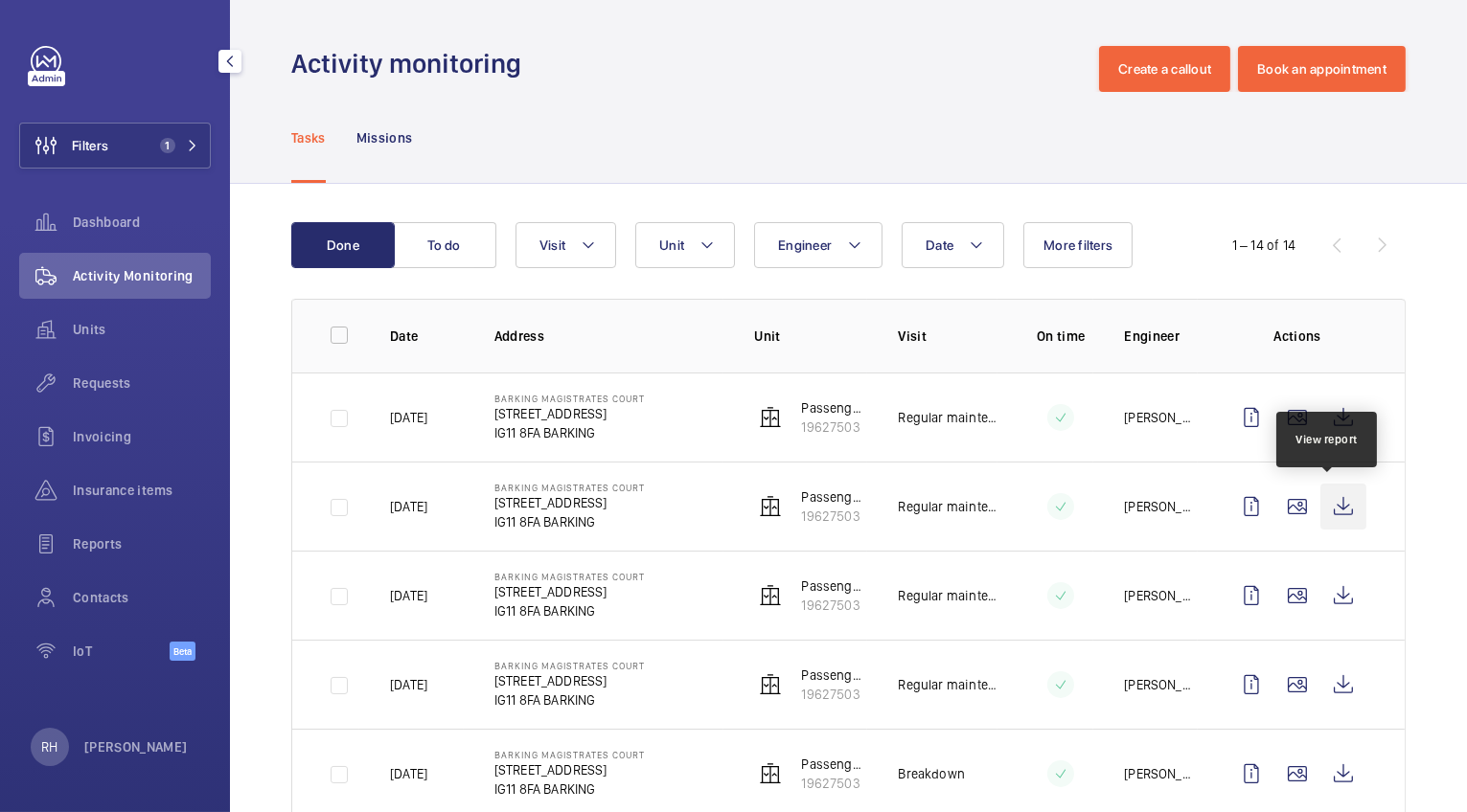
click at [1337, 506] on wm-front-icon-button at bounding box center [1343, 507] width 46 height 46
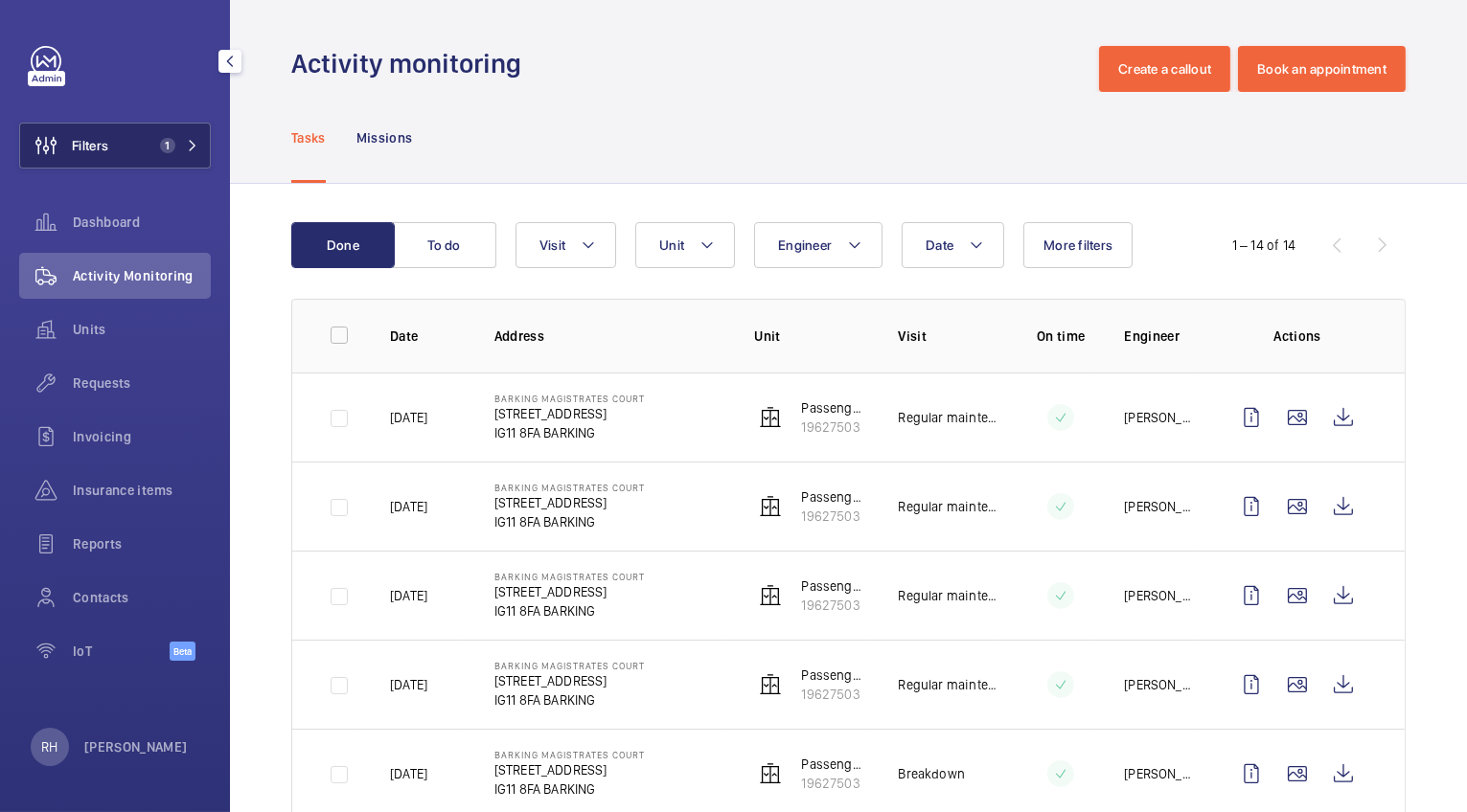
click at [119, 143] on button "Filters 1" at bounding box center [114, 145] width 192 height 46
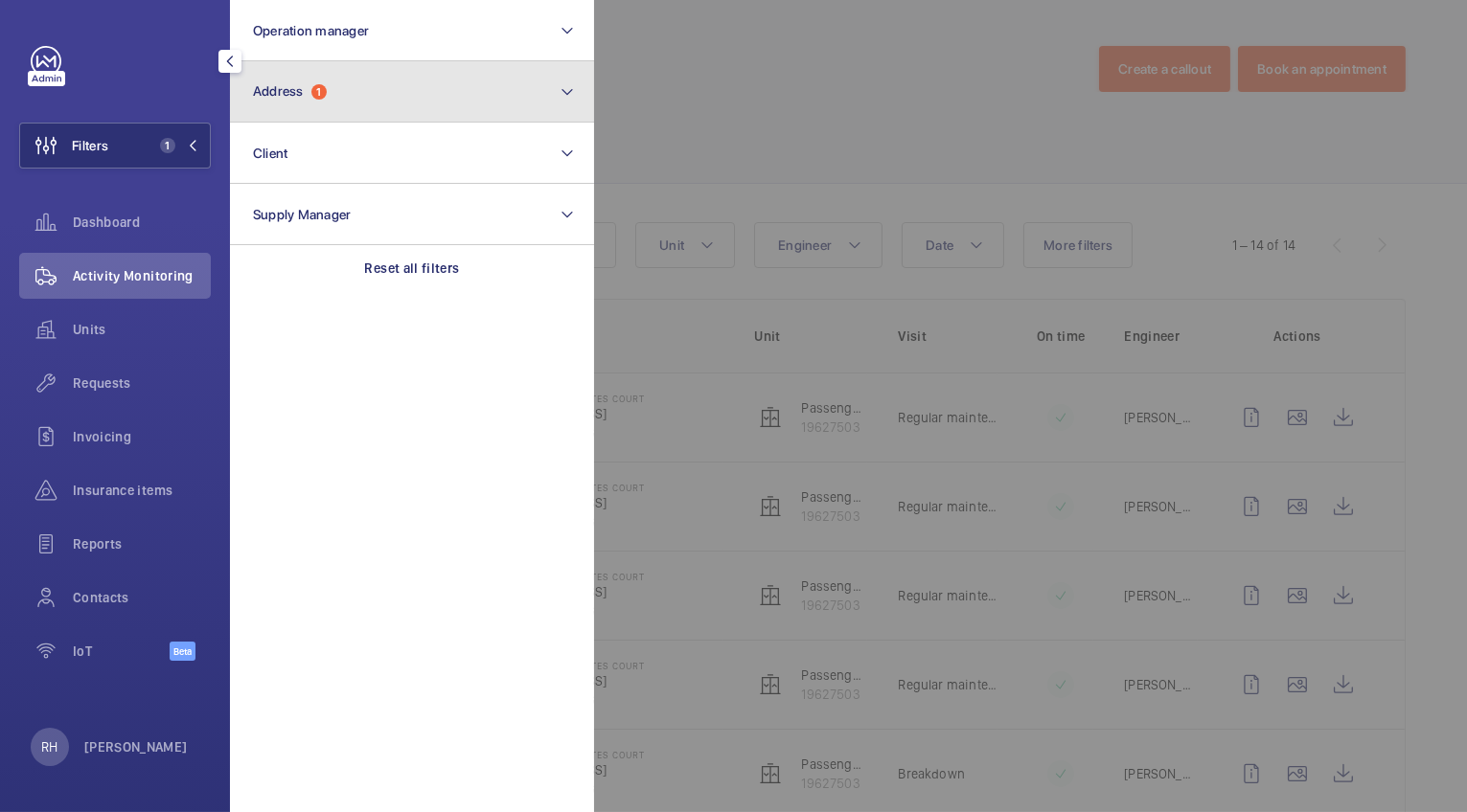
click at [343, 93] on button "Address 1" at bounding box center [411, 92] width 364 height 62
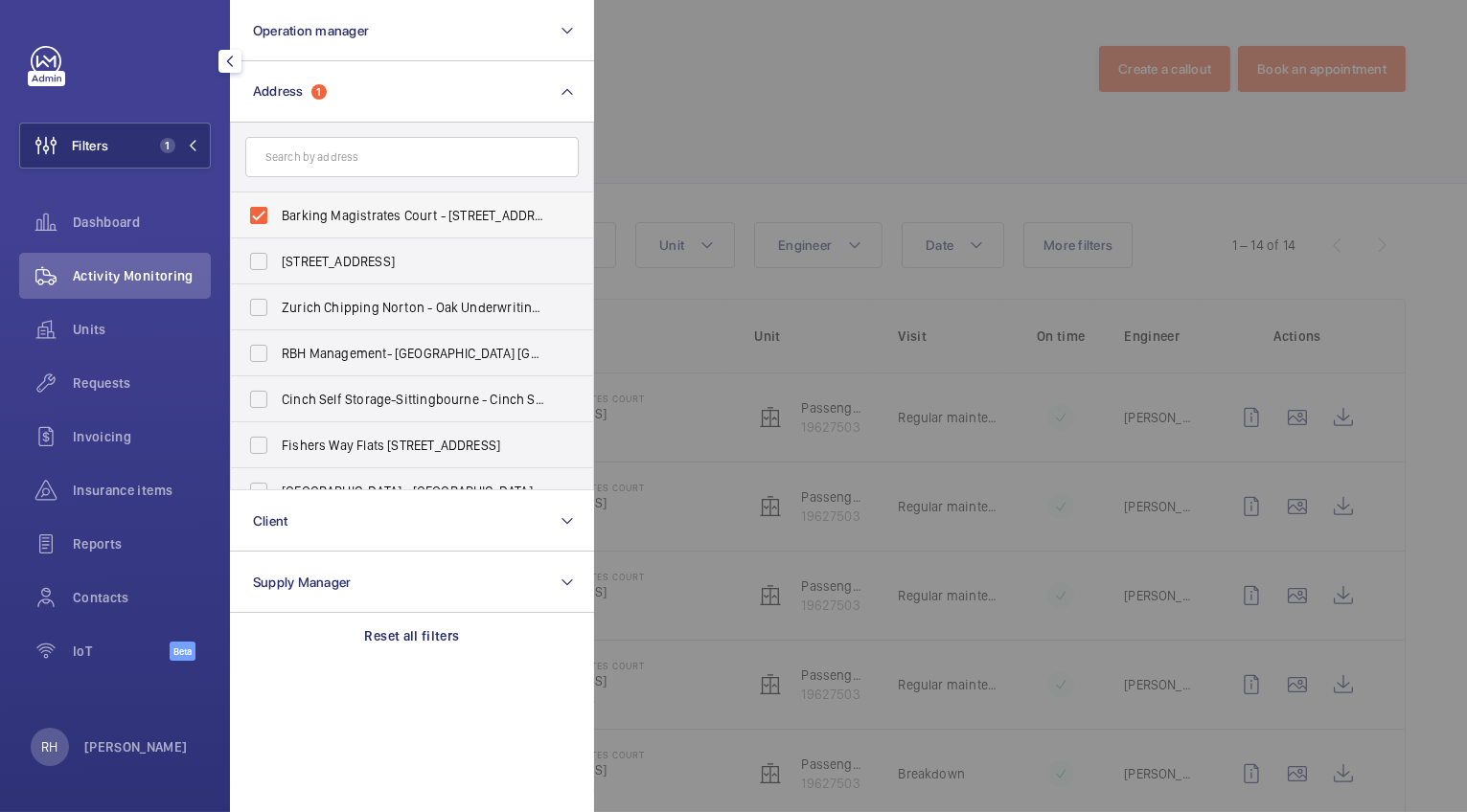
click at [321, 222] on span "Barking Magistrates Court - [STREET_ADDRESS]" at bounding box center [412, 215] width 263 height 19
click at [278, 222] on input "Barking Magistrates Court - [STREET_ADDRESS]" at bounding box center [258, 216] width 39 height 39
checkbox input "false"
click at [670, 124] on div at bounding box center [1328, 406] width 1467 height 812
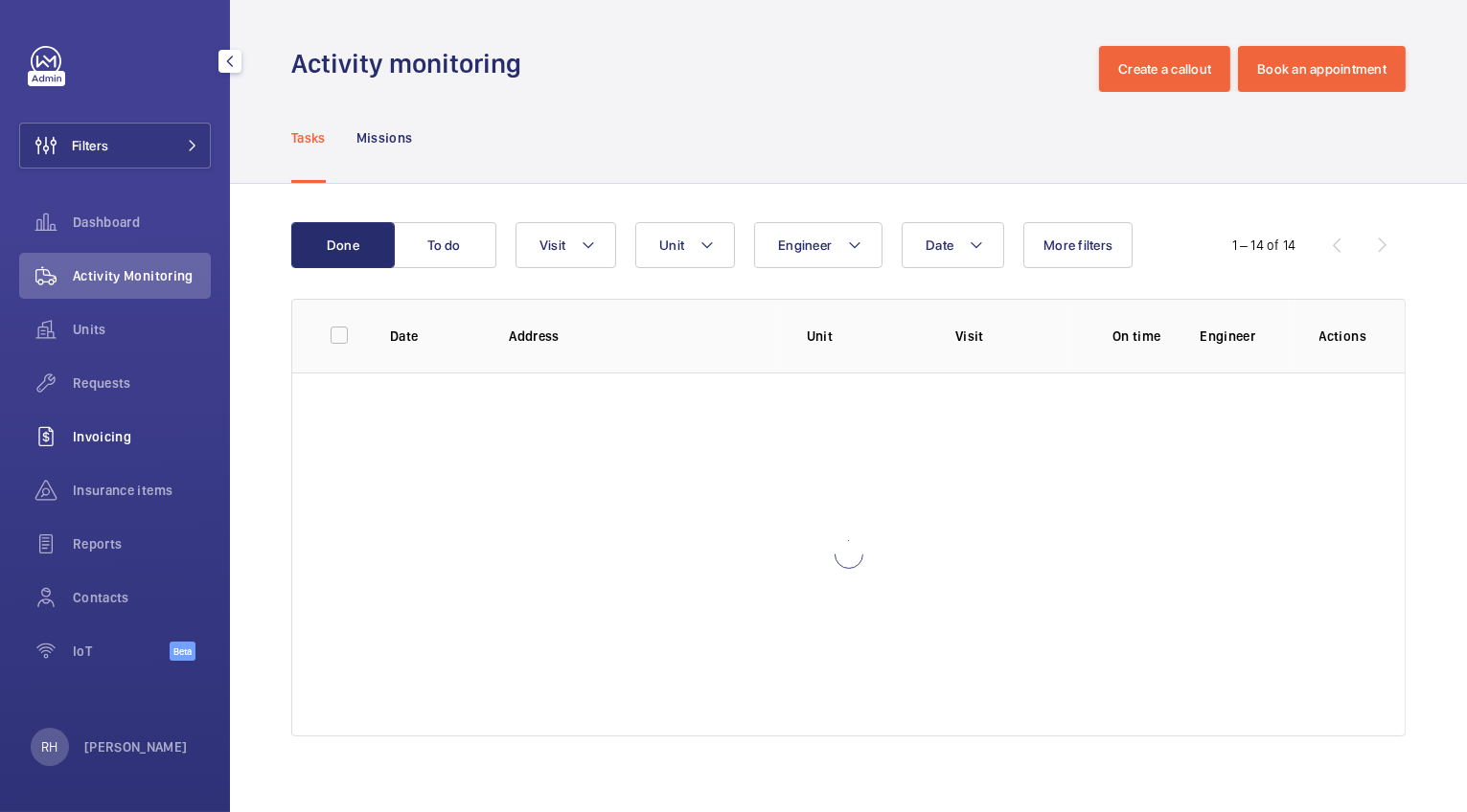
click at [88, 429] on span "Invoicing" at bounding box center [141, 436] width 138 height 19
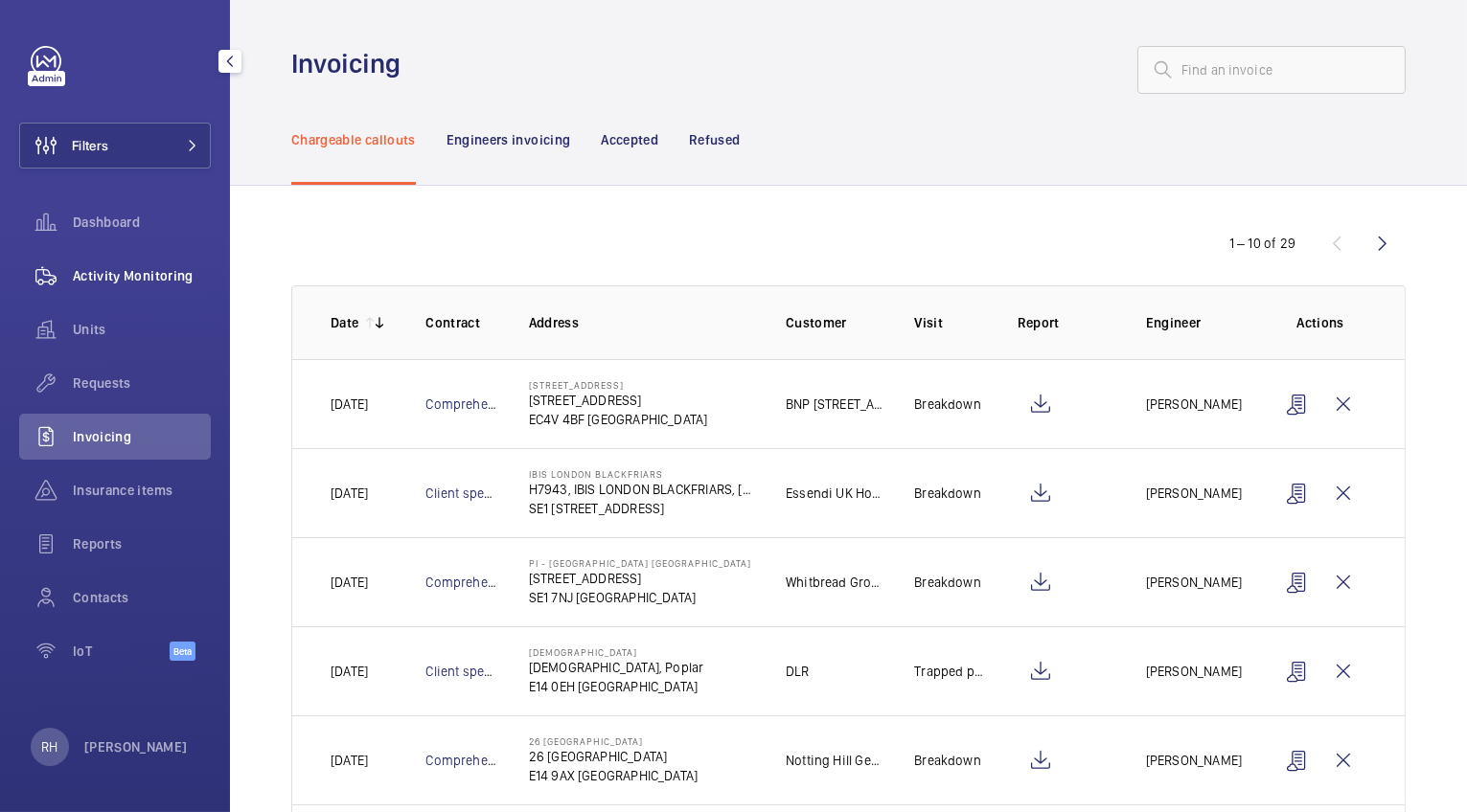
click at [109, 281] on span "Activity Monitoring" at bounding box center [141, 275] width 138 height 19
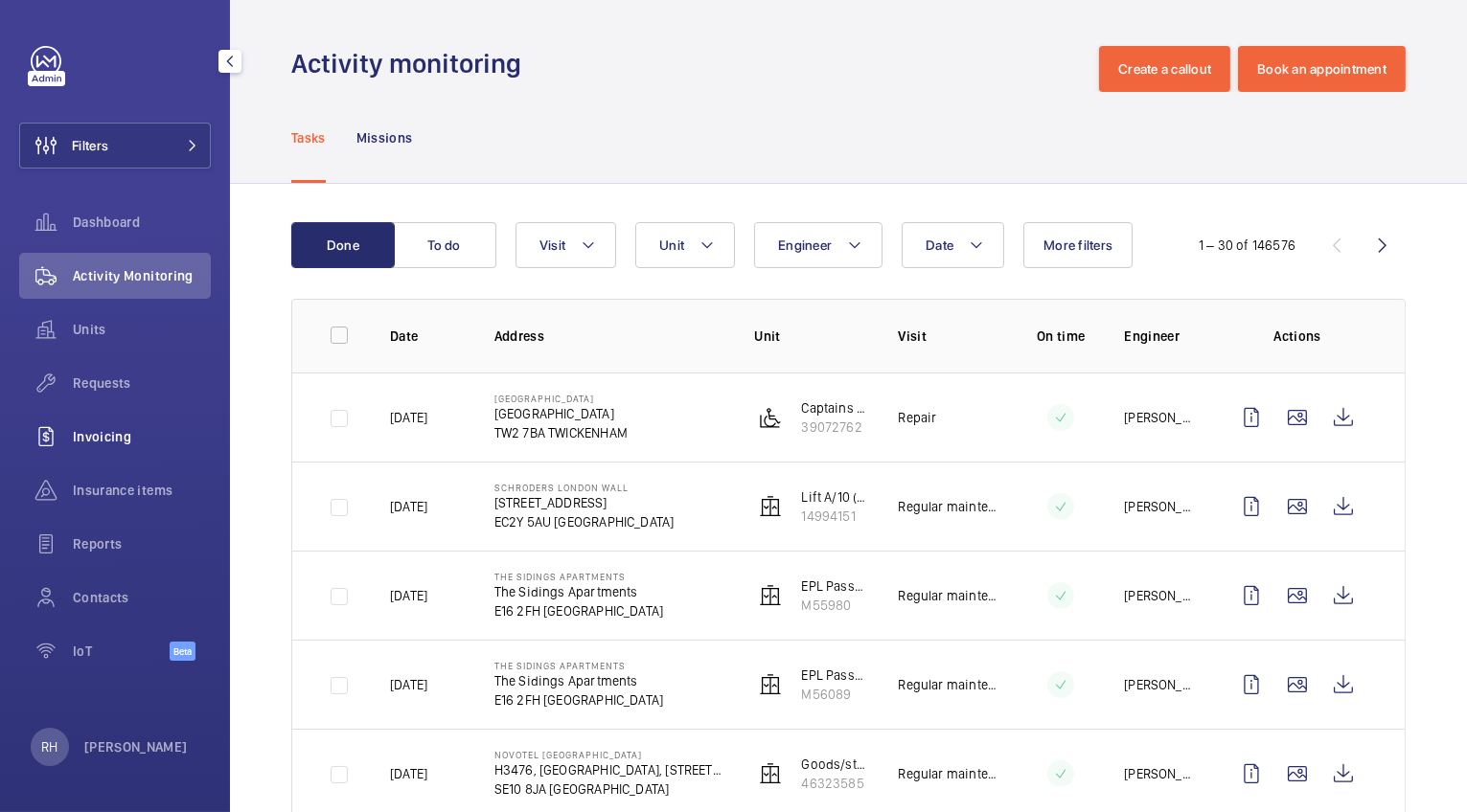
click at [92, 435] on span "Invoicing" at bounding box center [141, 436] width 138 height 19
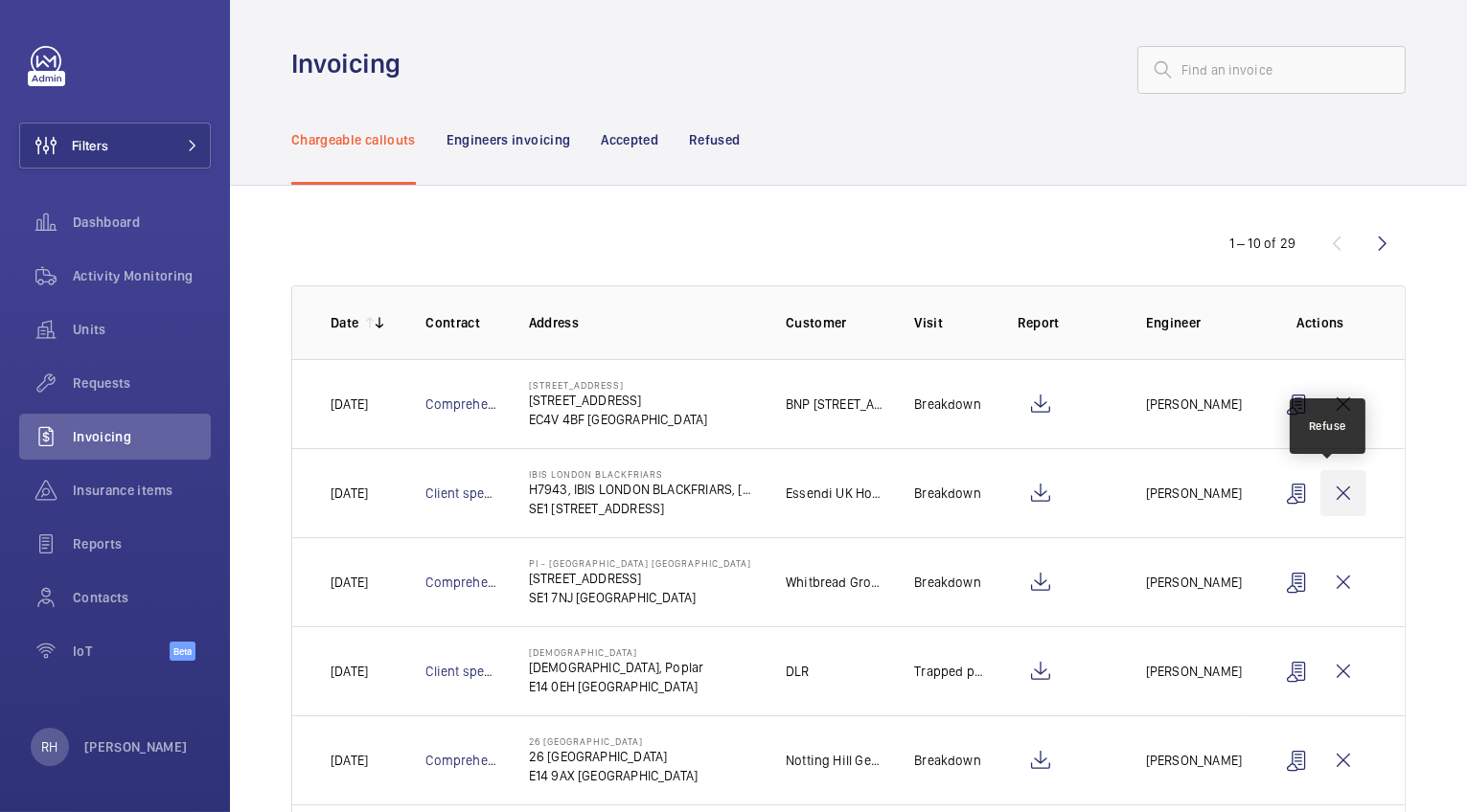
click at [1322, 486] on wm-front-icon-button at bounding box center [1343, 493] width 46 height 46
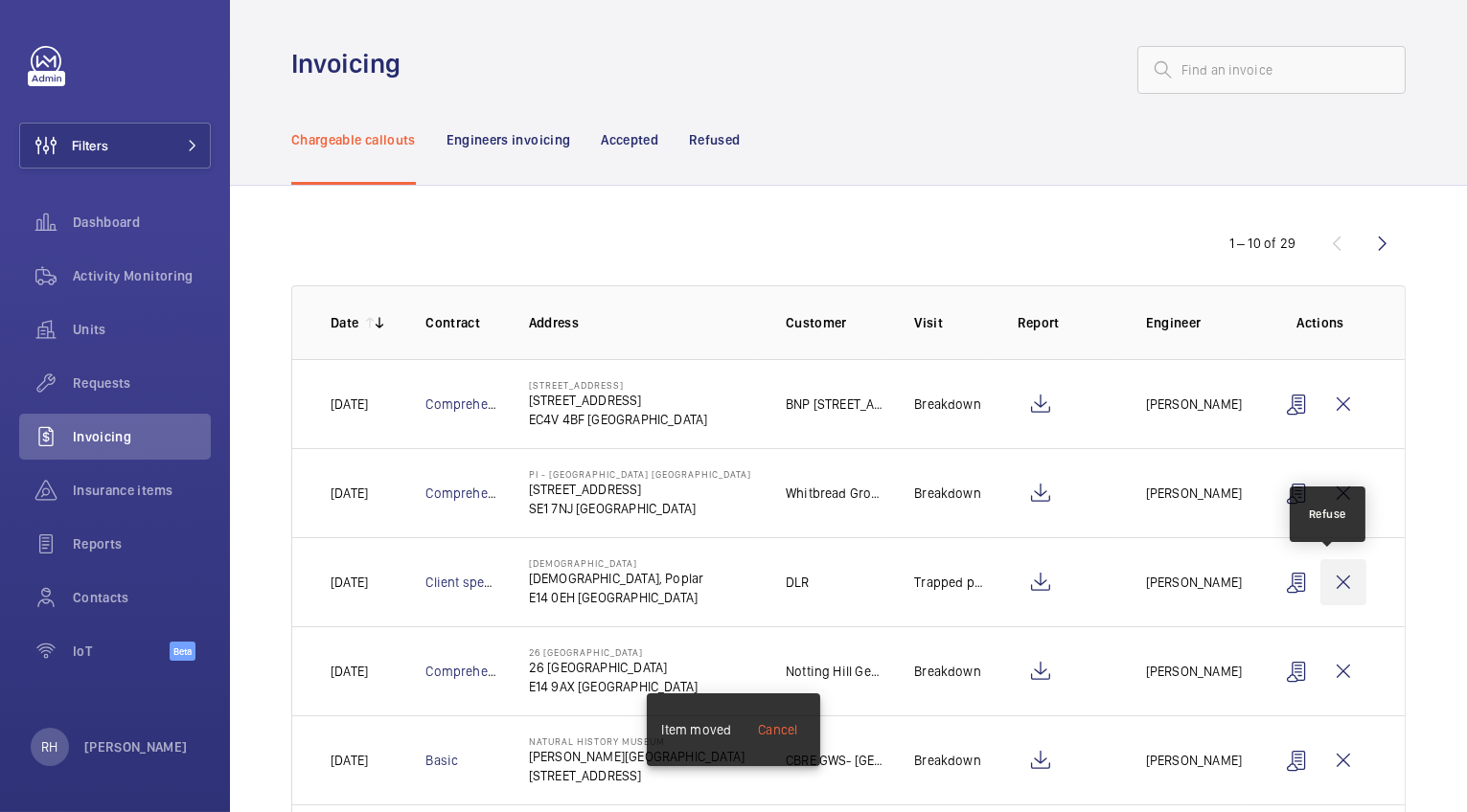
click at [1333, 574] on wm-front-icon-button at bounding box center [1343, 582] width 46 height 46
click at [1334, 574] on wm-front-icon-button at bounding box center [1343, 582] width 46 height 46
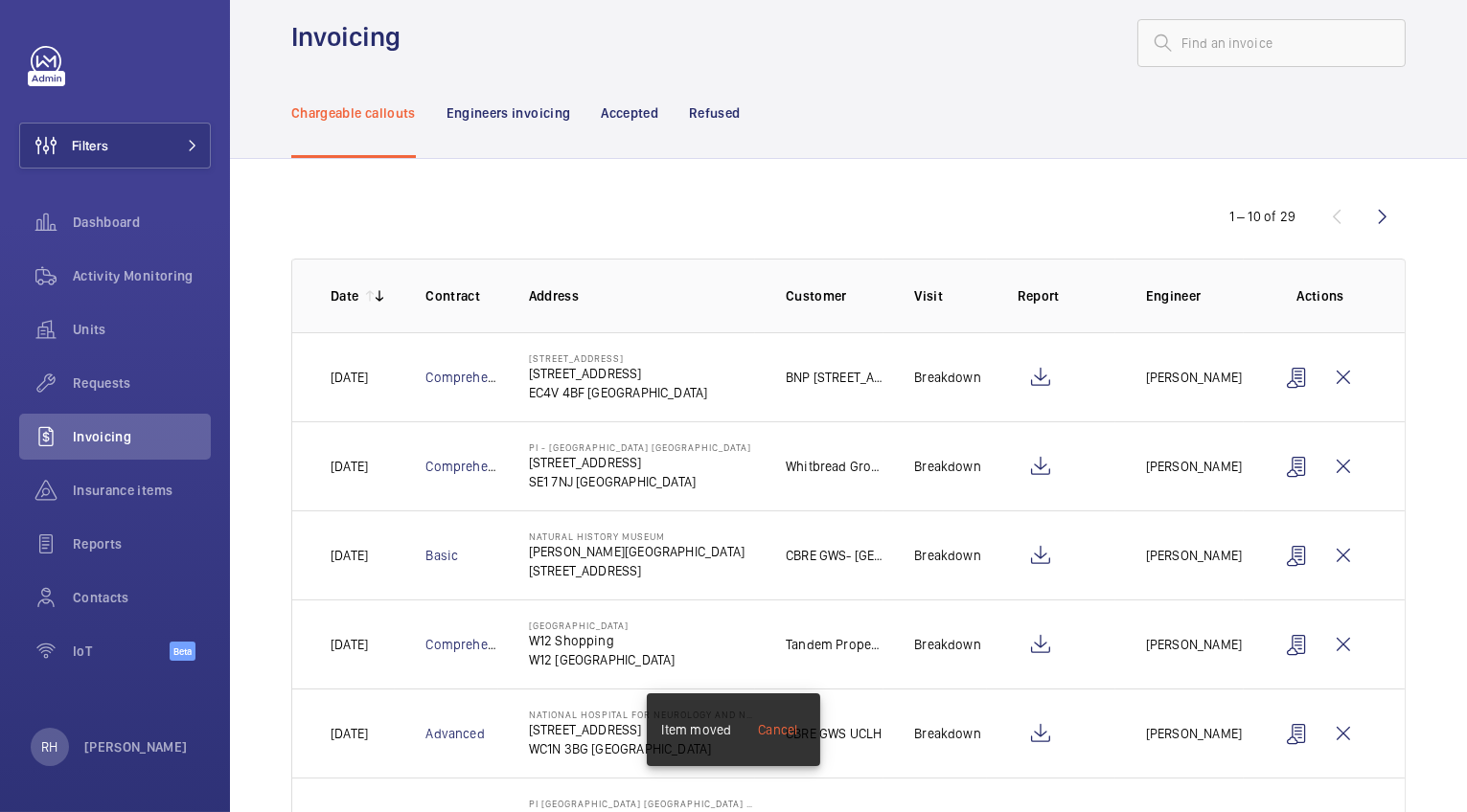
scroll to position [15, 0]
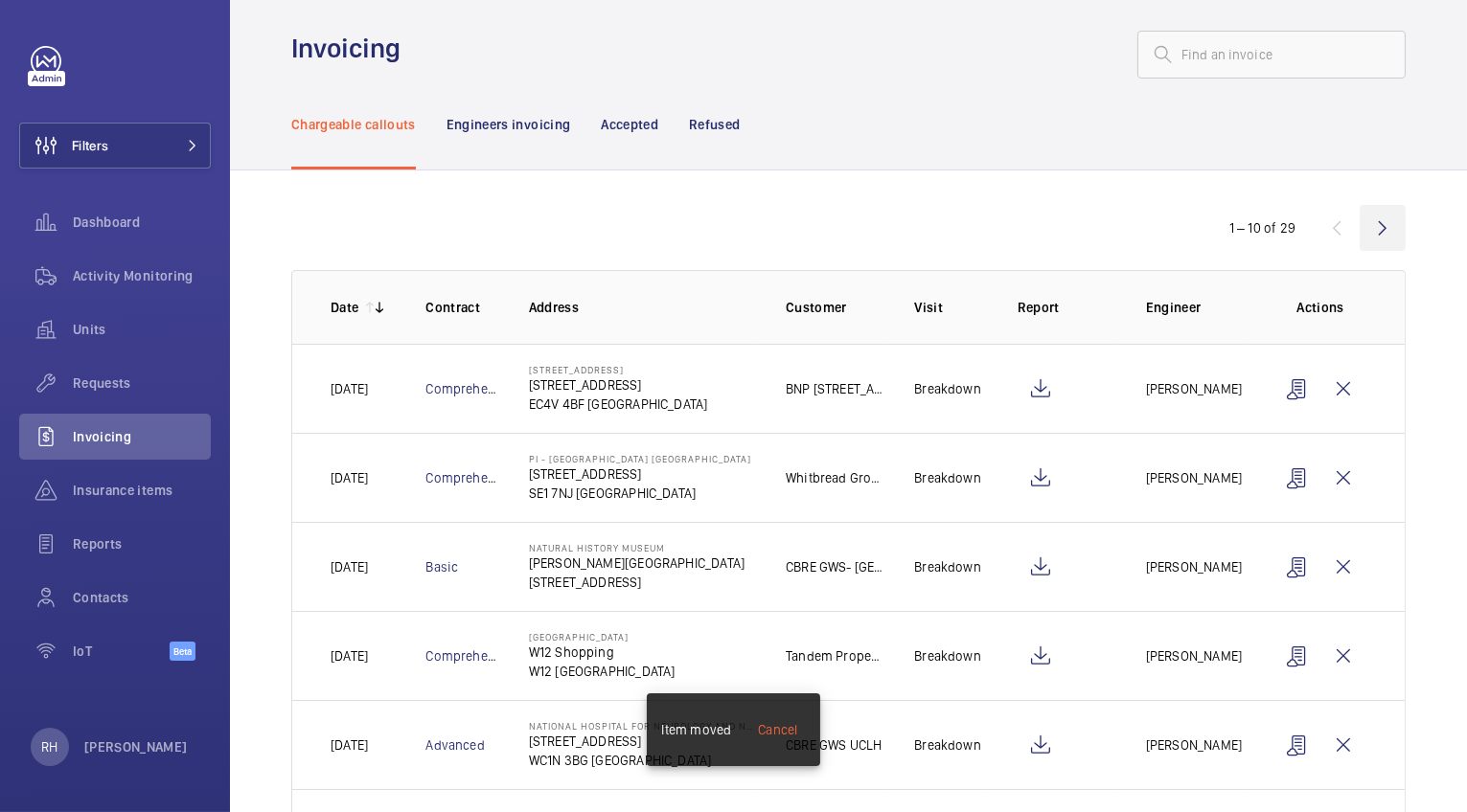
click at [1373, 229] on wm-front-icon-button at bounding box center [1383, 228] width 46 height 46
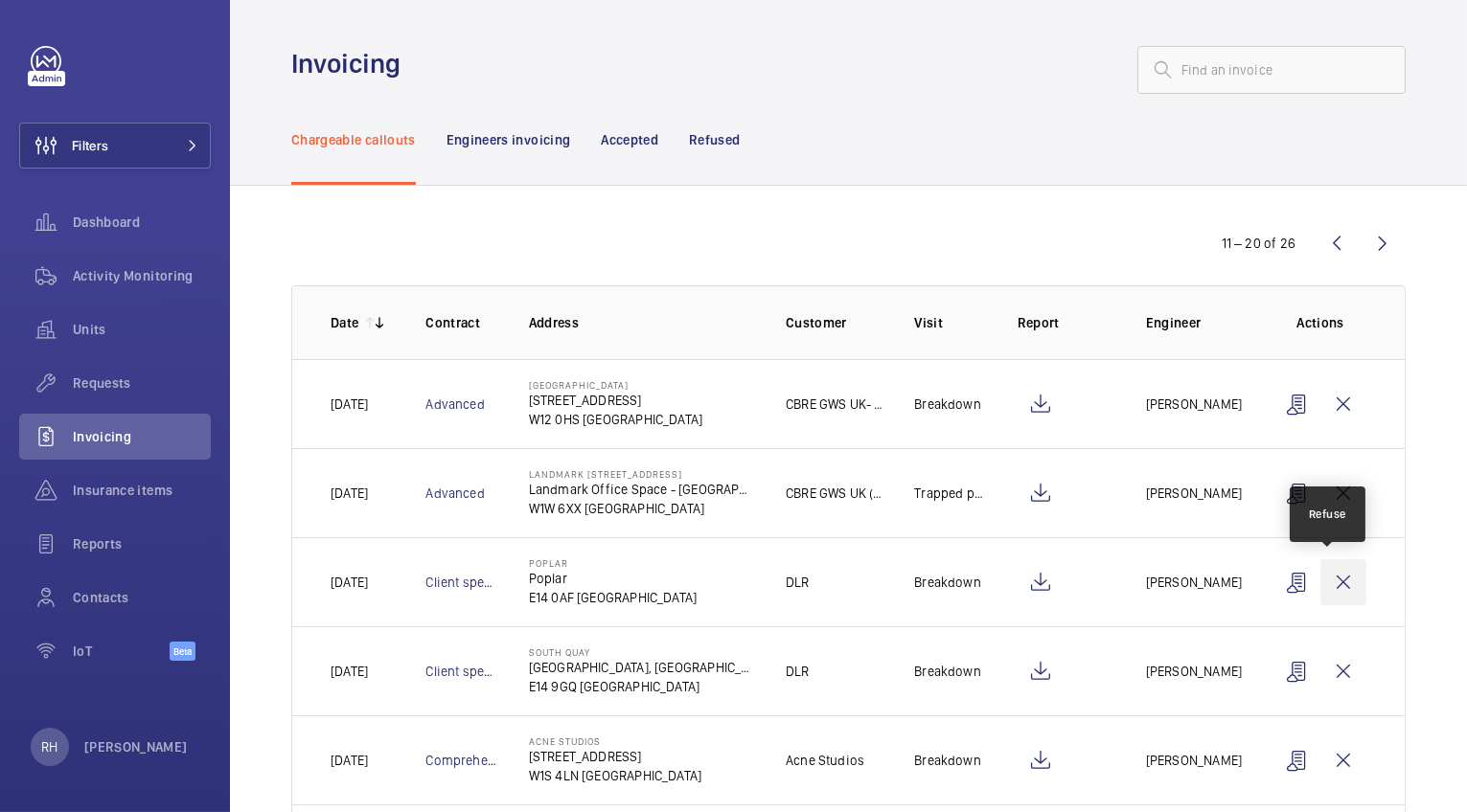
click at [1342, 589] on wm-front-icon-button at bounding box center [1343, 582] width 46 height 46
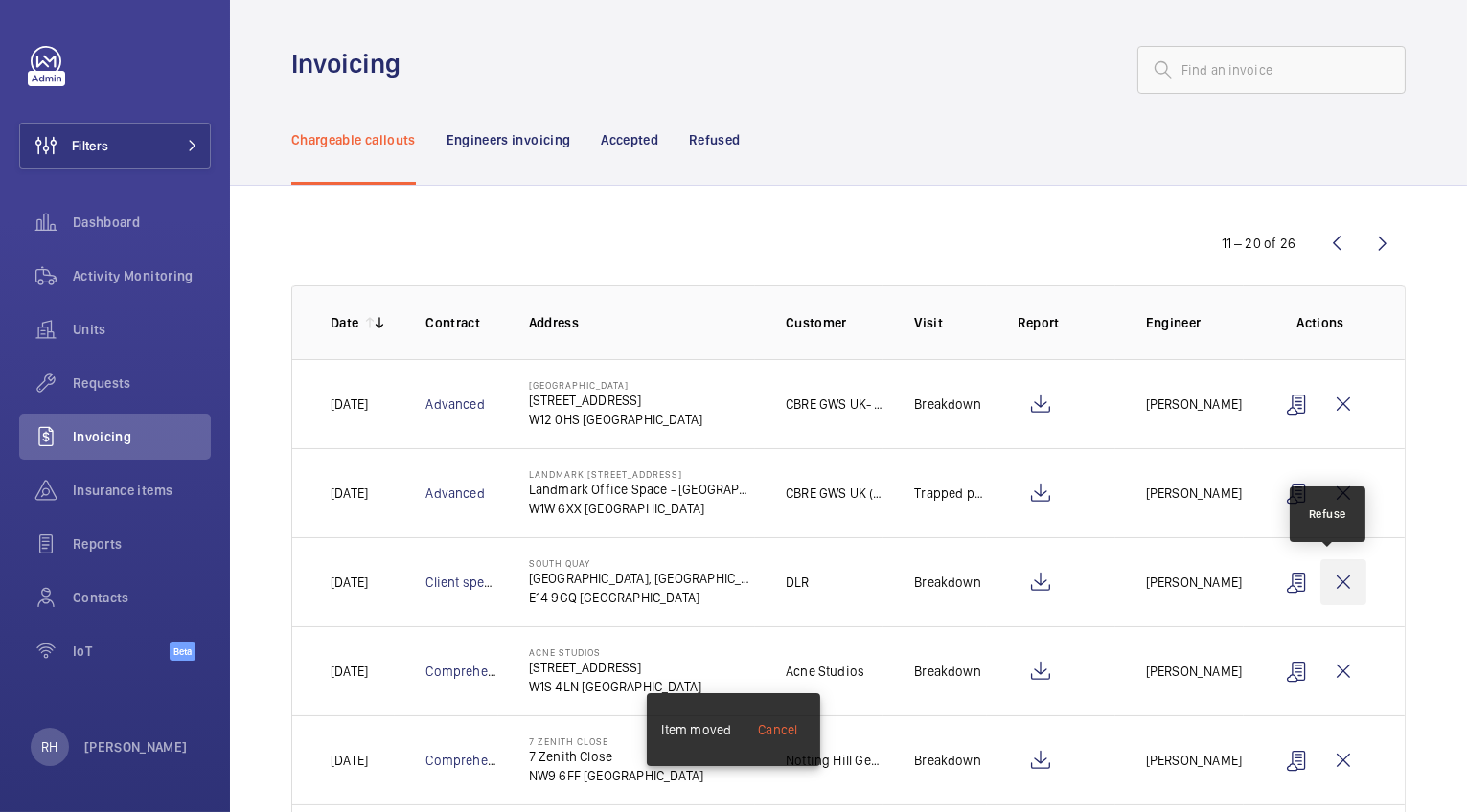
click at [1342, 589] on wm-front-icon-button at bounding box center [1343, 582] width 46 height 46
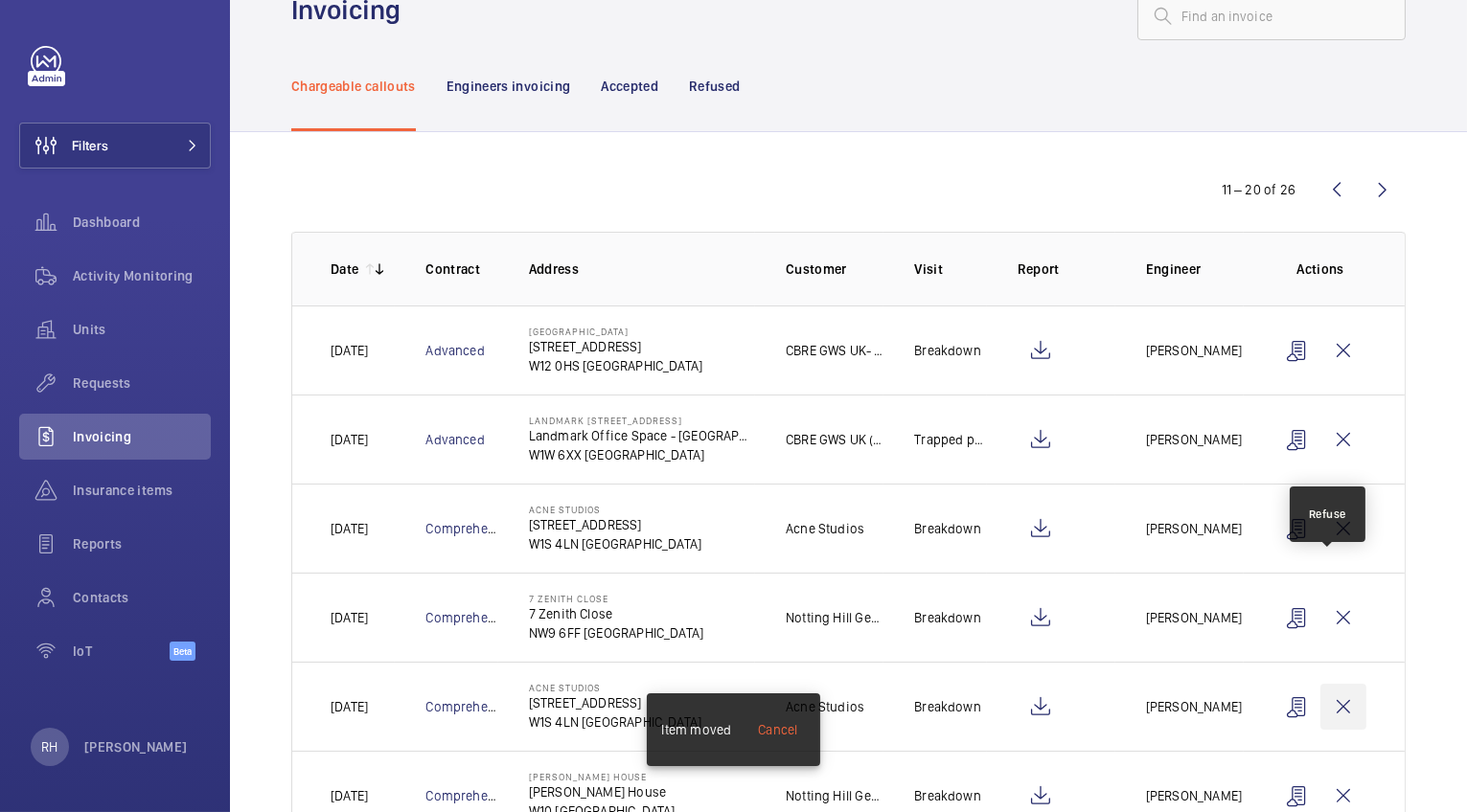
scroll to position [144, 0]
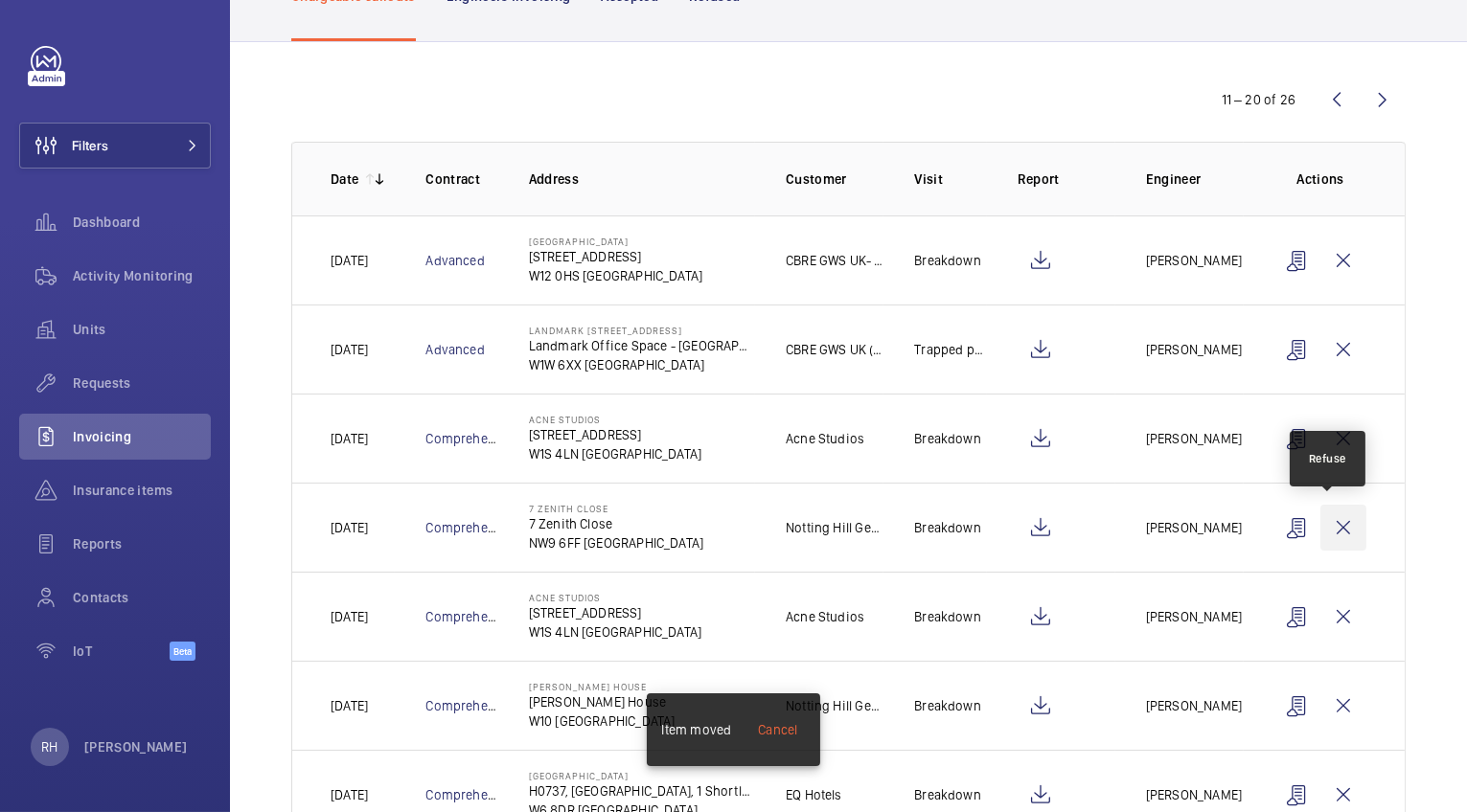
click at [1340, 529] on wm-front-icon-button at bounding box center [1343, 528] width 46 height 46
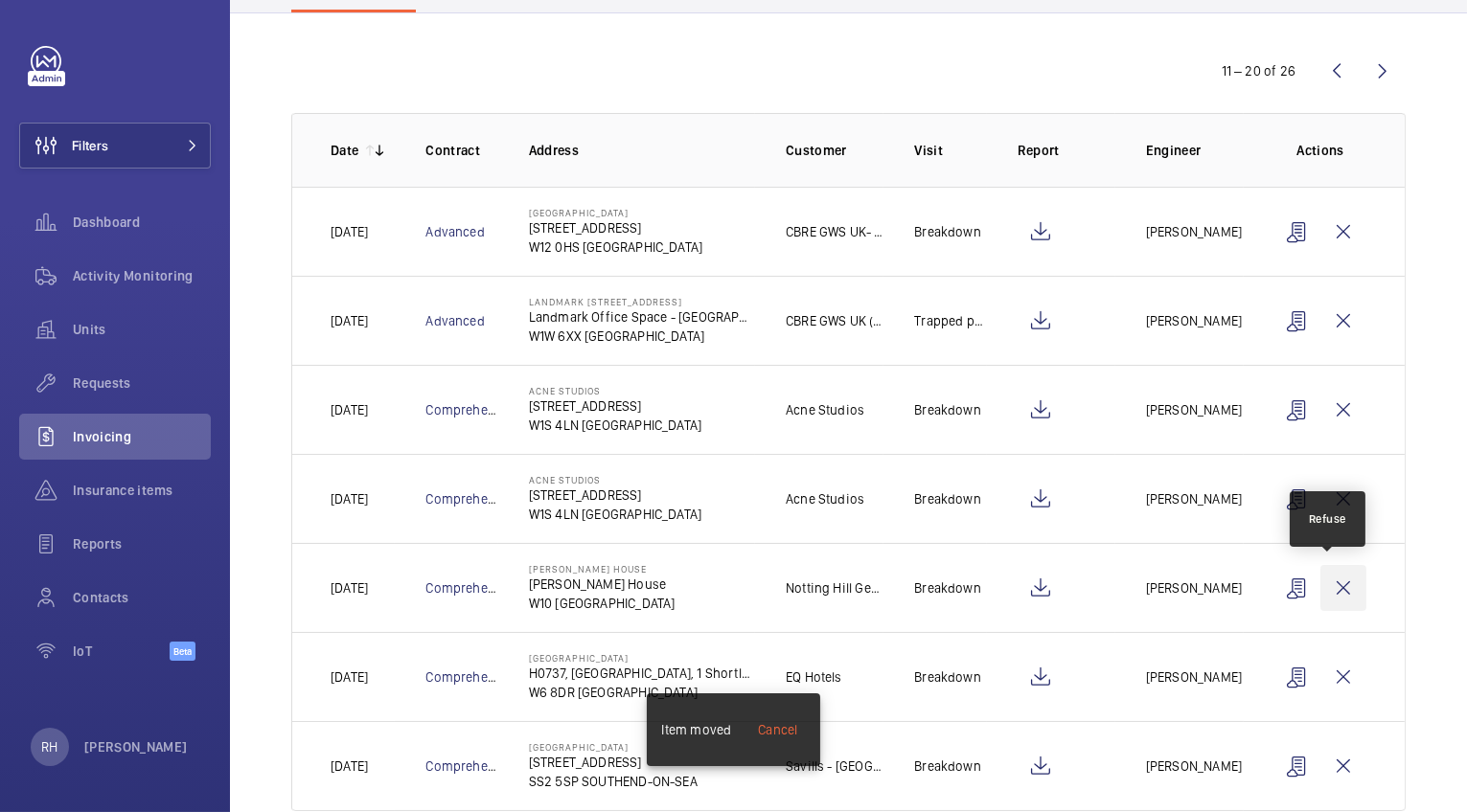
click at [1334, 592] on wm-front-icon-button at bounding box center [1343, 588] width 46 height 46
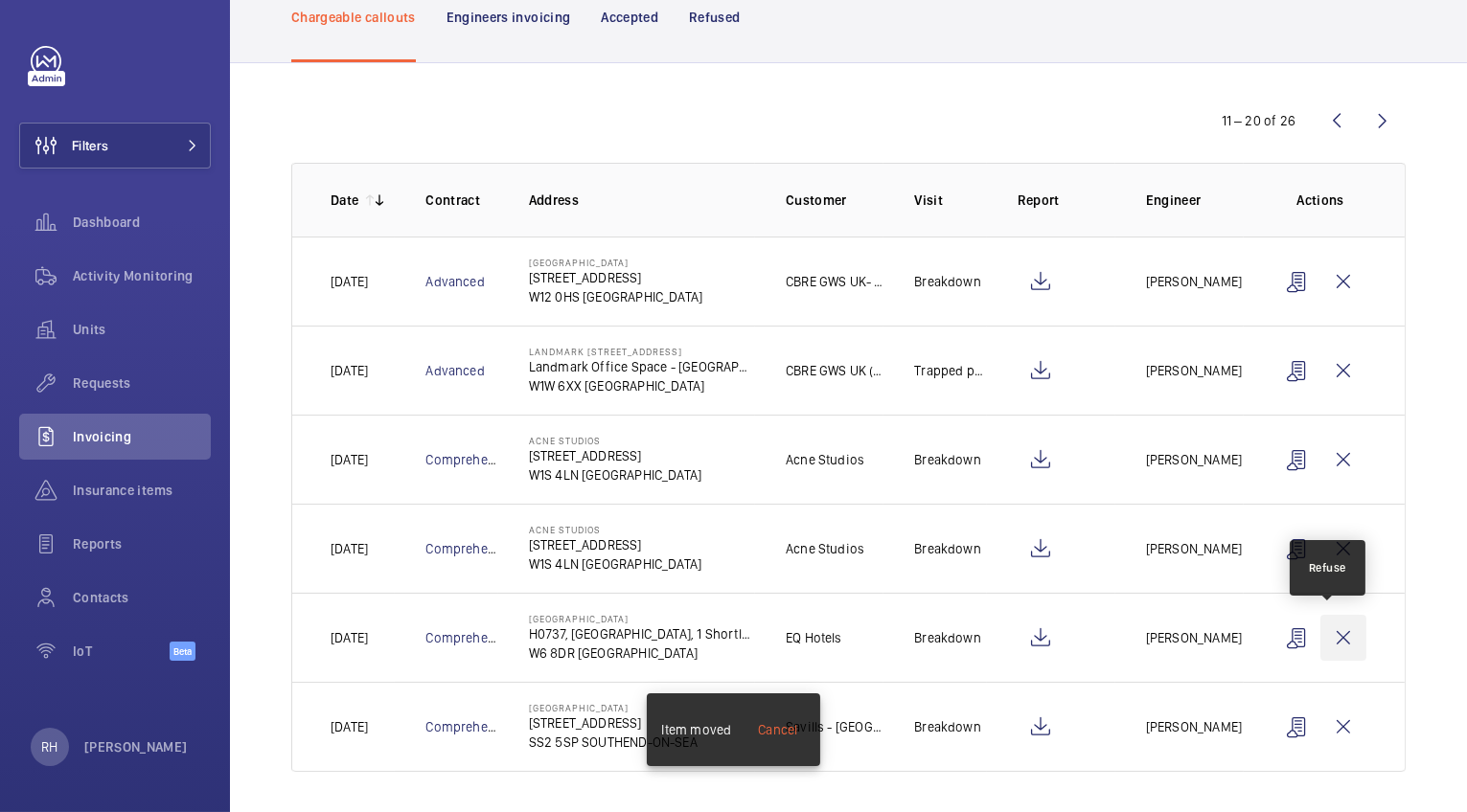
click at [1331, 641] on wm-front-icon-button at bounding box center [1343, 638] width 46 height 46
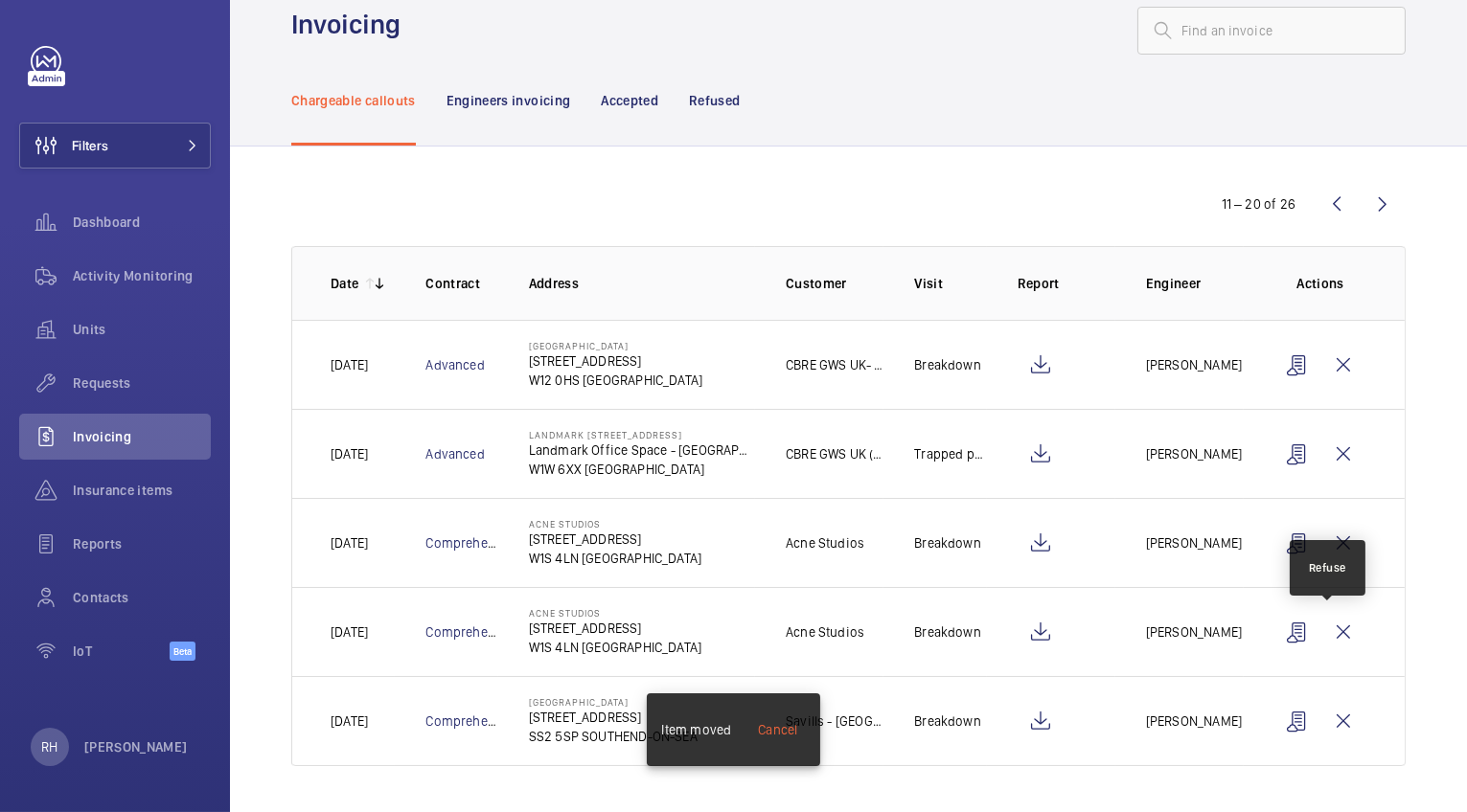
scroll to position [35, 0]
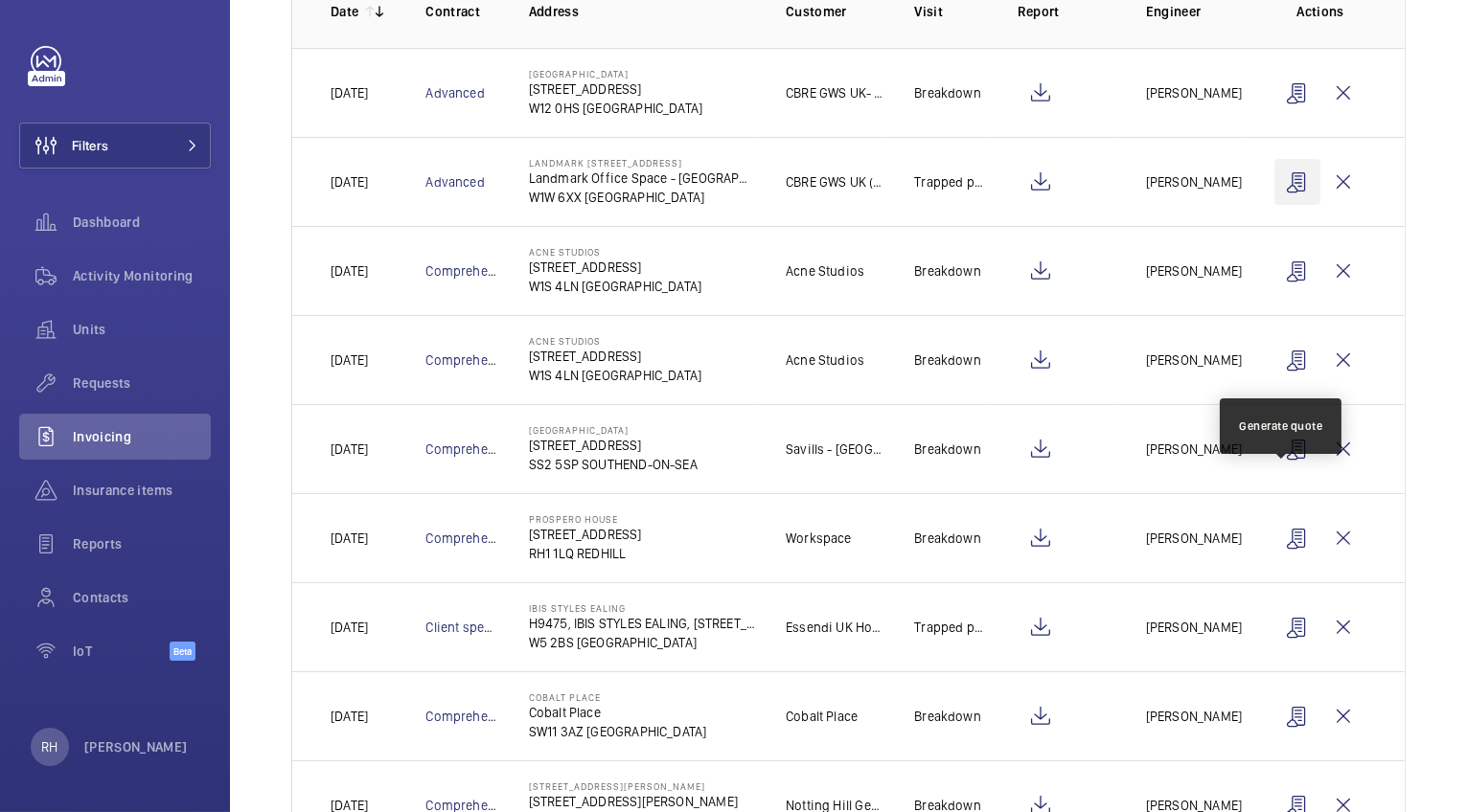
scroll to position [458, 0]
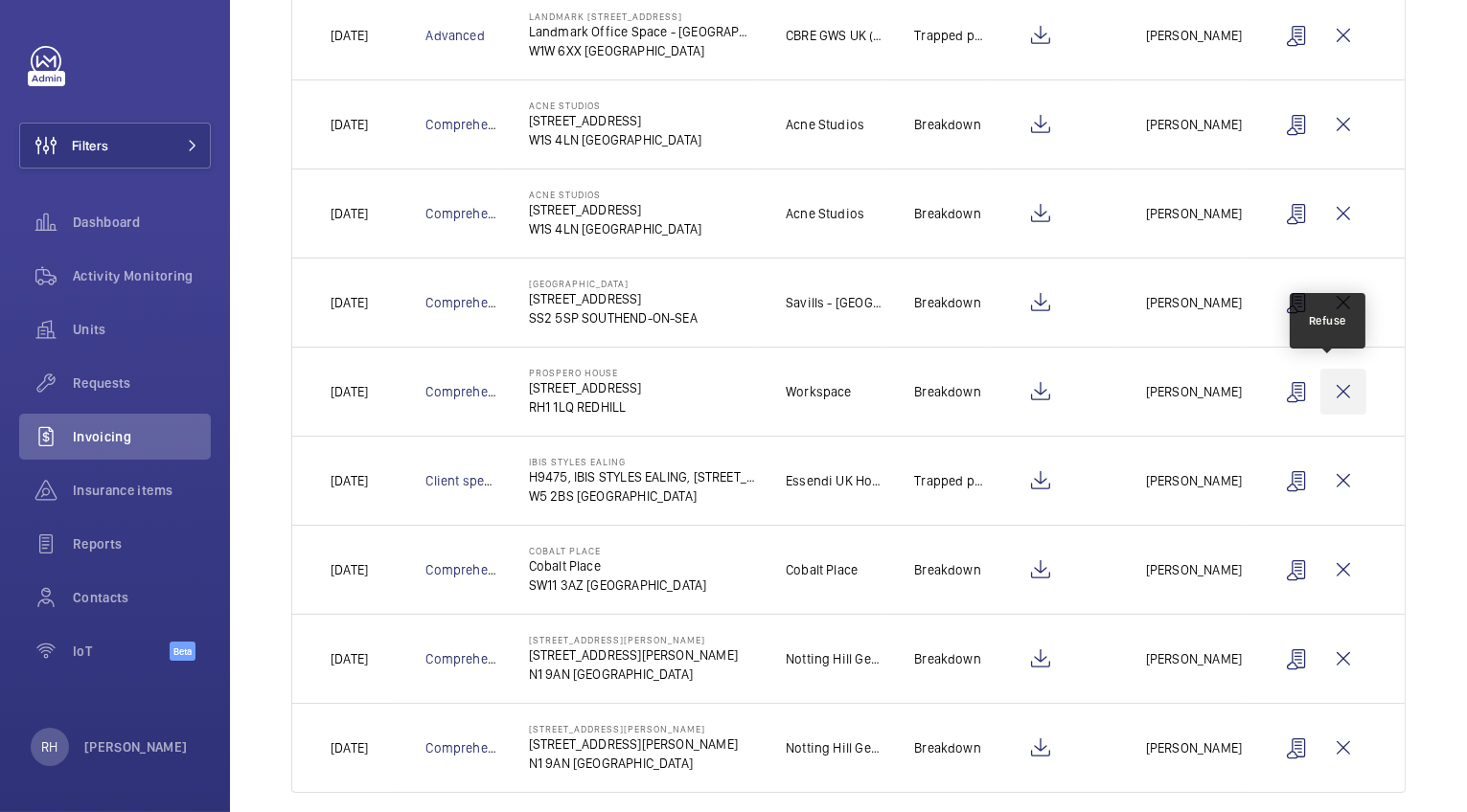
click at [1337, 385] on wm-front-icon-button at bounding box center [1343, 392] width 46 height 46
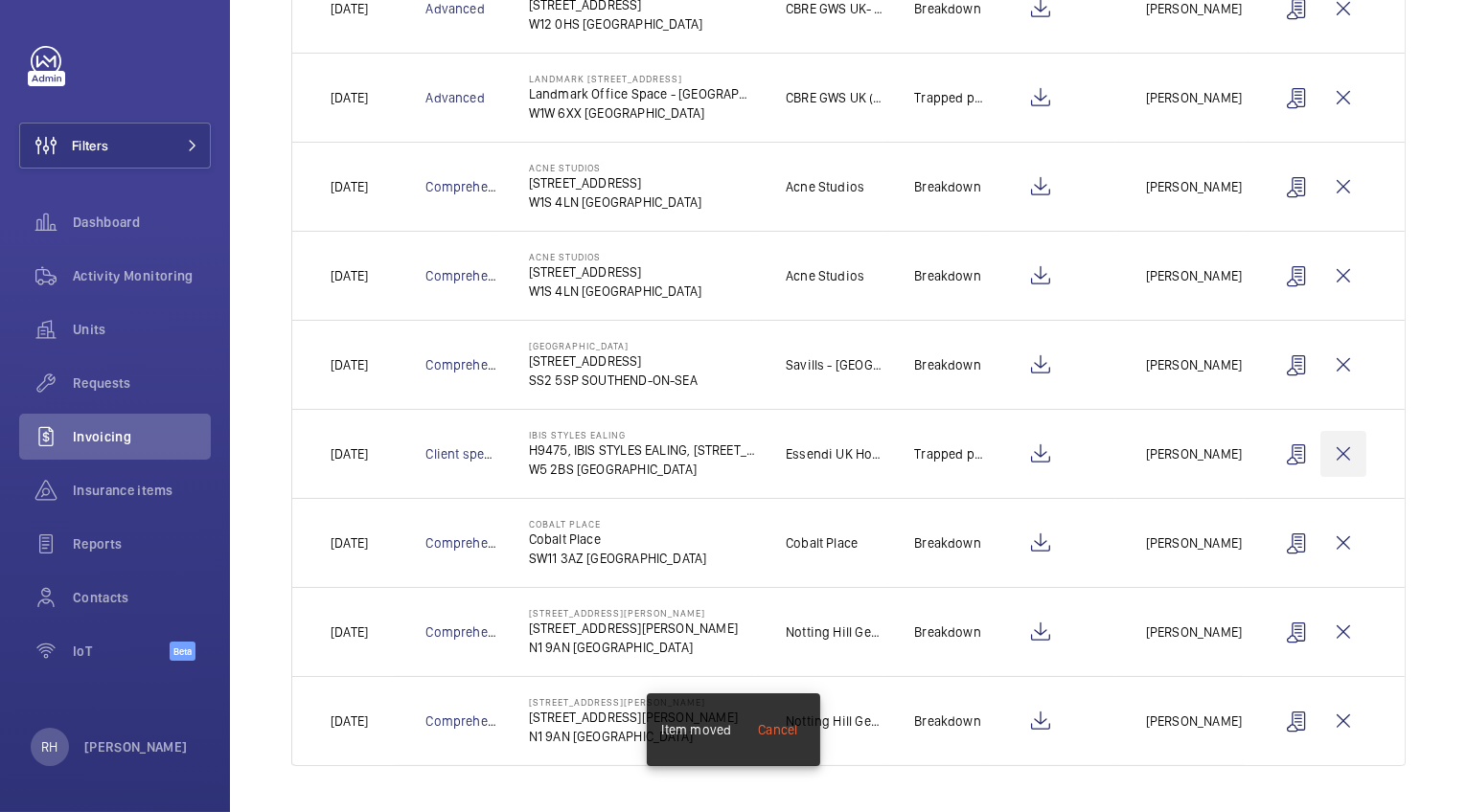
scroll to position [388, 0]
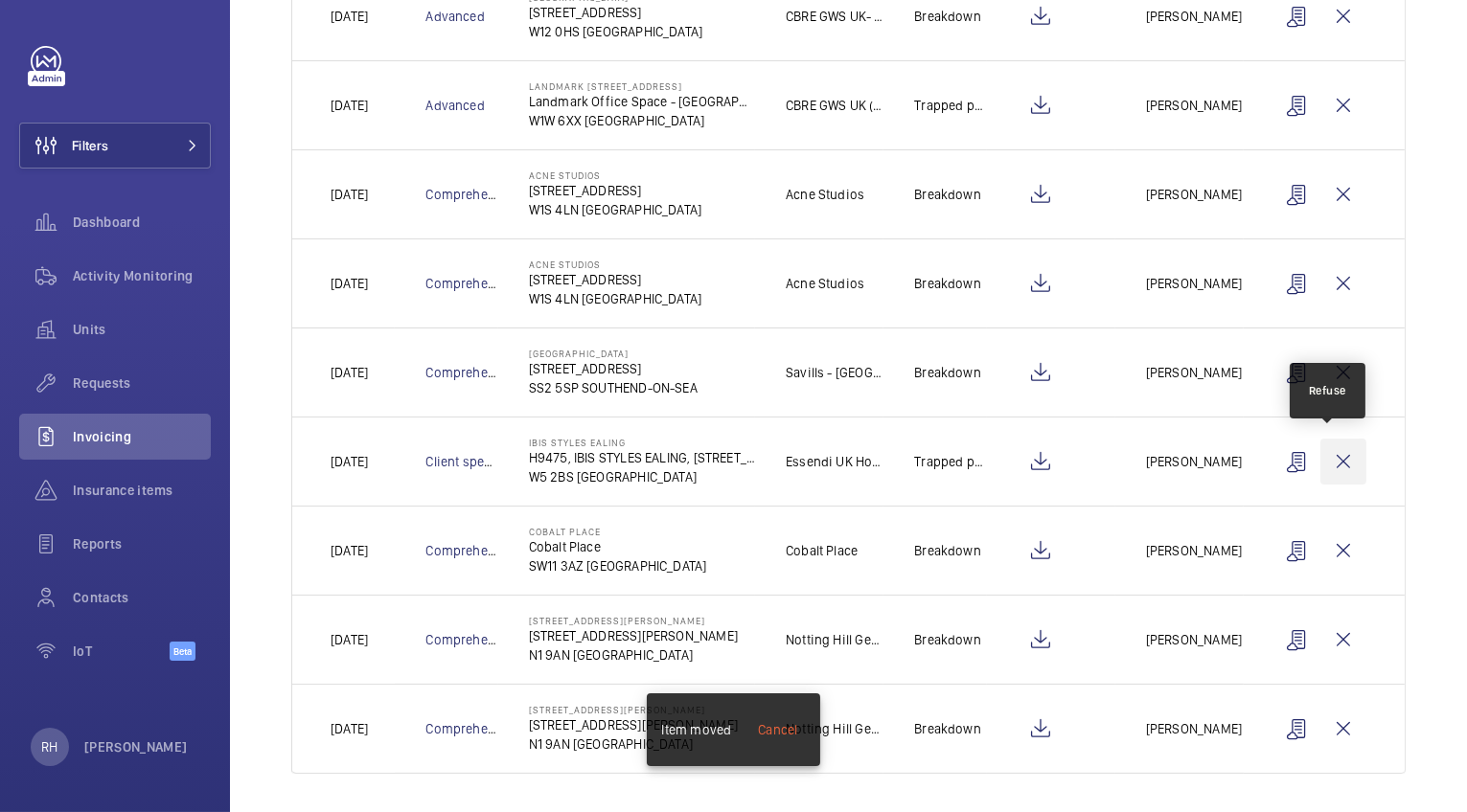
click at [1340, 457] on wm-front-icon-button at bounding box center [1343, 461] width 46 height 46
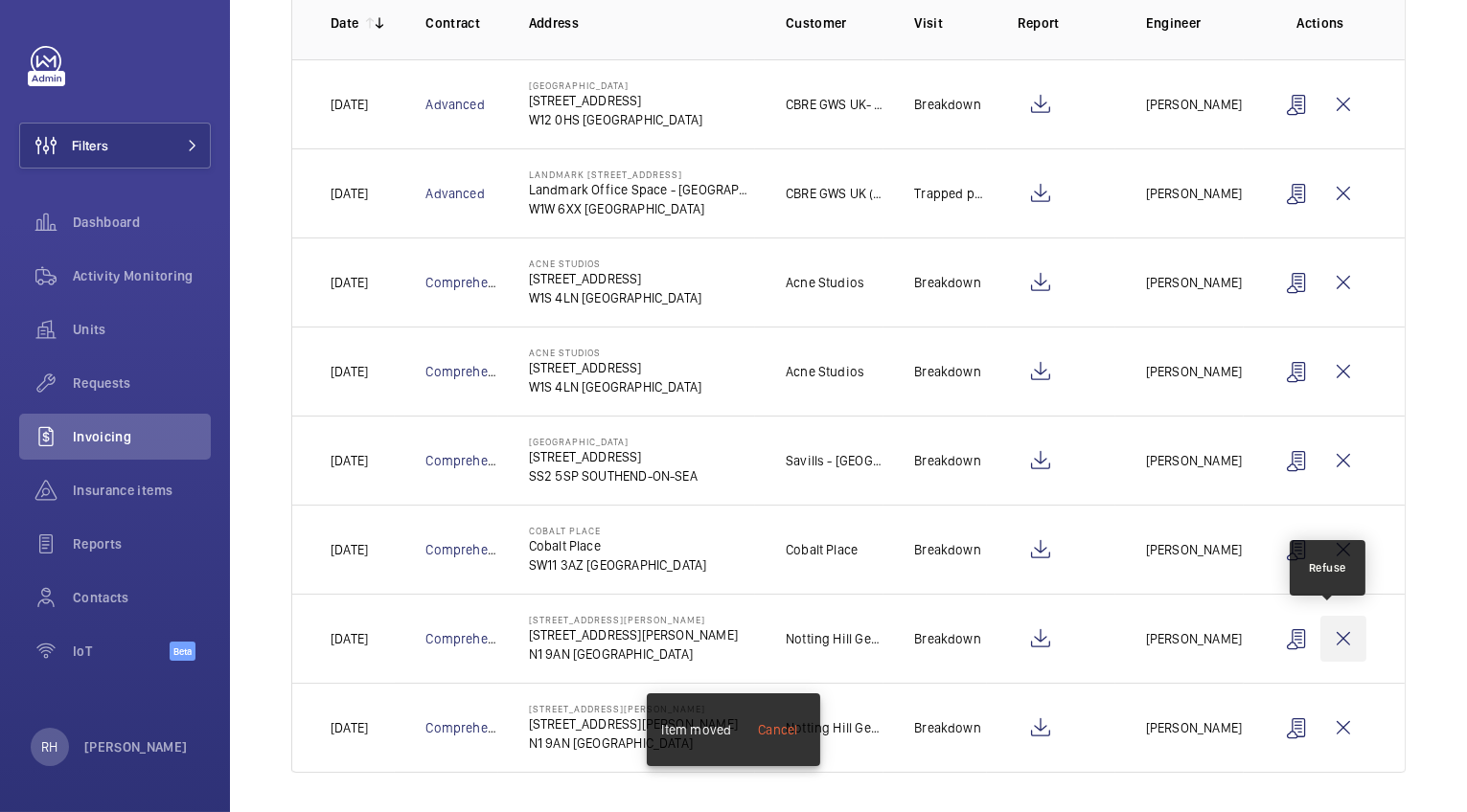
click at [1336, 625] on wm-front-icon-button at bounding box center [1343, 639] width 46 height 46
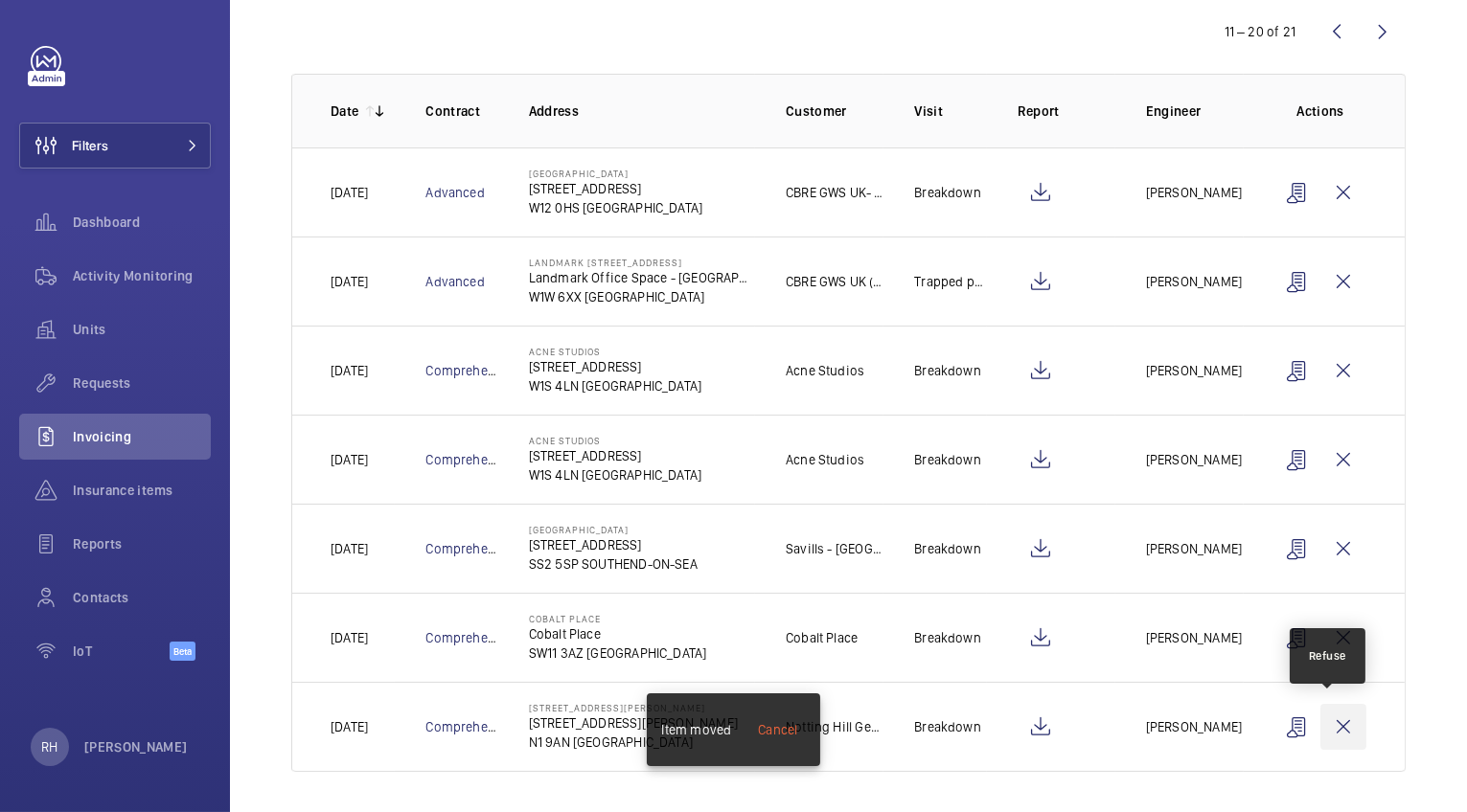
click at [1323, 729] on wm-front-icon-button at bounding box center [1343, 727] width 46 height 46
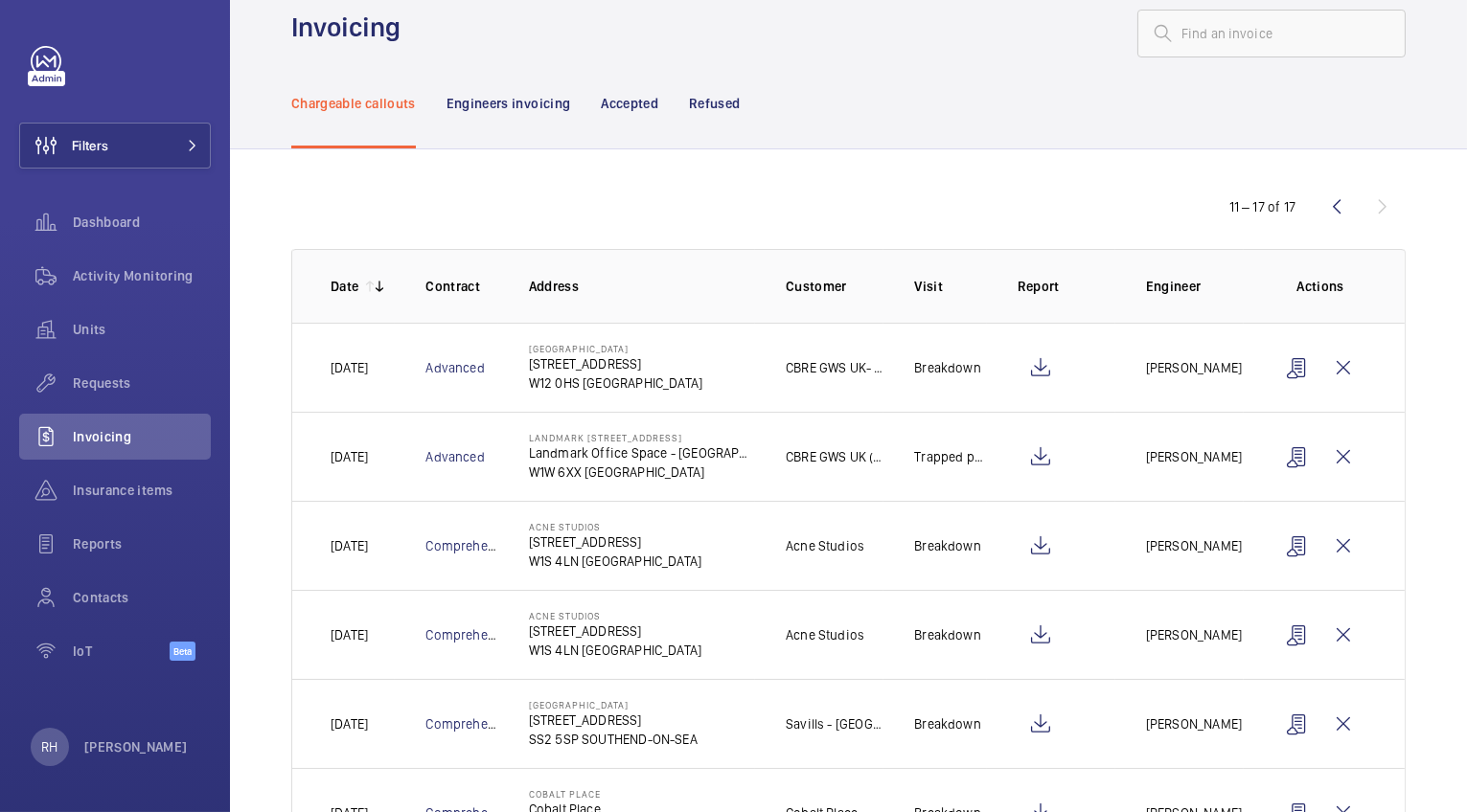
scroll to position [25, 0]
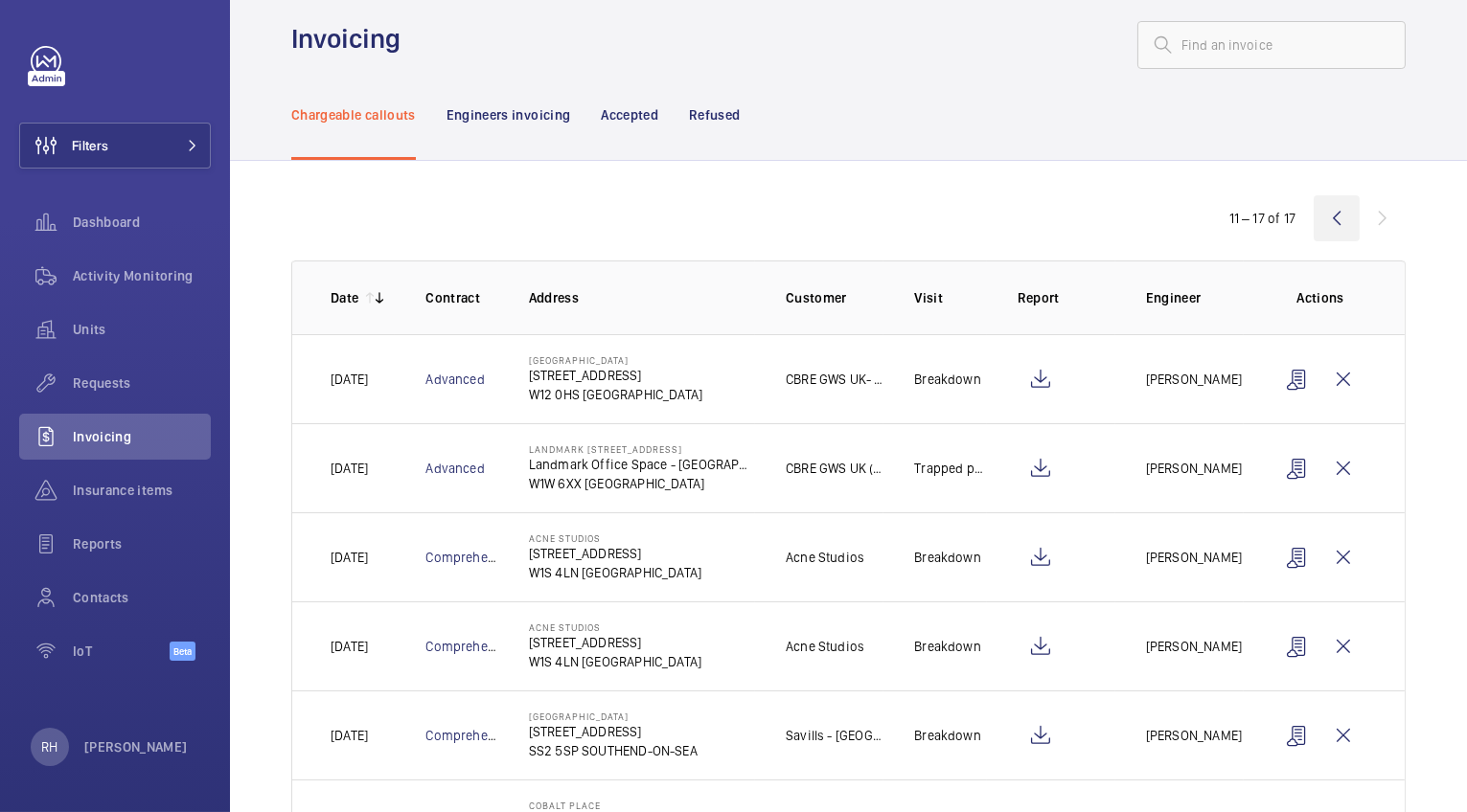
click at [1326, 213] on wm-front-icon-button at bounding box center [1337, 219] width 46 height 46
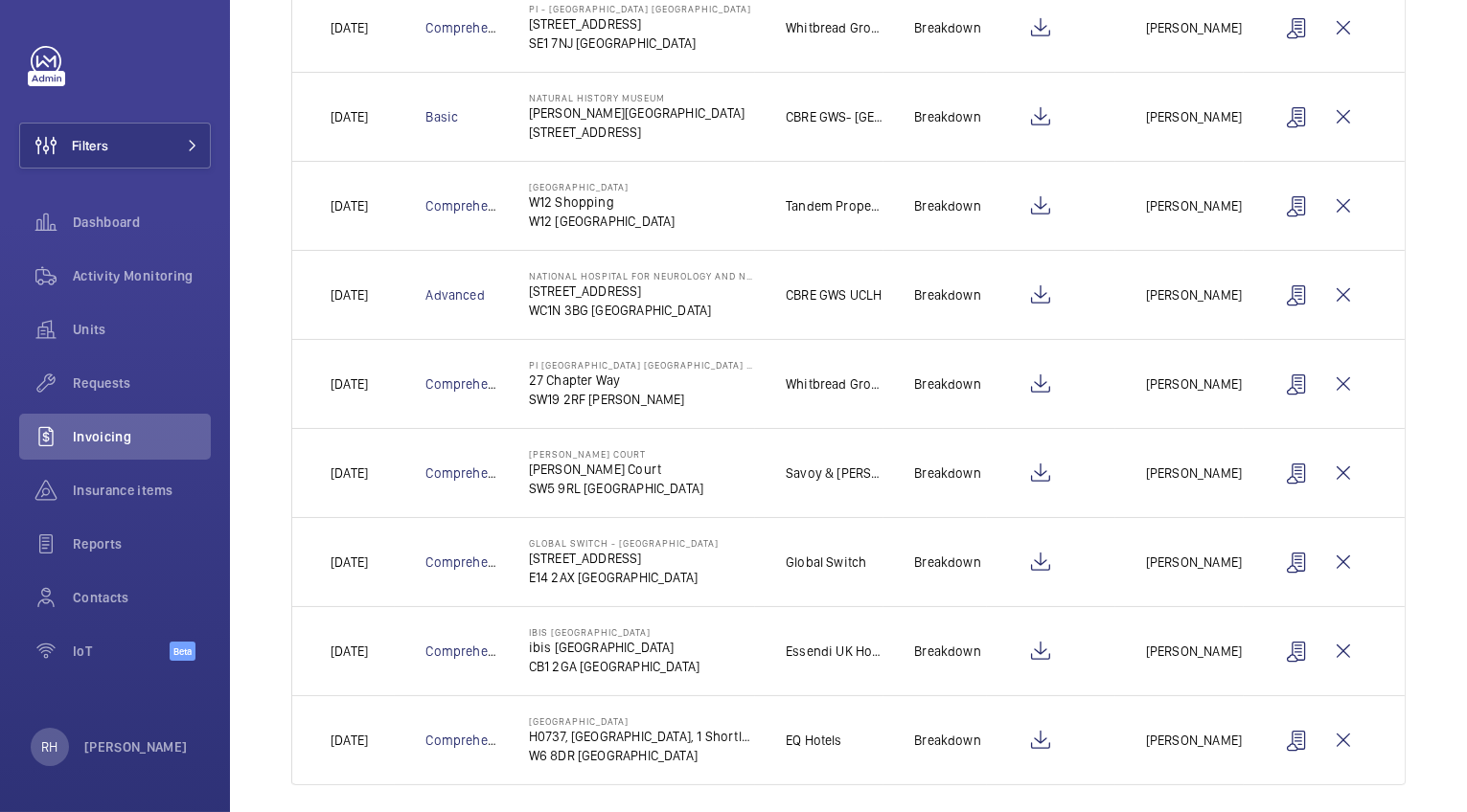
scroll to position [476, 0]
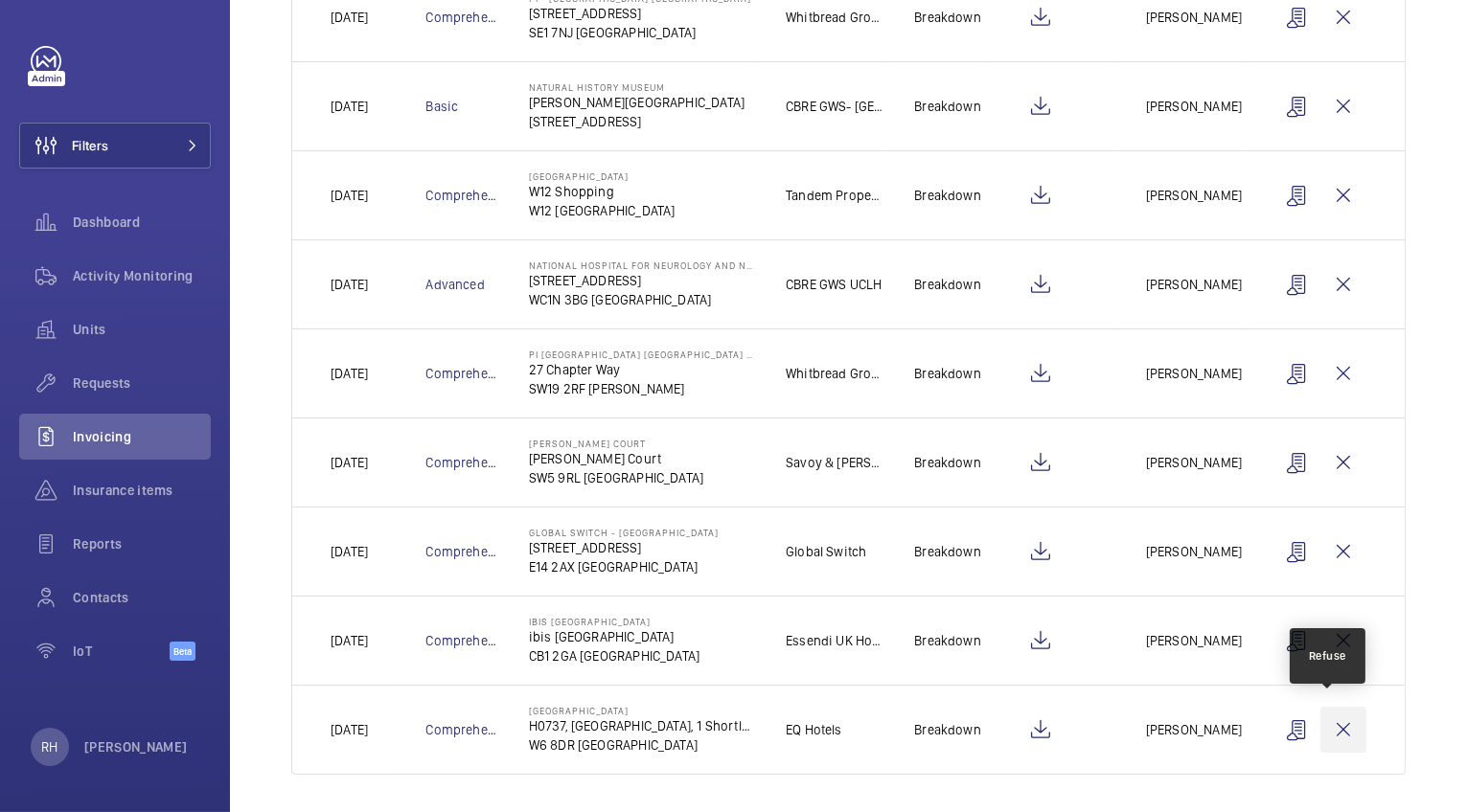
click at [1330, 723] on wm-front-icon-button at bounding box center [1343, 730] width 46 height 46
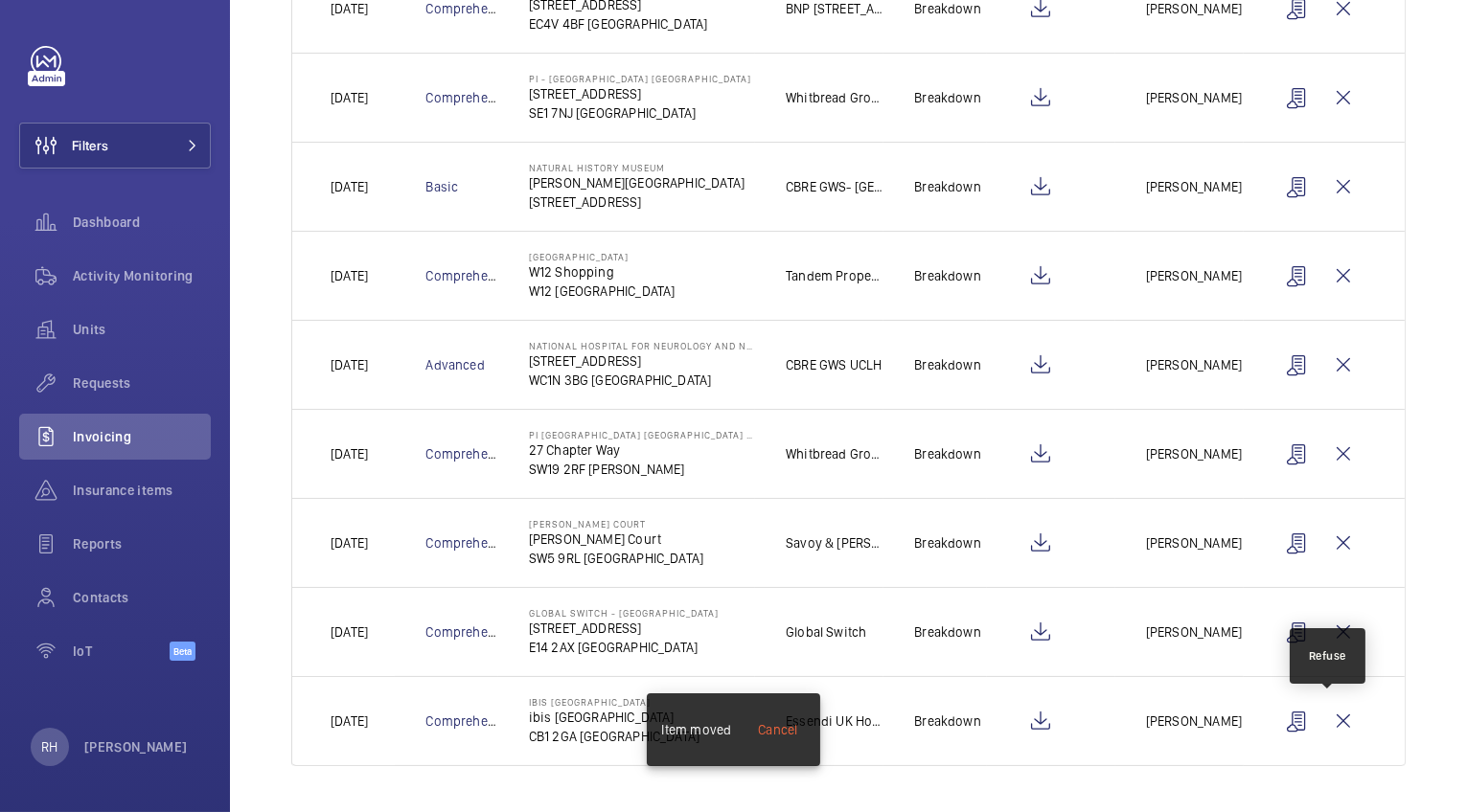
scroll to position [388, 0]
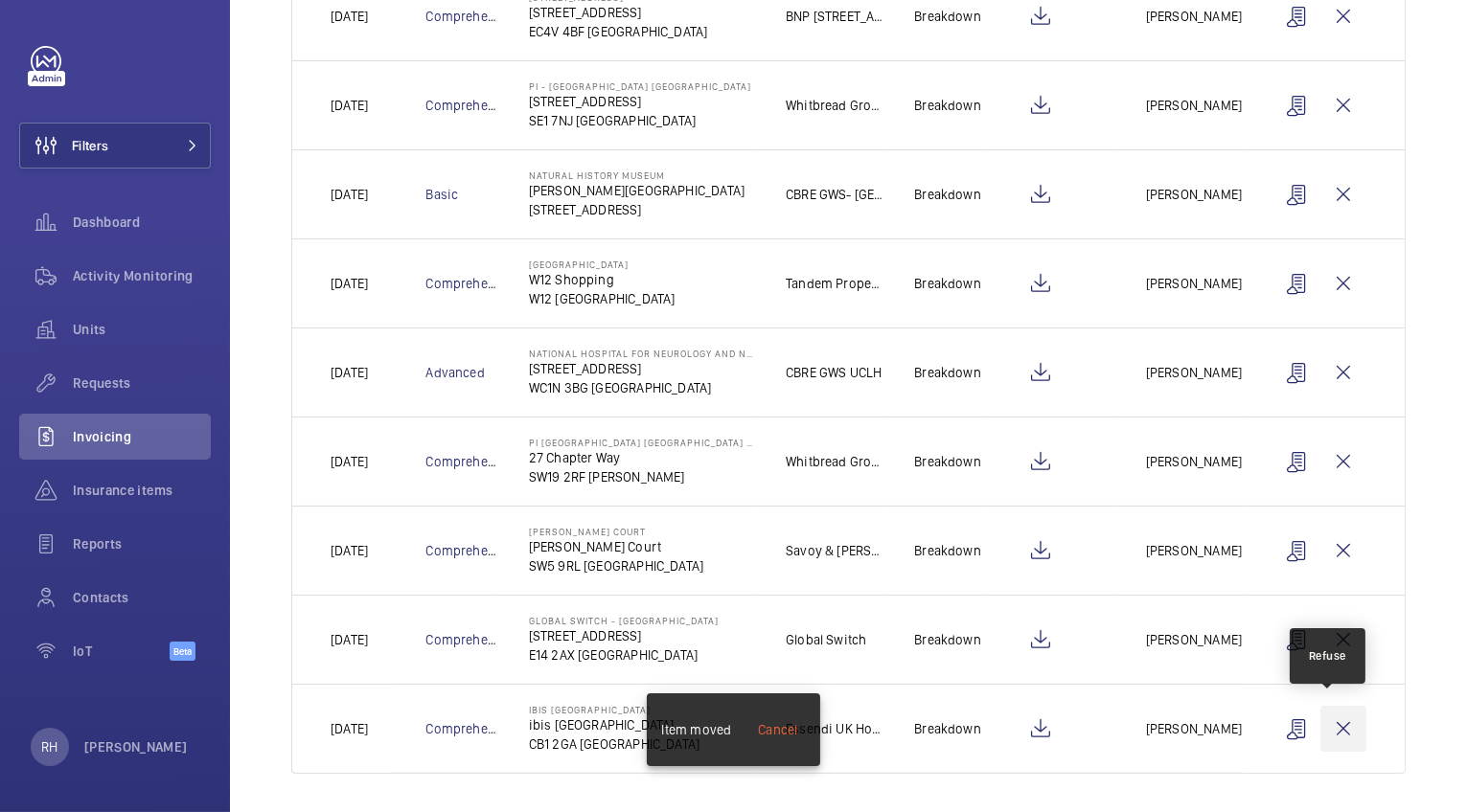
click at [1331, 728] on wm-front-icon-button at bounding box center [1343, 729] width 46 height 46
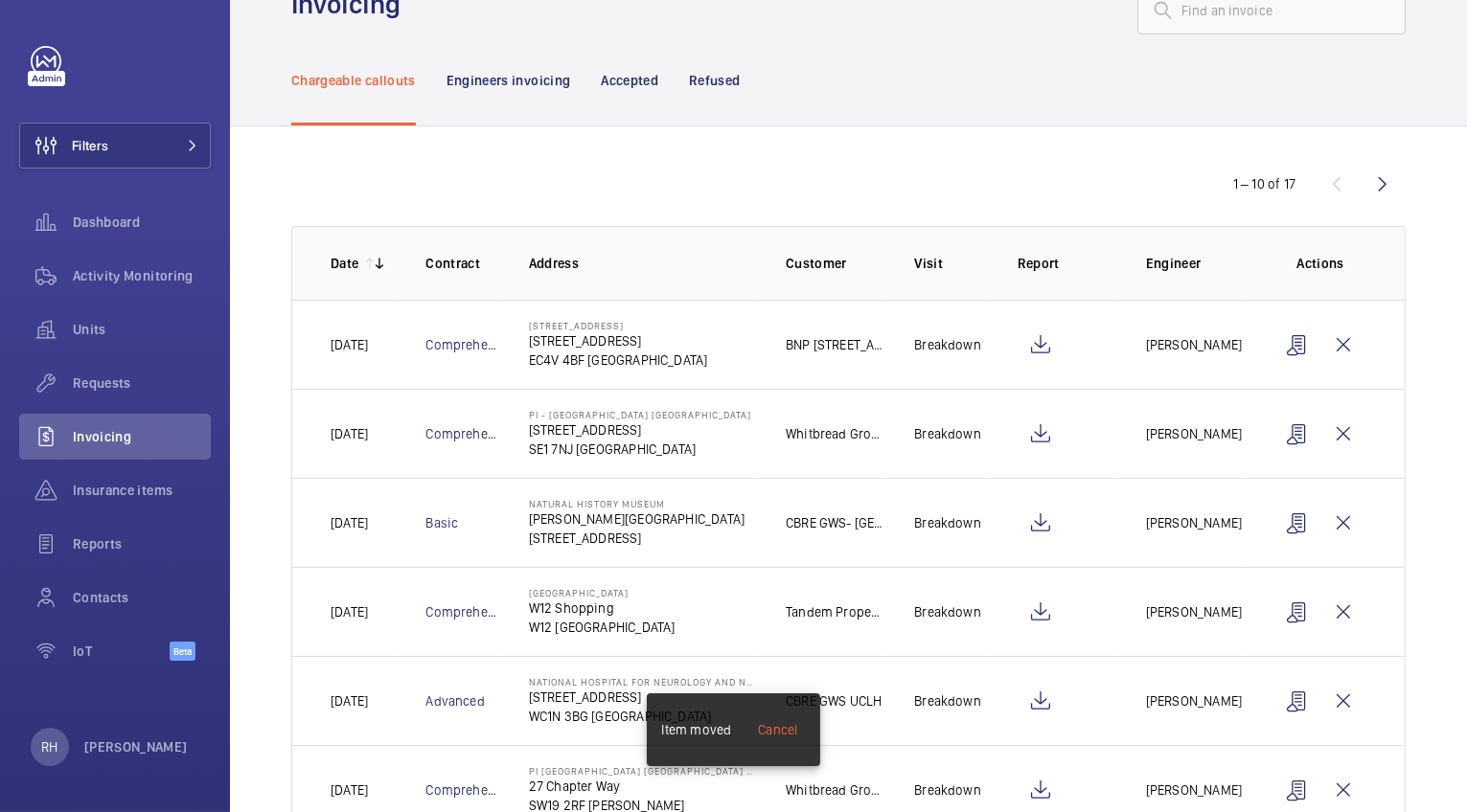
scroll to position [0, 0]
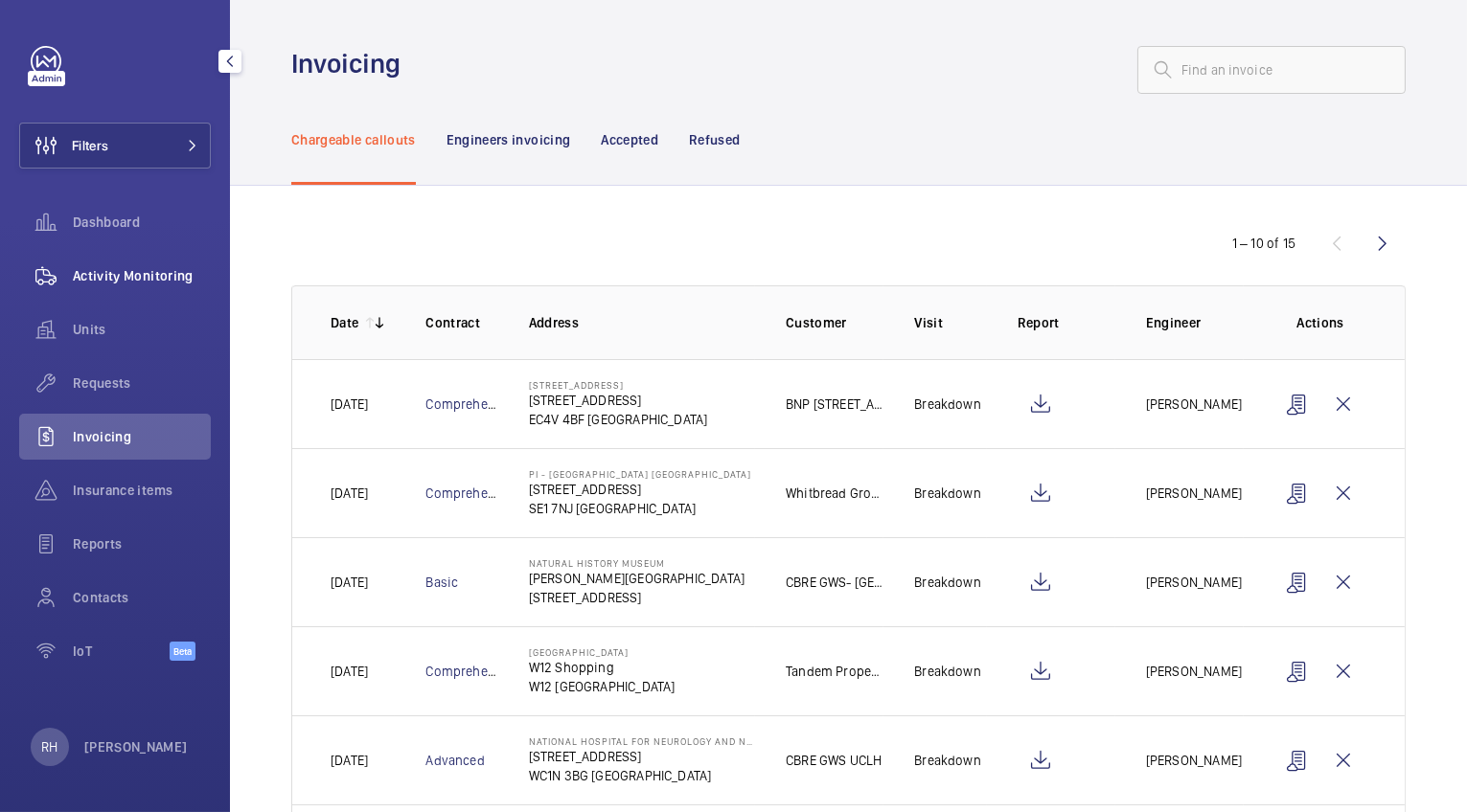
click at [140, 278] on span "Activity Monitoring" at bounding box center [141, 275] width 138 height 19
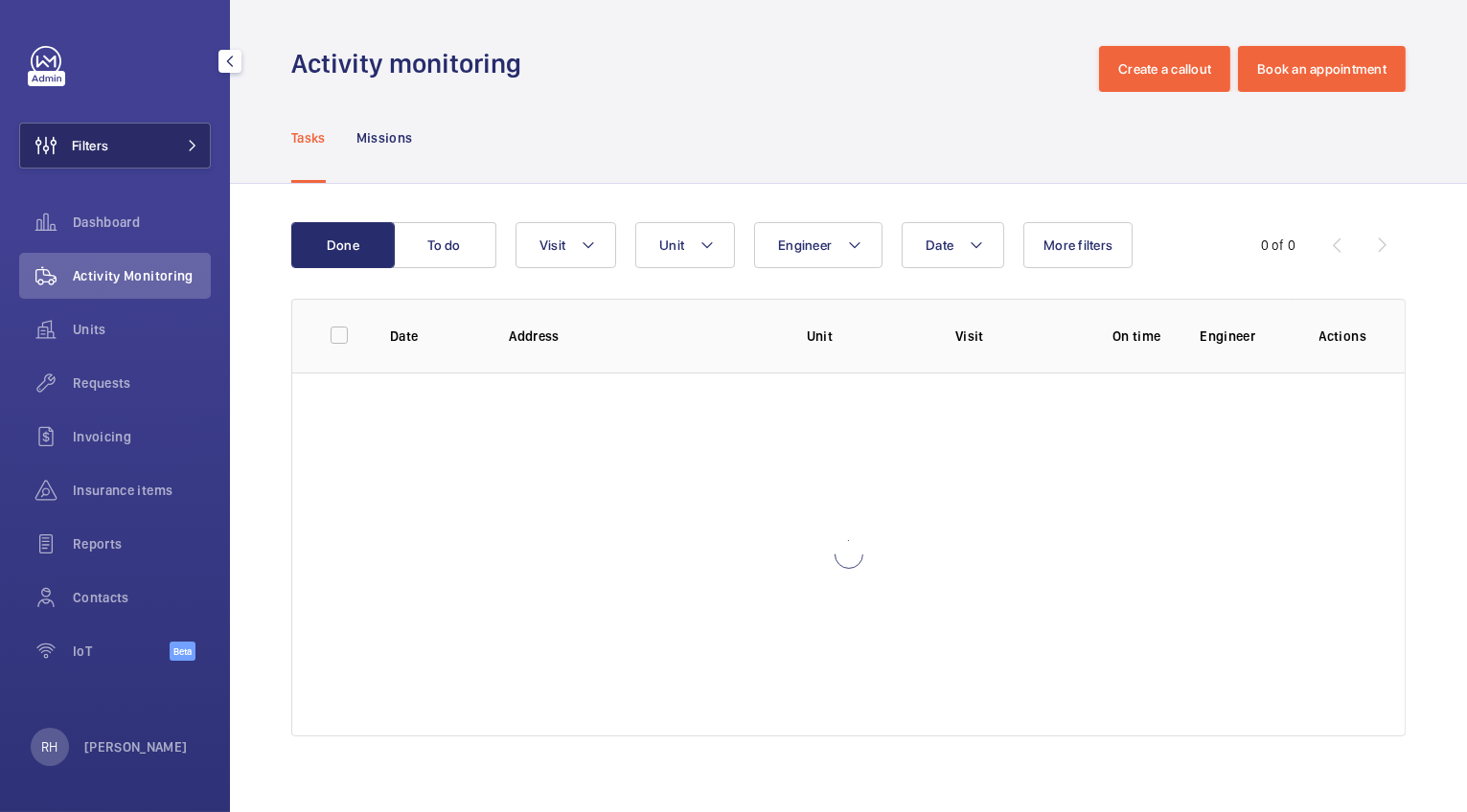
drag, startPoint x: 154, startPoint y: 142, endPoint x: 167, endPoint y: 142, distance: 13.0
click at [156, 142] on button "Filters" at bounding box center [114, 145] width 192 height 46
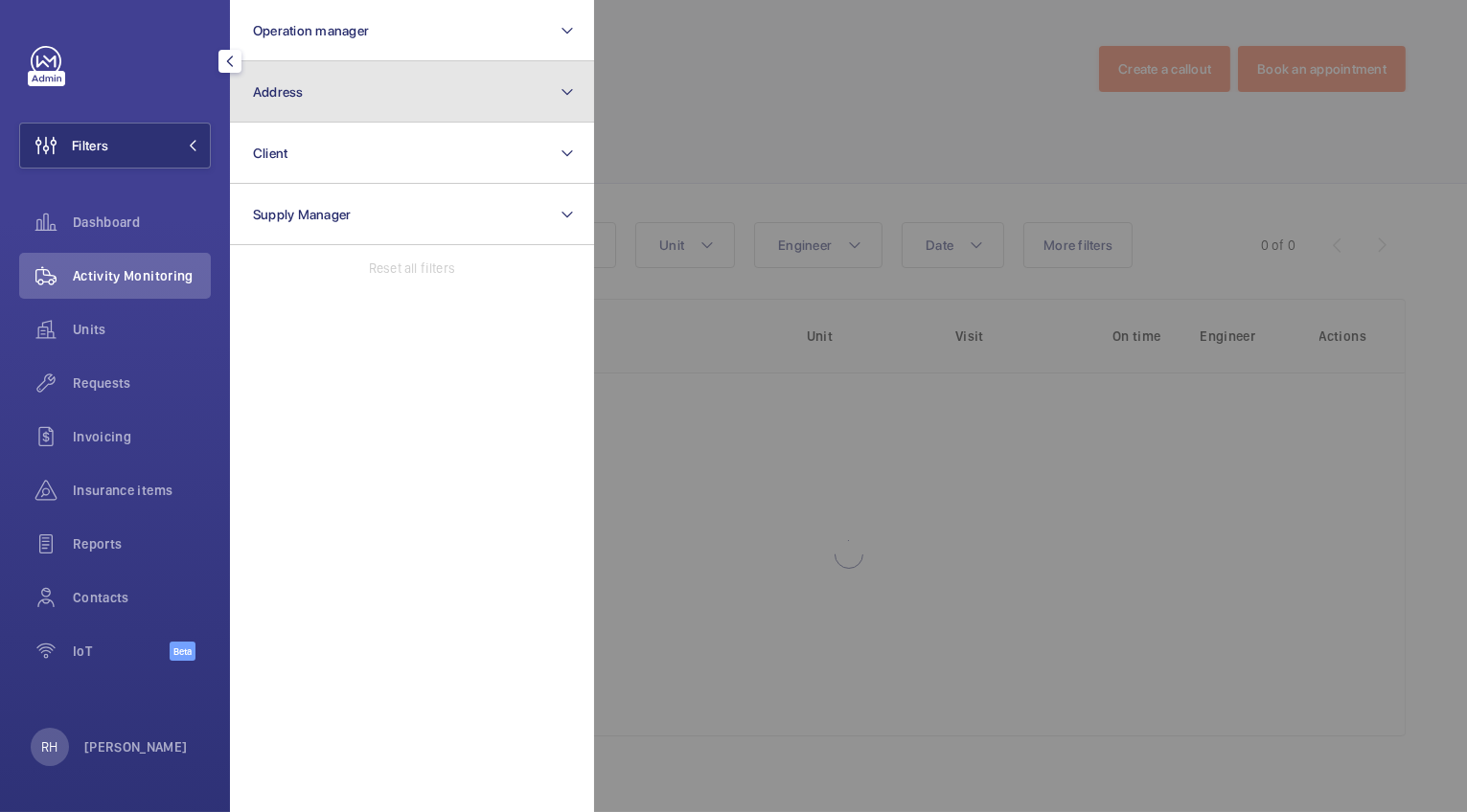
click at [362, 103] on button "Address" at bounding box center [411, 92] width 364 height 62
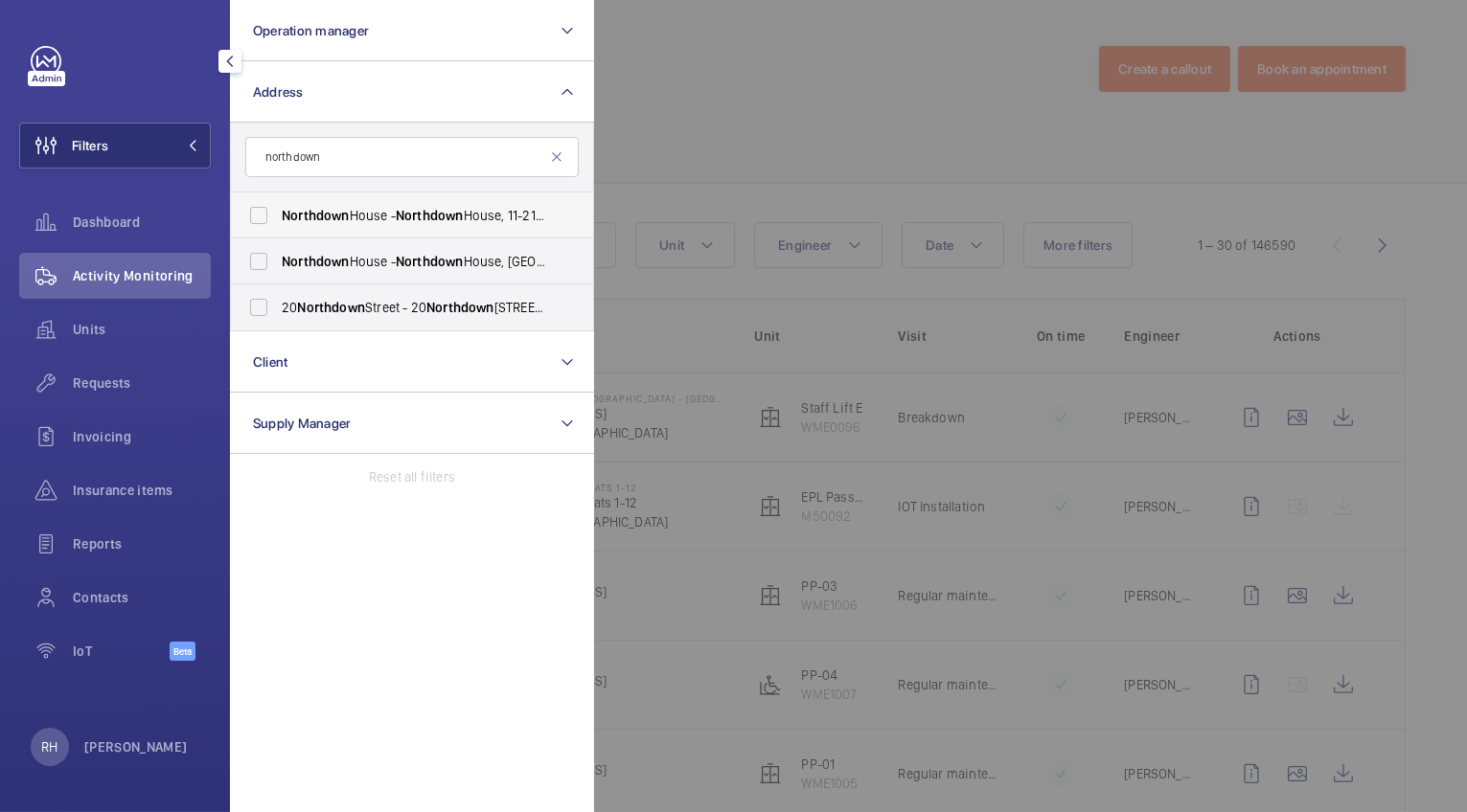
type input "northdown"
click at [351, 220] on span "Northdown House - Northdown House, 11-21 Northdown Street, LONDON N1 8BN" at bounding box center [412, 215] width 263 height 19
click at [278, 220] on input "Northdown House - Northdown House, 11-21 Northdown Street, LONDON N1 8BN" at bounding box center [258, 216] width 39 height 39
checkbox input "true"
click at [357, 254] on span "Northdown House - Northdown House, LONDON N1 9BN" at bounding box center [412, 261] width 263 height 19
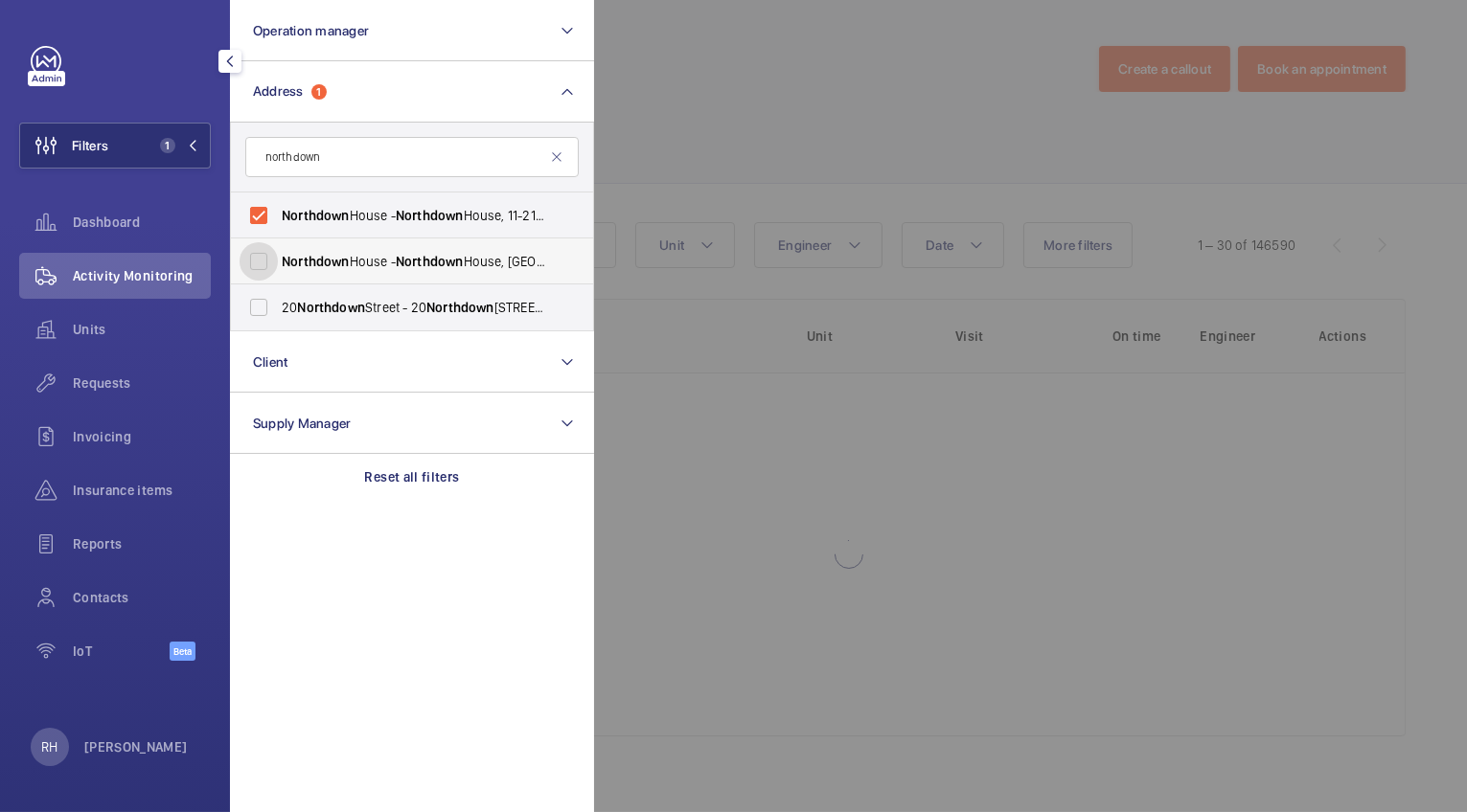
click at [278, 254] on input "Northdown House - Northdown House, LONDON N1 9BN" at bounding box center [258, 261] width 39 height 39
checkbox input "true"
click at [689, 105] on div at bounding box center [1328, 406] width 1467 height 812
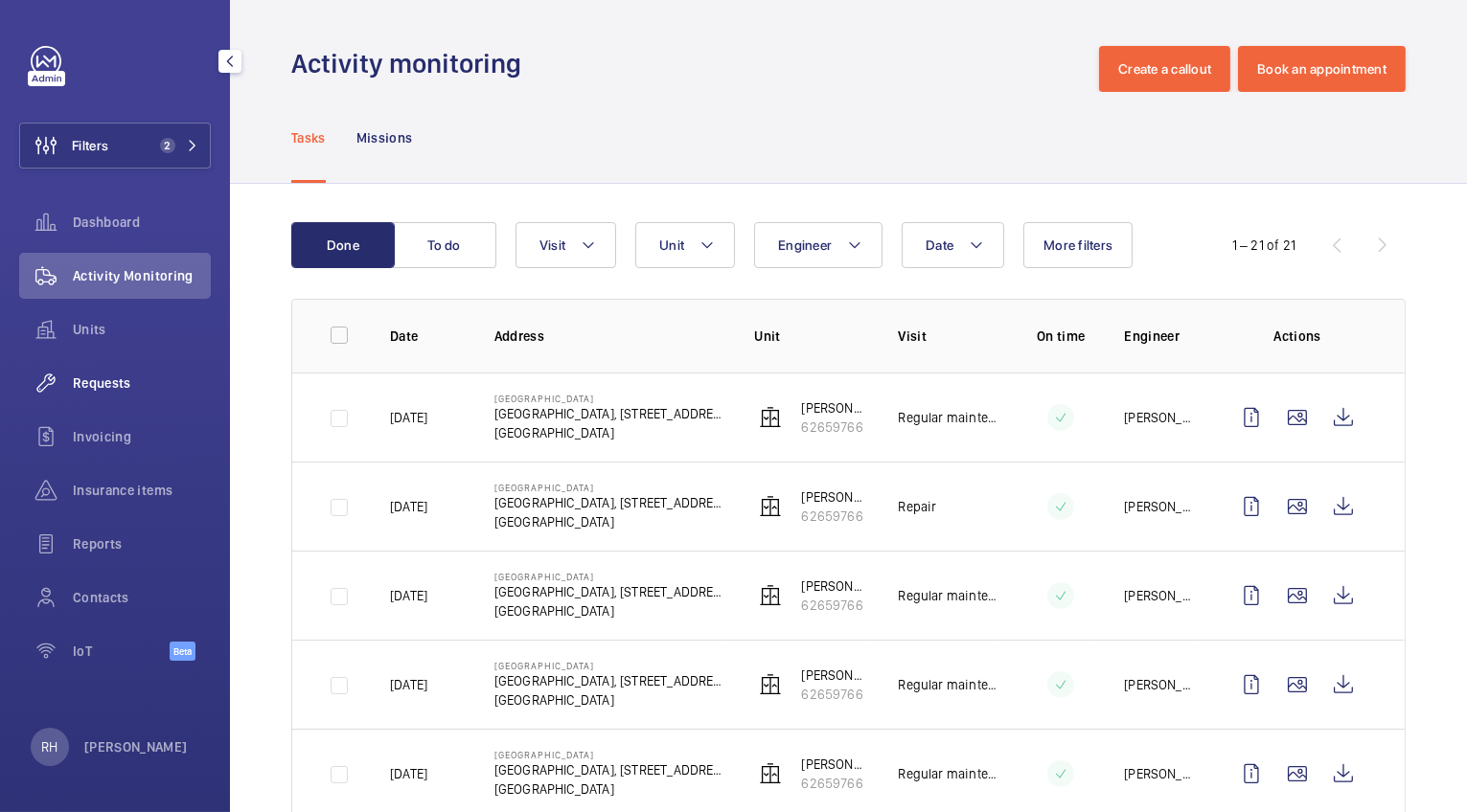
click at [116, 395] on div "Requests" at bounding box center [114, 383] width 192 height 46
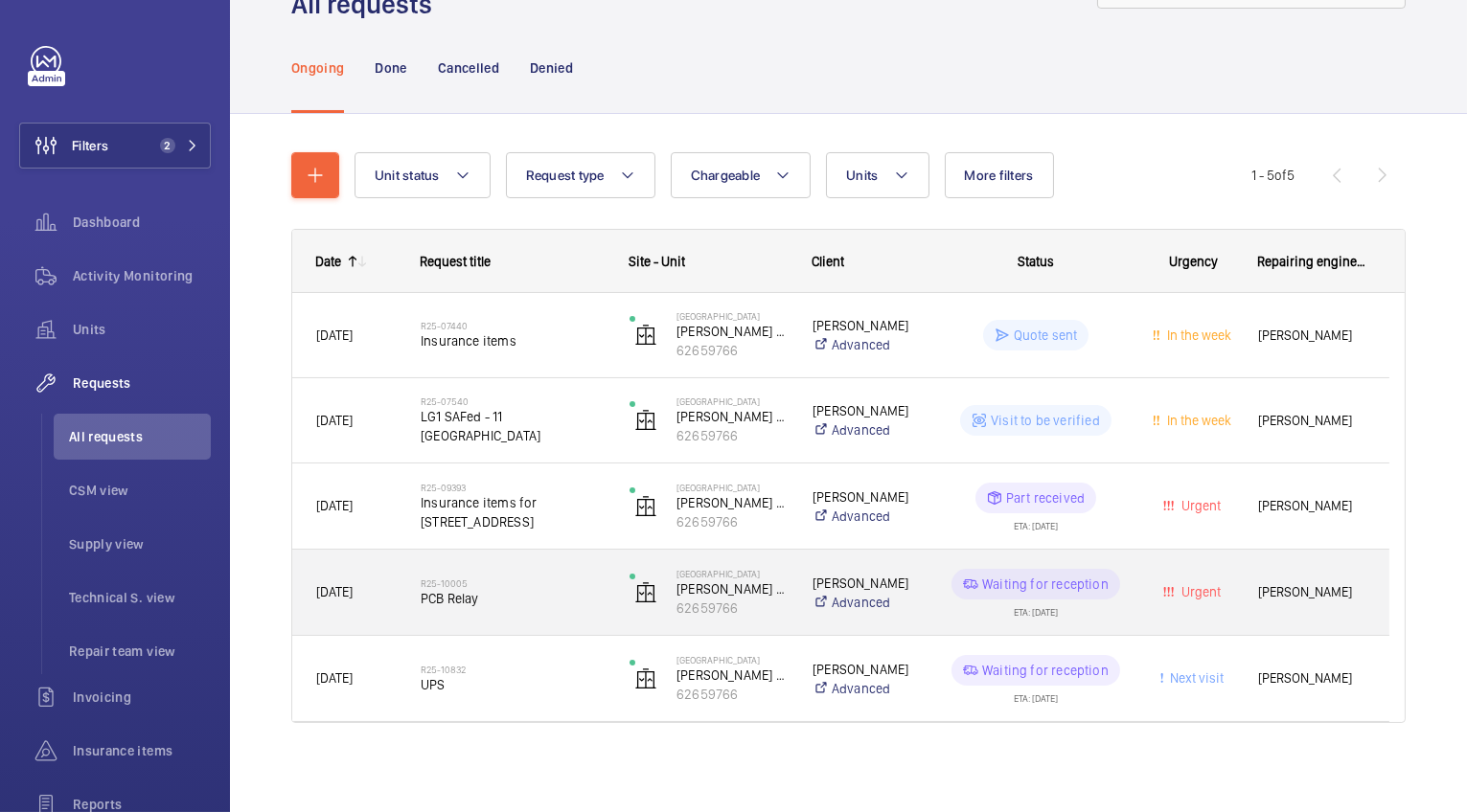
scroll to position [86, 0]
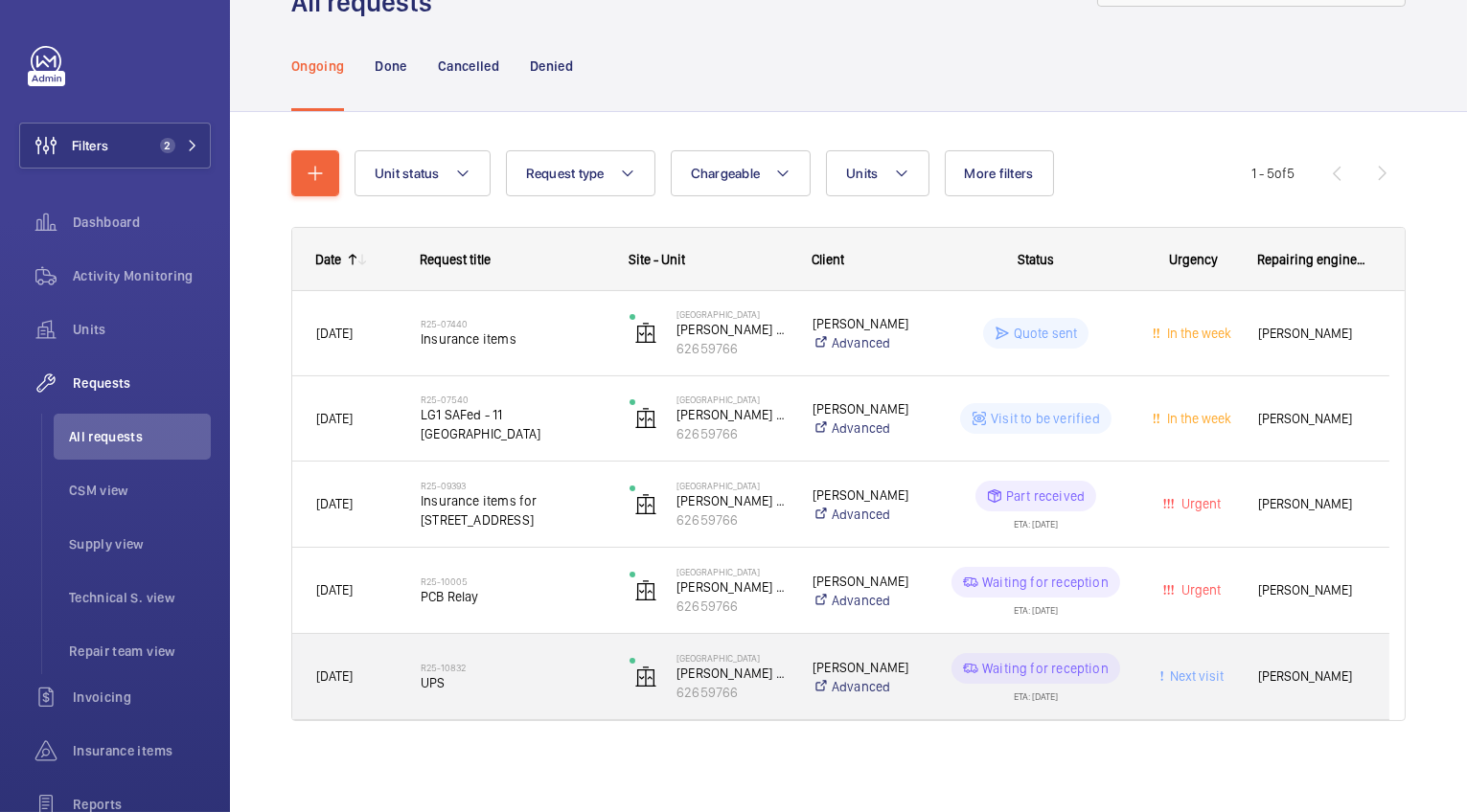
click at [1058, 695] on div "ETA: 02/09/2025" at bounding box center [1036, 692] width 44 height 17
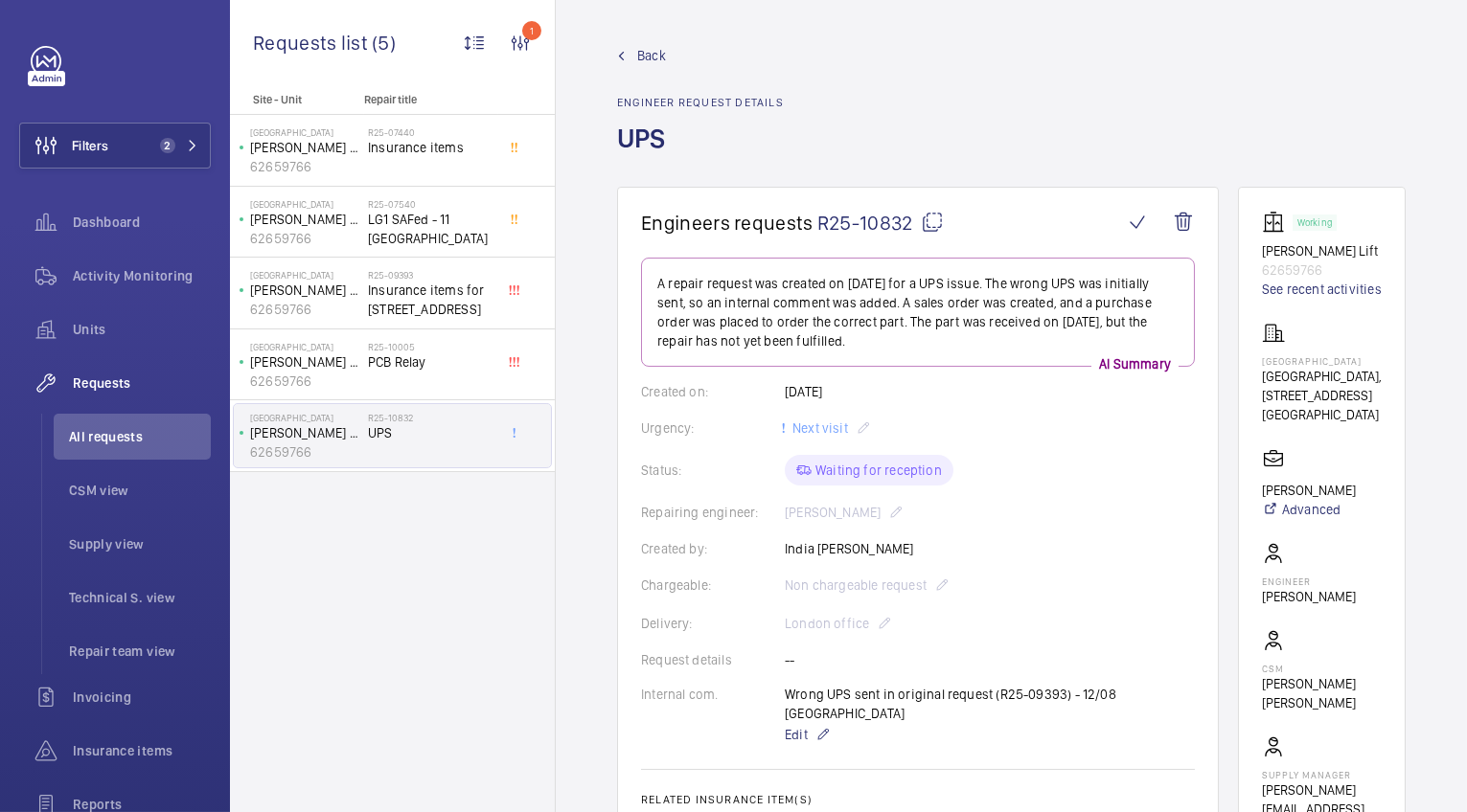
click at [649, 54] on span "Back" at bounding box center [651, 55] width 29 height 19
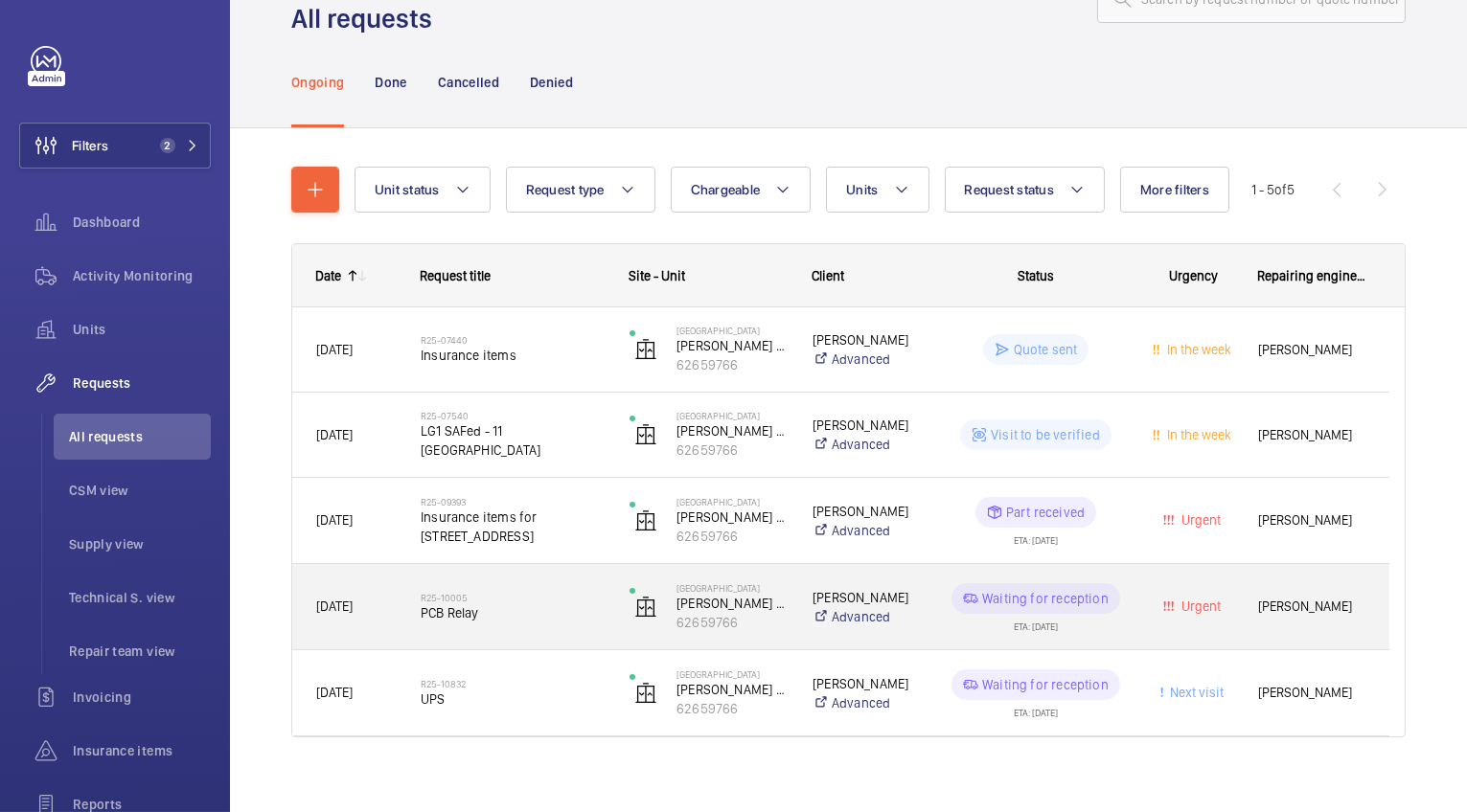
scroll to position [86, 0]
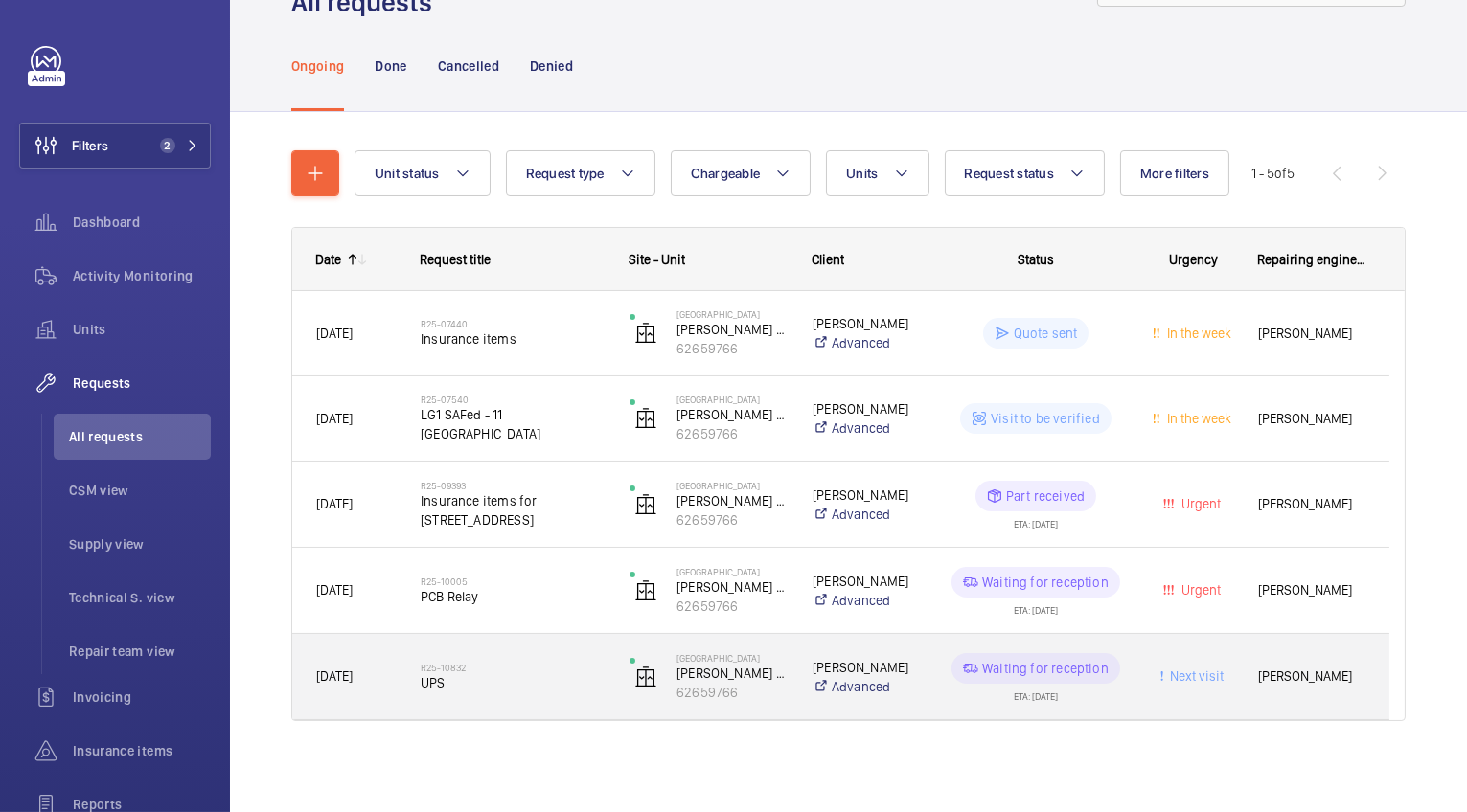
click at [795, 693] on div "Cyril Leonard London Advanced" at bounding box center [853, 677] width 128 height 77
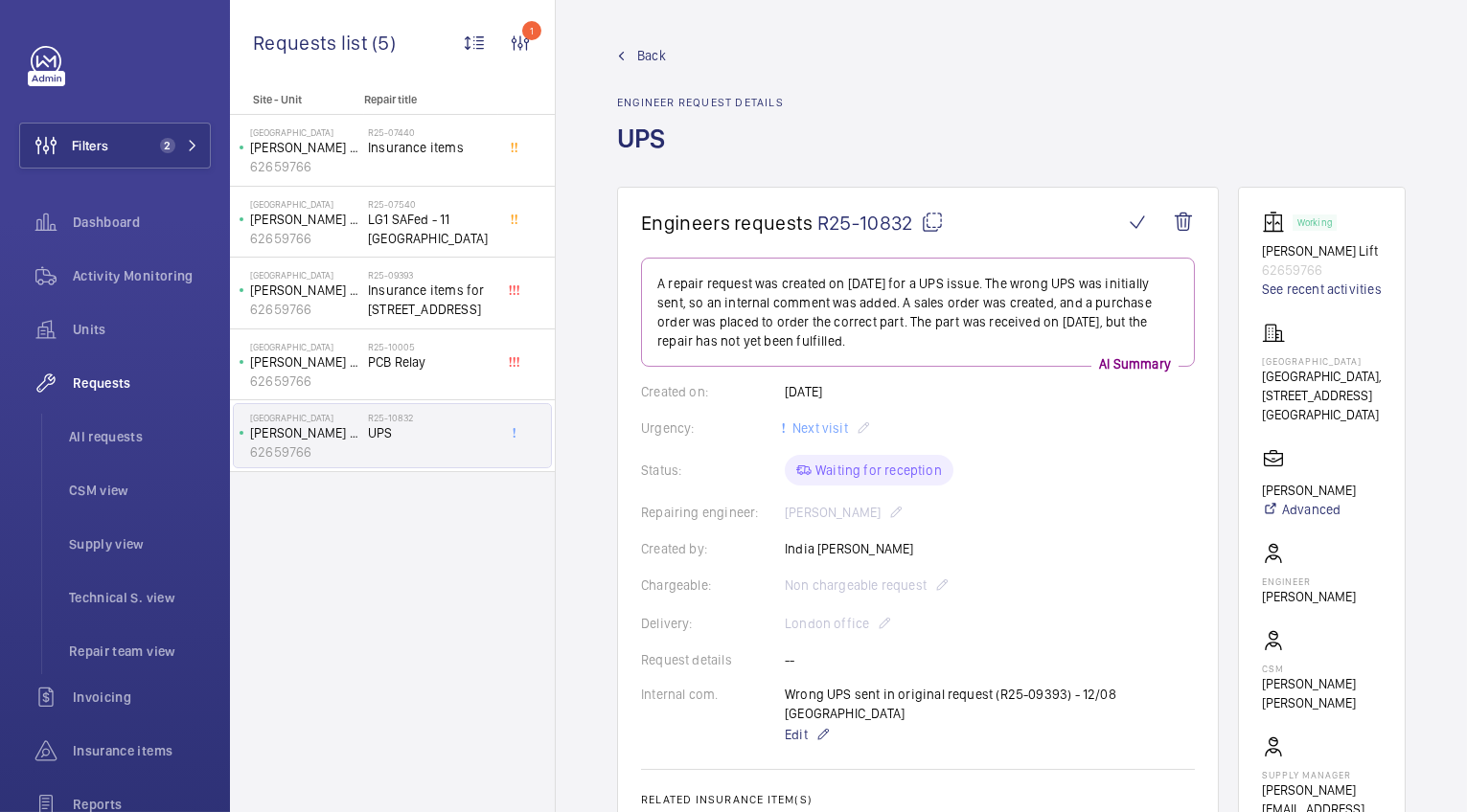
click at [641, 53] on span "Back" at bounding box center [651, 55] width 29 height 19
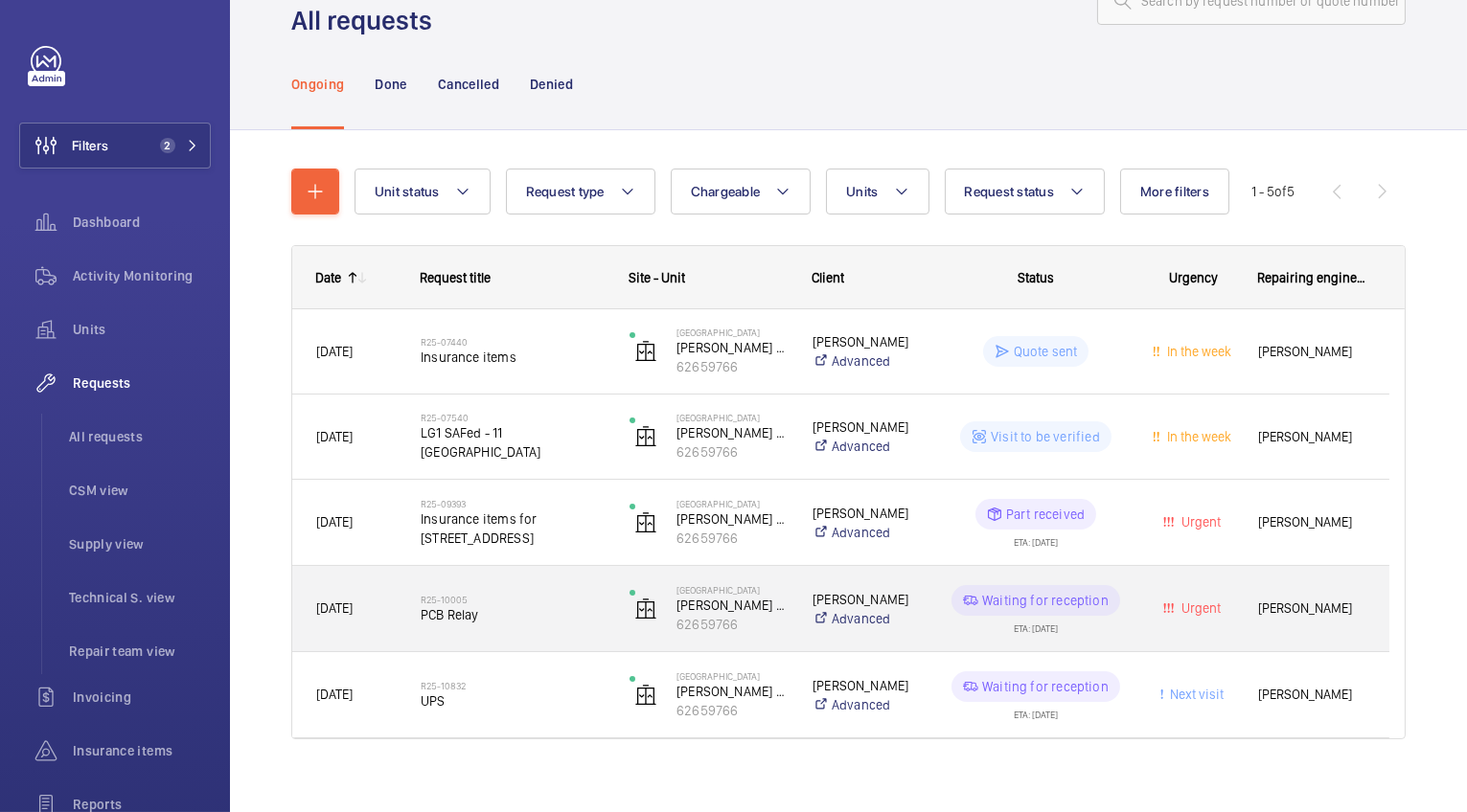
scroll to position [86, 0]
